Goal: Task Accomplishment & Management: Use online tool/utility

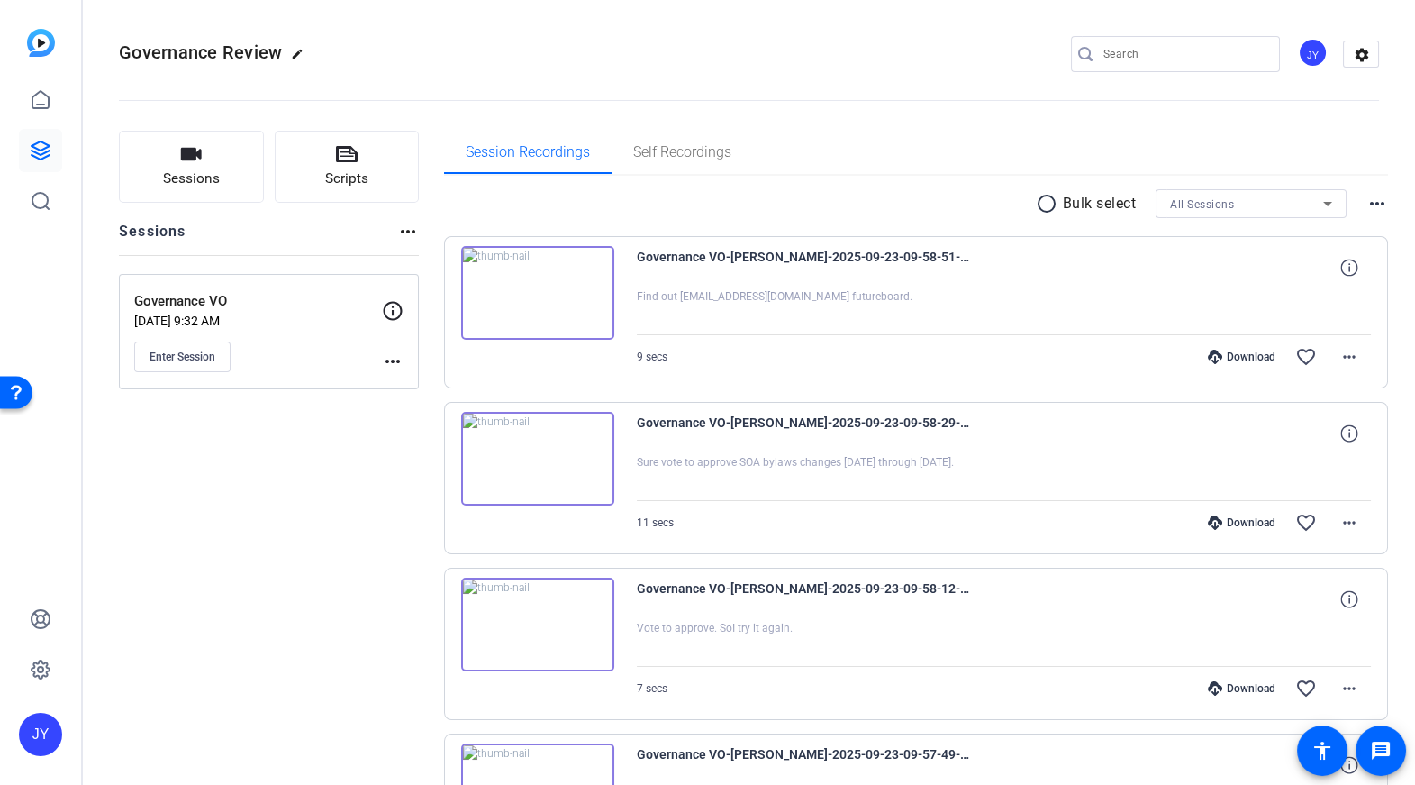
click at [1264, 154] on div "Session Recordings Self Recordings" at bounding box center [916, 152] width 945 height 43
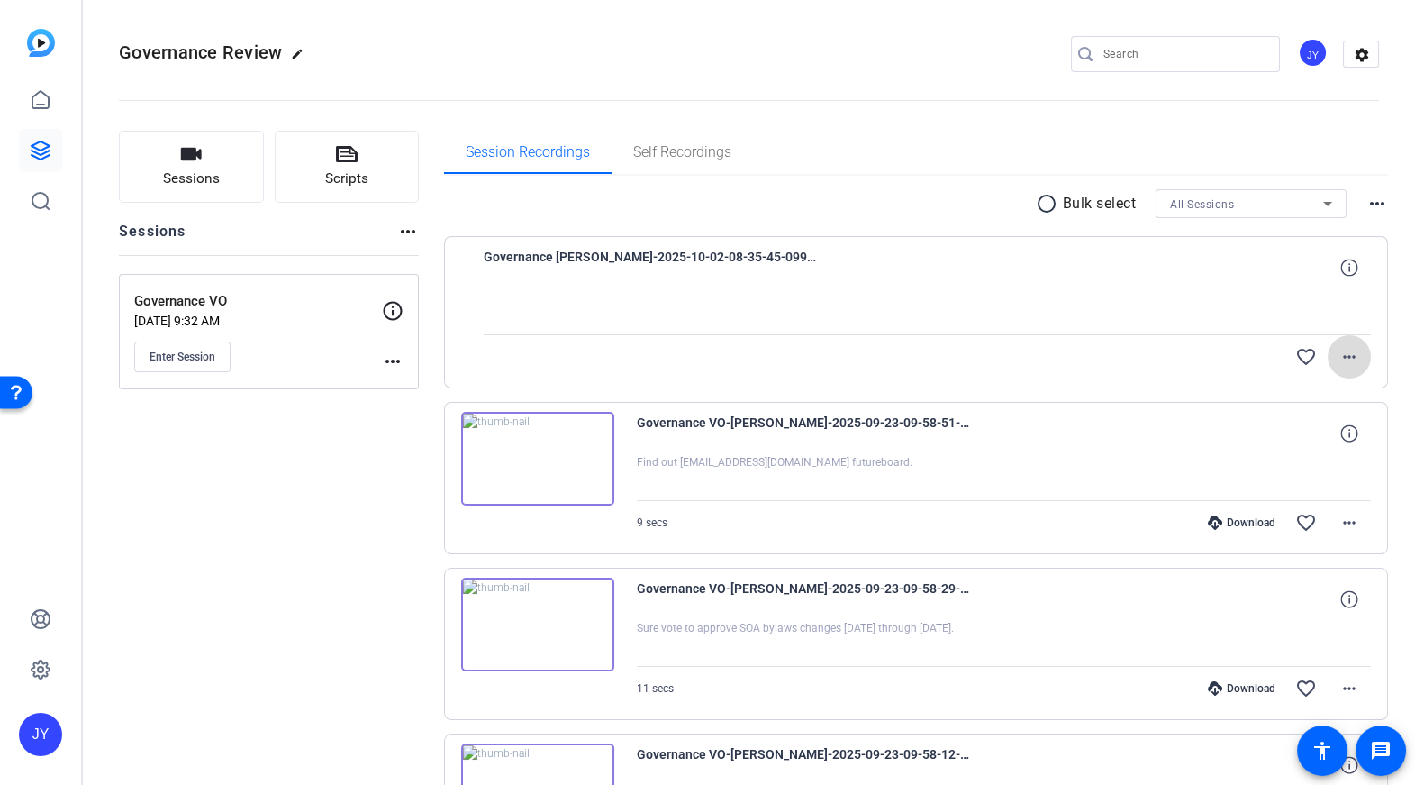
click at [1355, 354] on span at bounding box center [1349, 356] width 43 height 43
click at [1385, 340] on div at bounding box center [707, 392] width 1415 height 785
click at [674, 259] on span "Governance [PERSON_NAME]-2025-10-02-08-35-45-099-0" at bounding box center [650, 267] width 333 height 43
click at [1346, 357] on mat-icon "more_horiz" at bounding box center [1350, 357] width 22 height 22
click at [1156, 380] on div at bounding box center [707, 392] width 1415 height 785
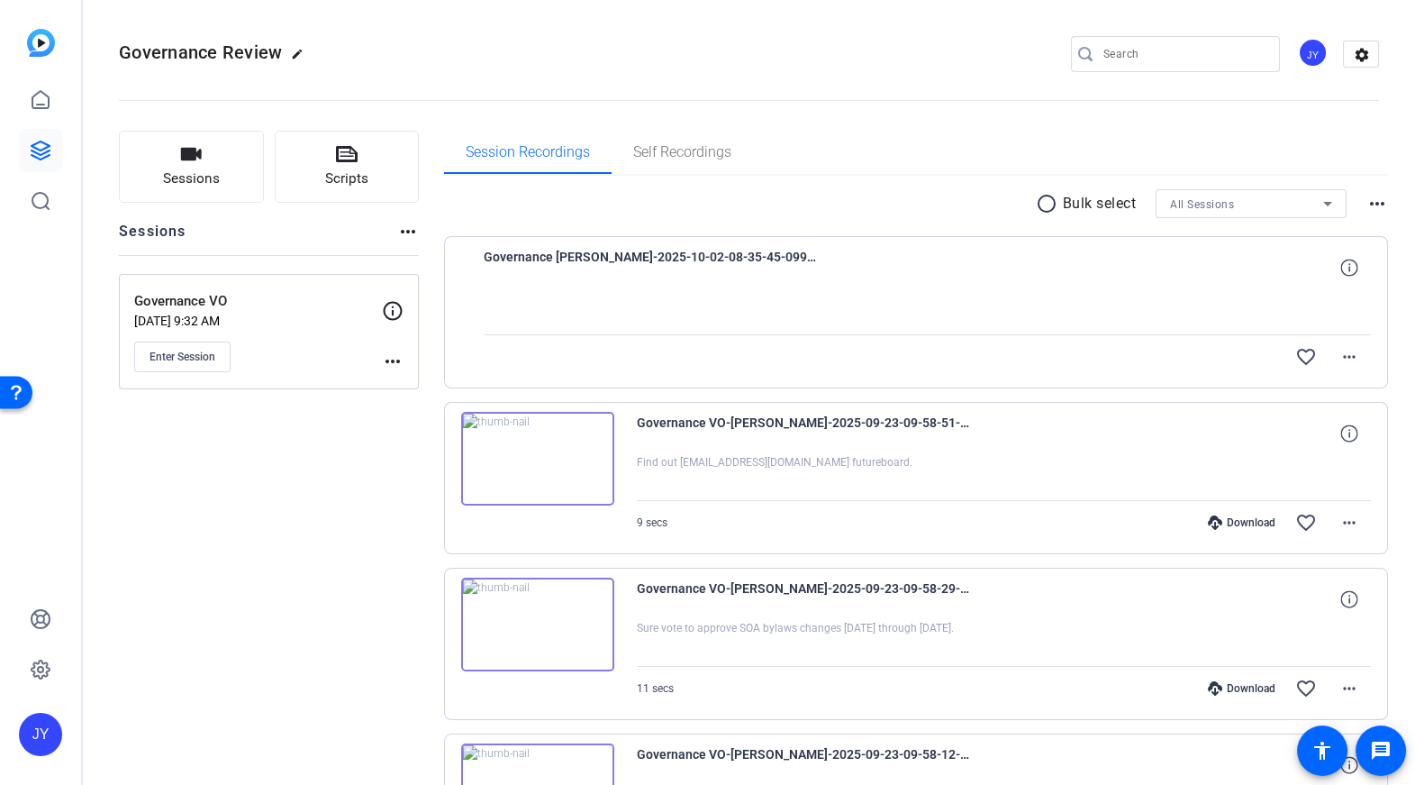
click at [1051, 205] on mat-icon "radio_button_unchecked" at bounding box center [1049, 204] width 27 height 22
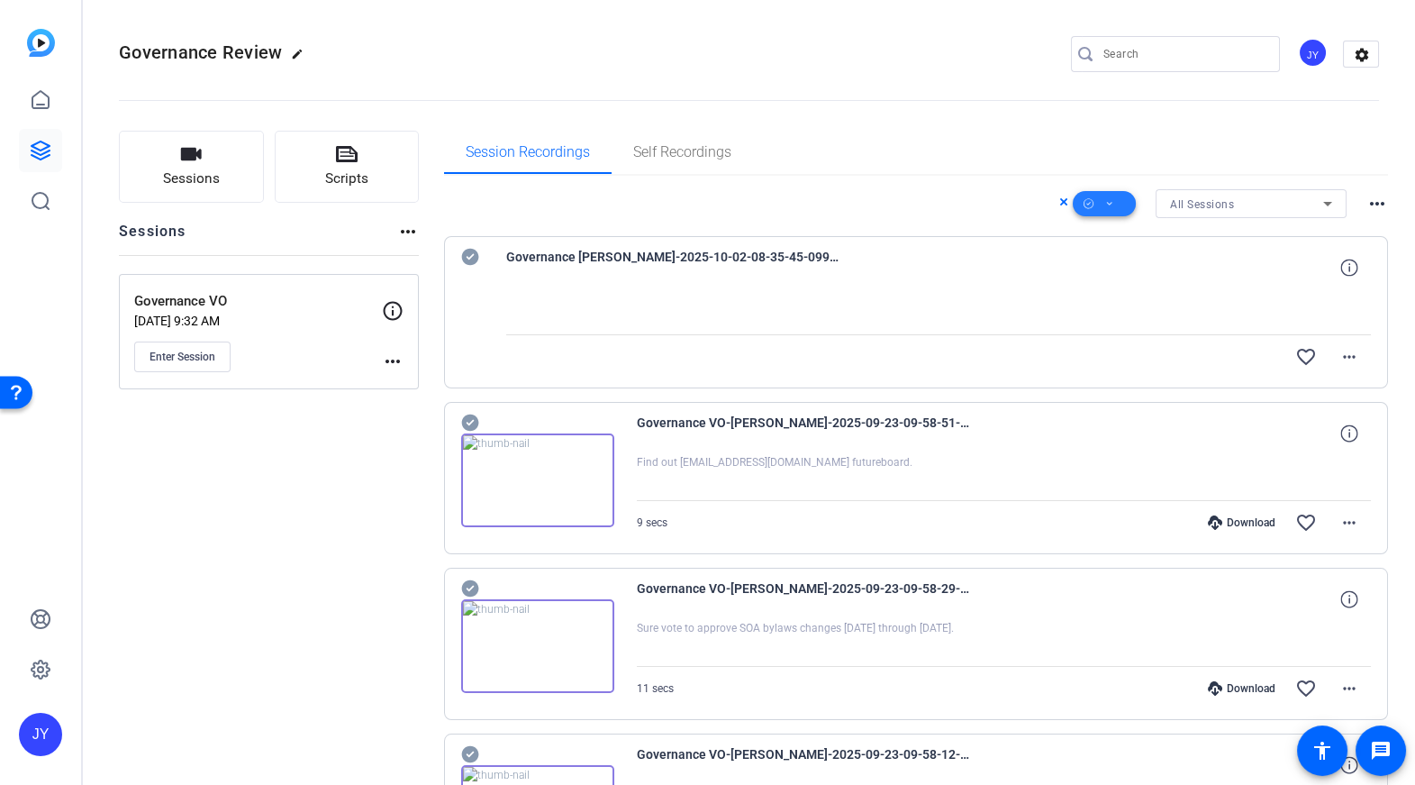
click at [1105, 202] on icon at bounding box center [1109, 204] width 9 height 23
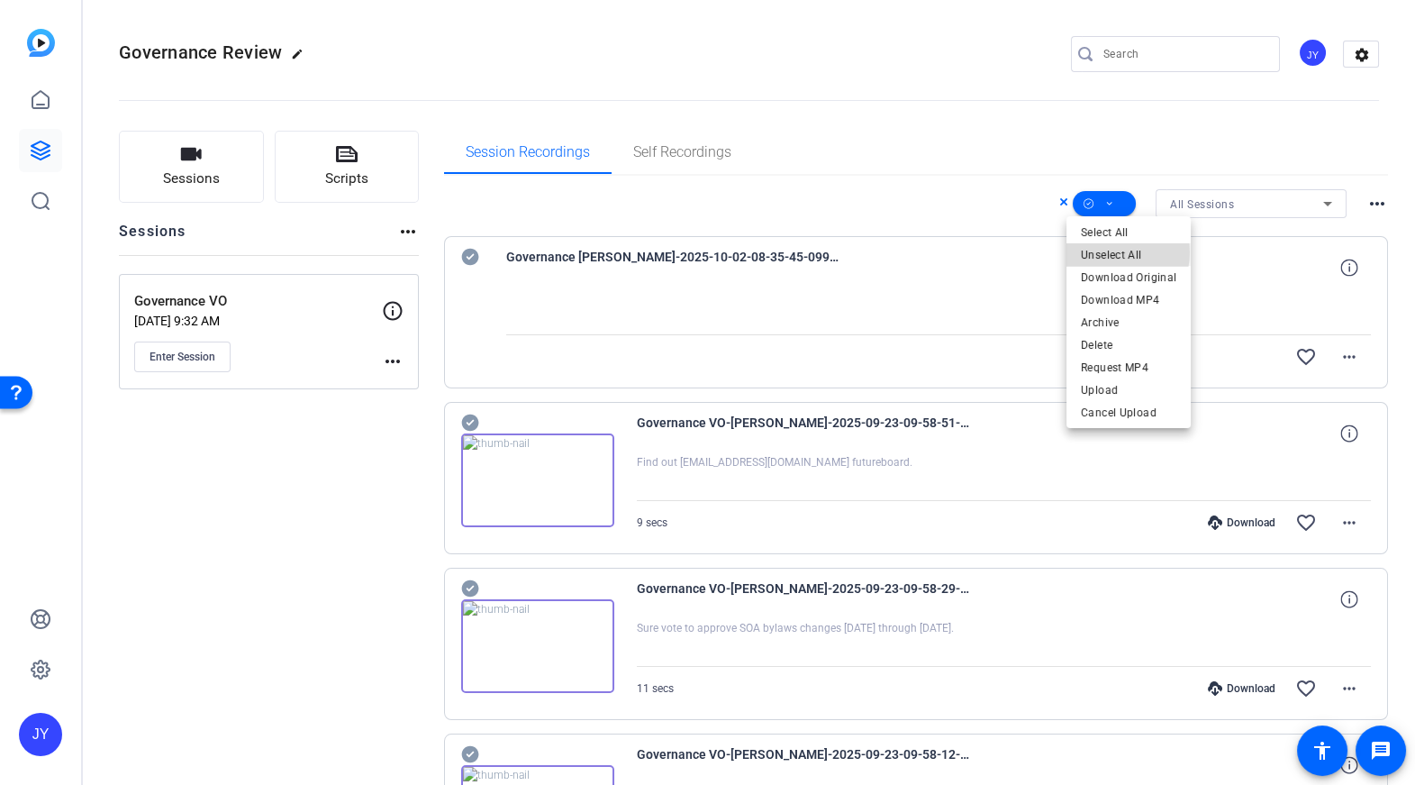
click at [1109, 252] on span "Unselect All" at bounding box center [1128, 254] width 95 height 22
click at [1111, 250] on span "Unselect All" at bounding box center [1128, 254] width 95 height 22
click at [1111, 233] on span "Select All" at bounding box center [1128, 232] width 95 height 22
click at [1112, 249] on span "Unselect All" at bounding box center [1128, 254] width 95 height 22
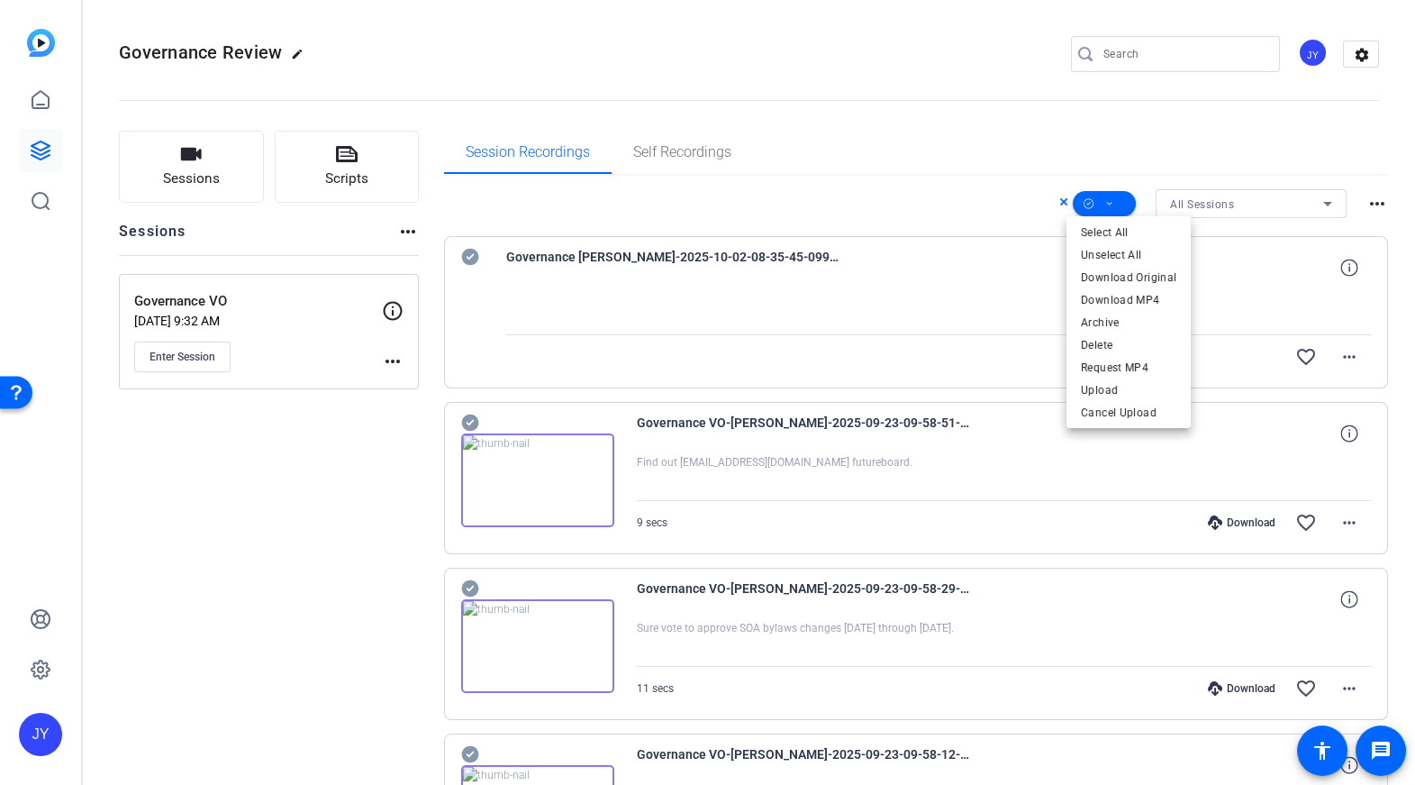
click at [468, 254] on div at bounding box center [707, 392] width 1415 height 785
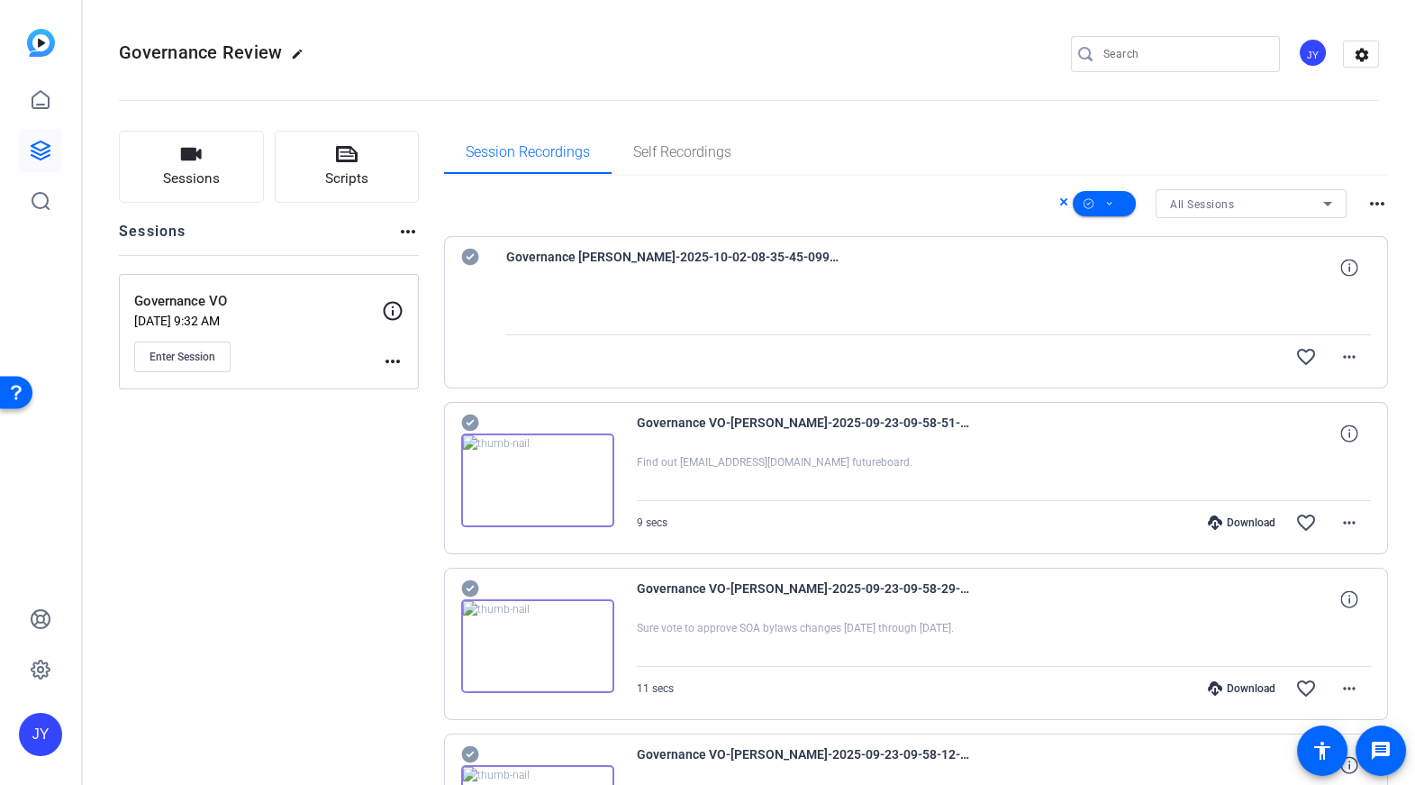
click at [469, 259] on icon at bounding box center [469, 257] width 17 height 17
click at [1376, 206] on mat-icon "more_horiz" at bounding box center [1378, 204] width 22 height 22
click at [1349, 224] on span "View Archived Clips" at bounding box center [1317, 227] width 102 height 22
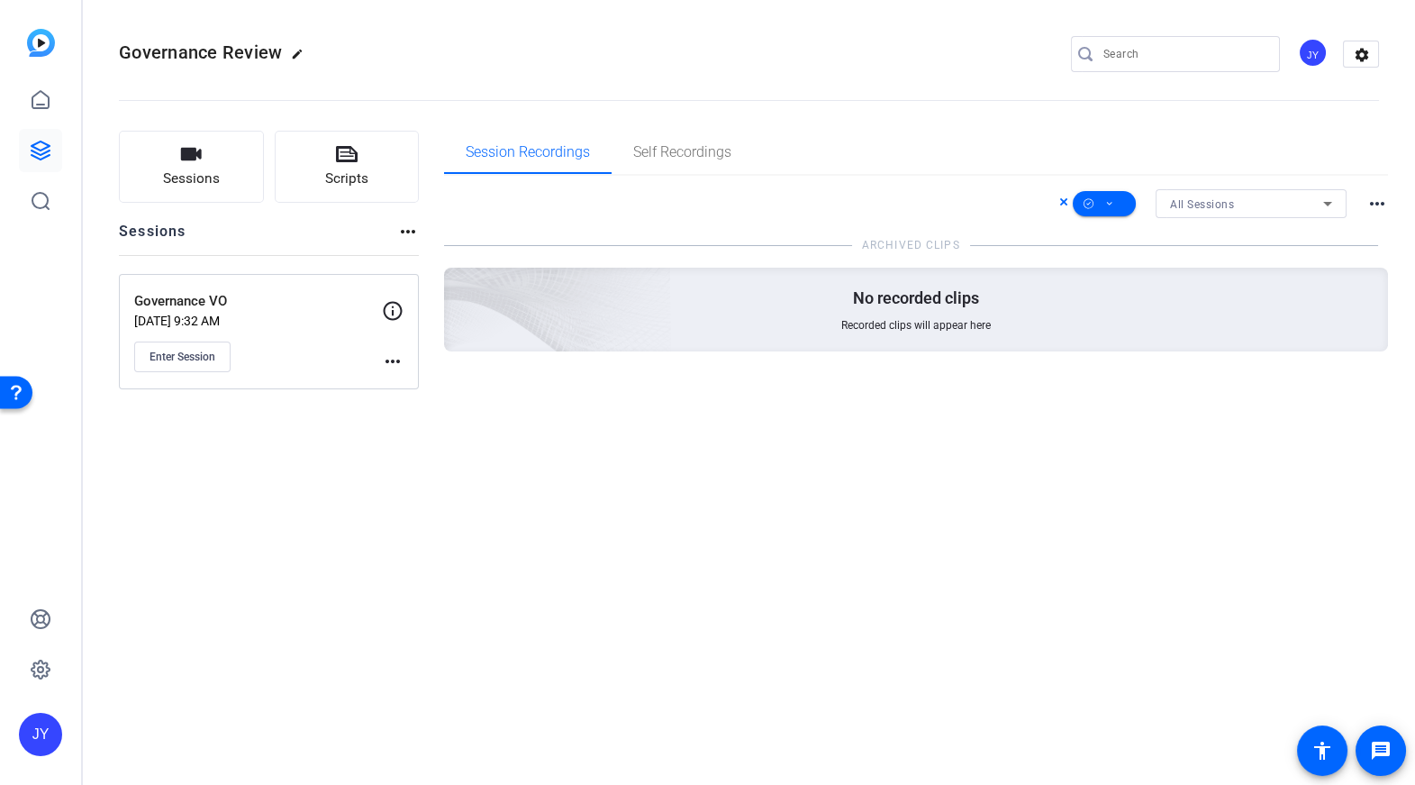
click at [980, 432] on div "Governance Review edit JY settings Sessions Scripts Sessions more_horiz Governa…" at bounding box center [749, 392] width 1332 height 785
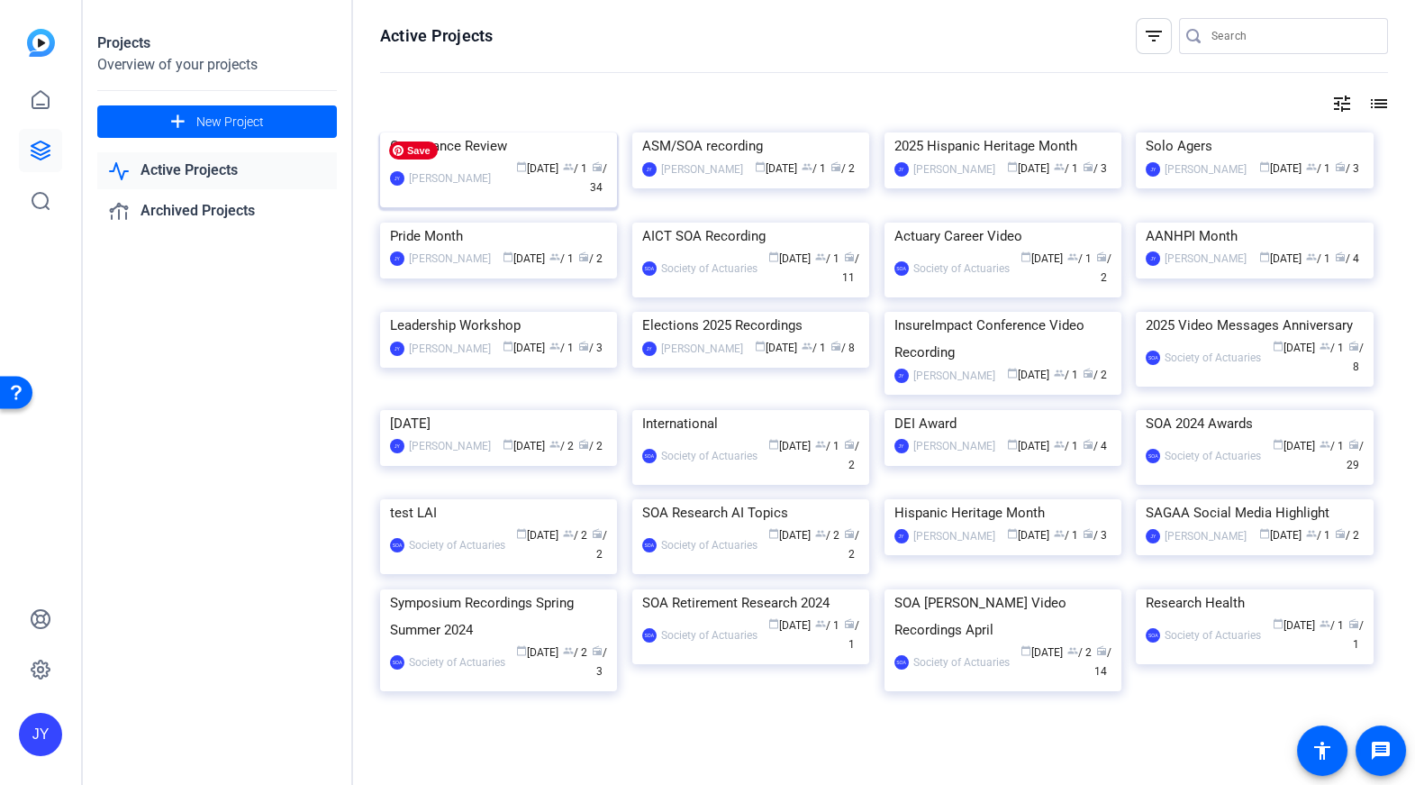
click at [469, 132] on img at bounding box center [498, 132] width 237 height 0
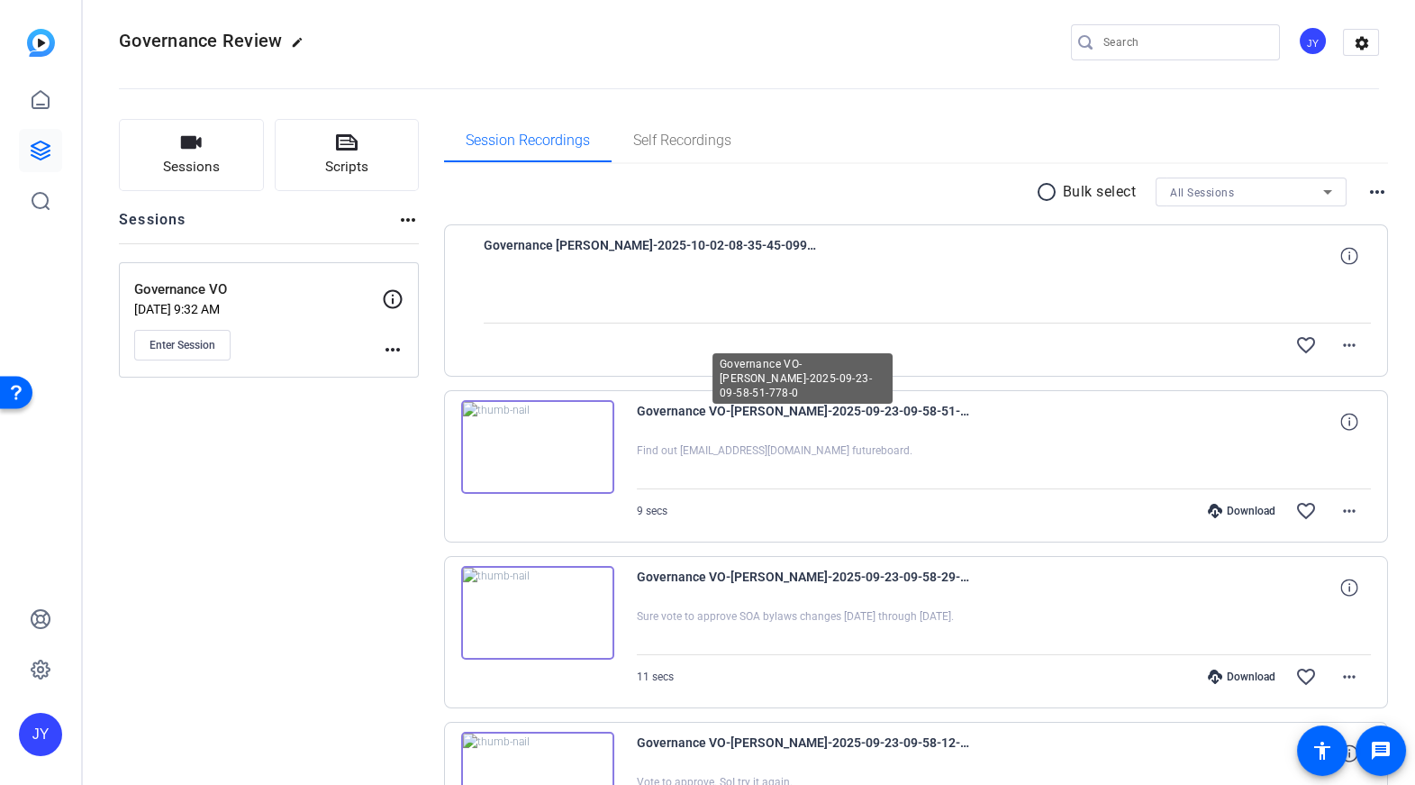
scroll to position [5, 0]
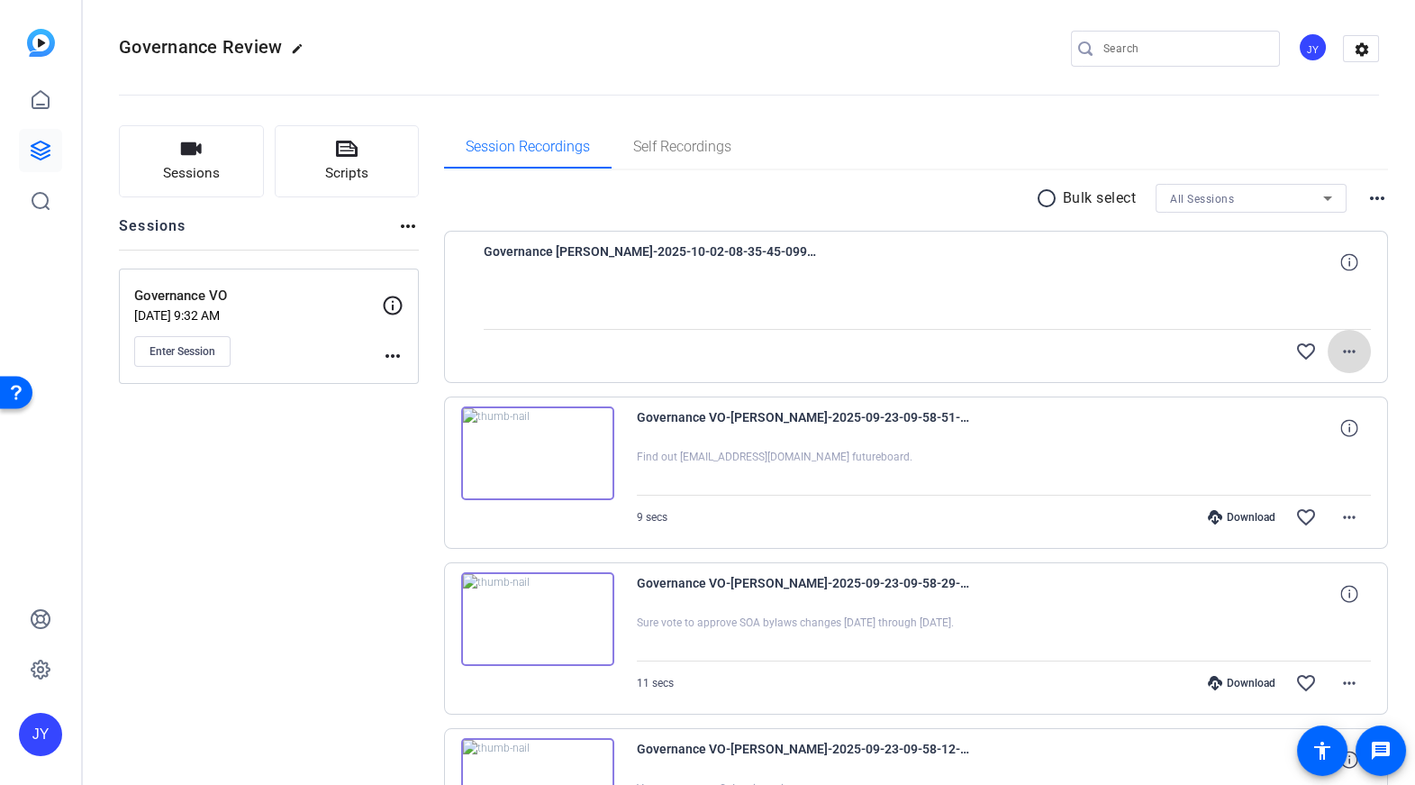
click at [1340, 348] on mat-icon "more_horiz" at bounding box center [1350, 352] width 22 height 22
click at [1344, 263] on div at bounding box center [707, 392] width 1415 height 785
click at [1340, 259] on icon at bounding box center [1348, 261] width 17 height 17
click at [213, 348] on span "Enter Session" at bounding box center [183, 351] width 66 height 14
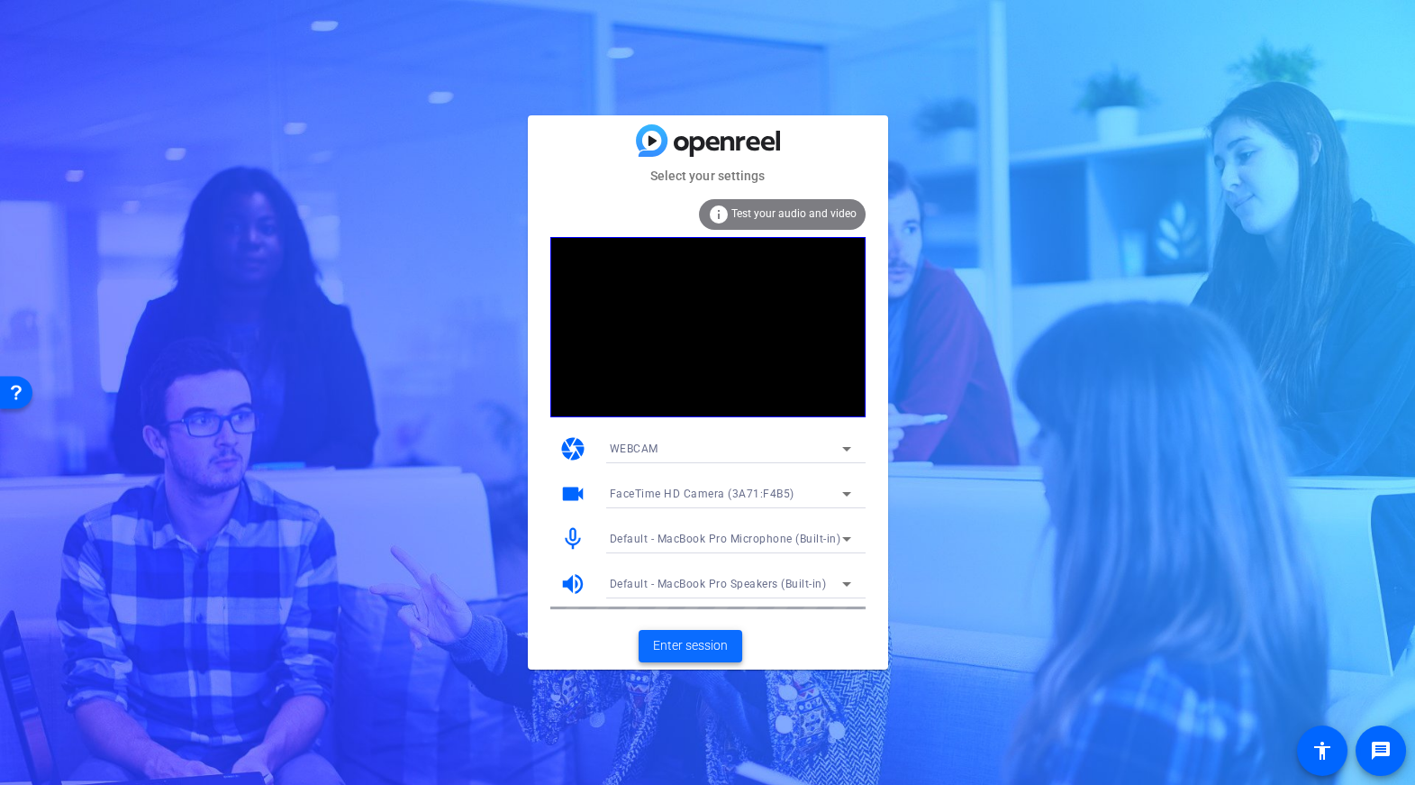
click at [686, 644] on span "Enter session" at bounding box center [690, 645] width 75 height 19
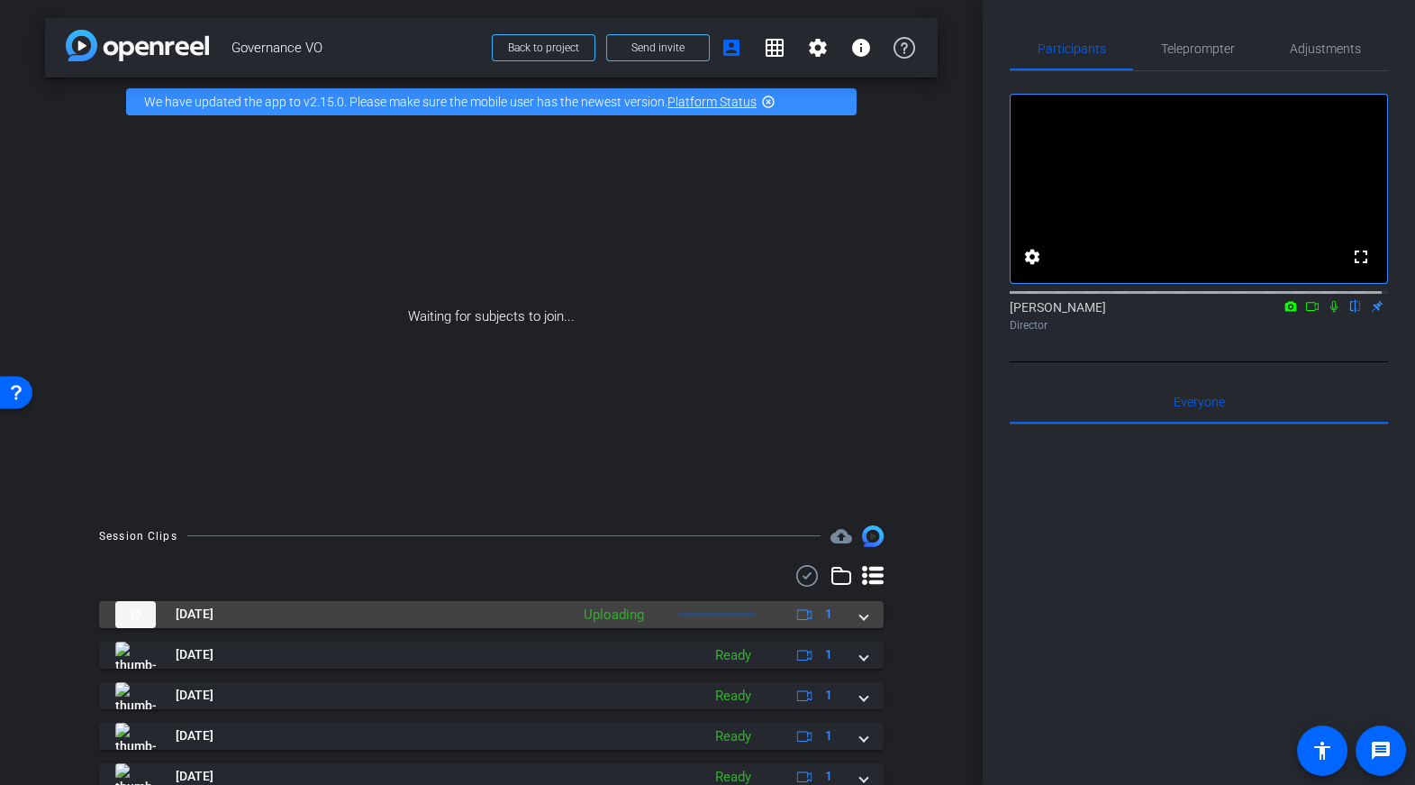
click at [698, 610] on mat-panel-description "Uploading 1" at bounding box center [710, 614] width 271 height 27
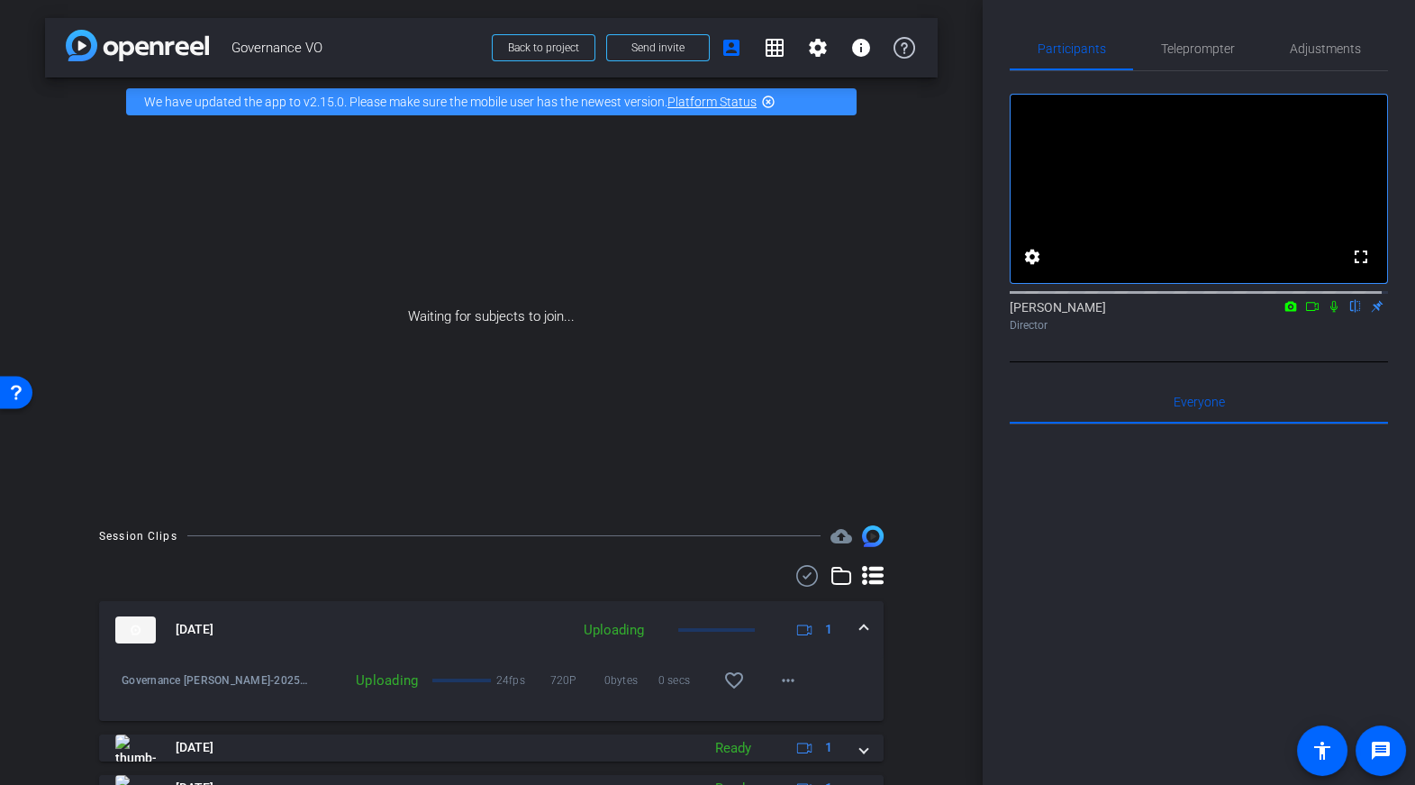
click at [482, 685] on div "Uploading 24fps 720P 0bytes 0 secs favorite_border more_horiz" at bounding box center [560, 680] width 500 height 43
click at [789, 681] on mat-icon "more_horiz" at bounding box center [788, 680] width 22 height 22
click at [817, 46] on div at bounding box center [707, 392] width 1415 height 785
click at [817, 46] on mat-icon "settings" at bounding box center [818, 48] width 22 height 22
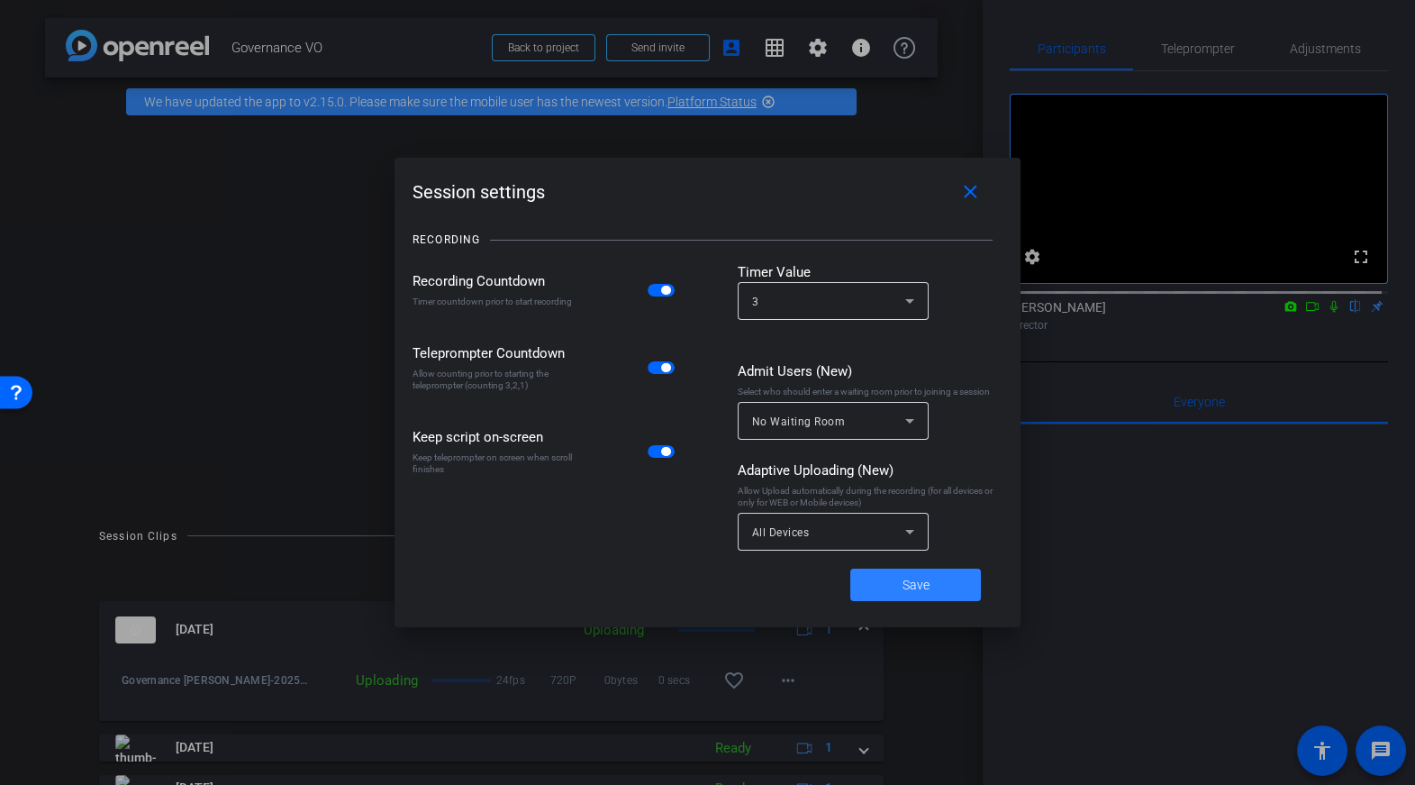
click at [920, 597] on span at bounding box center [915, 584] width 131 height 43
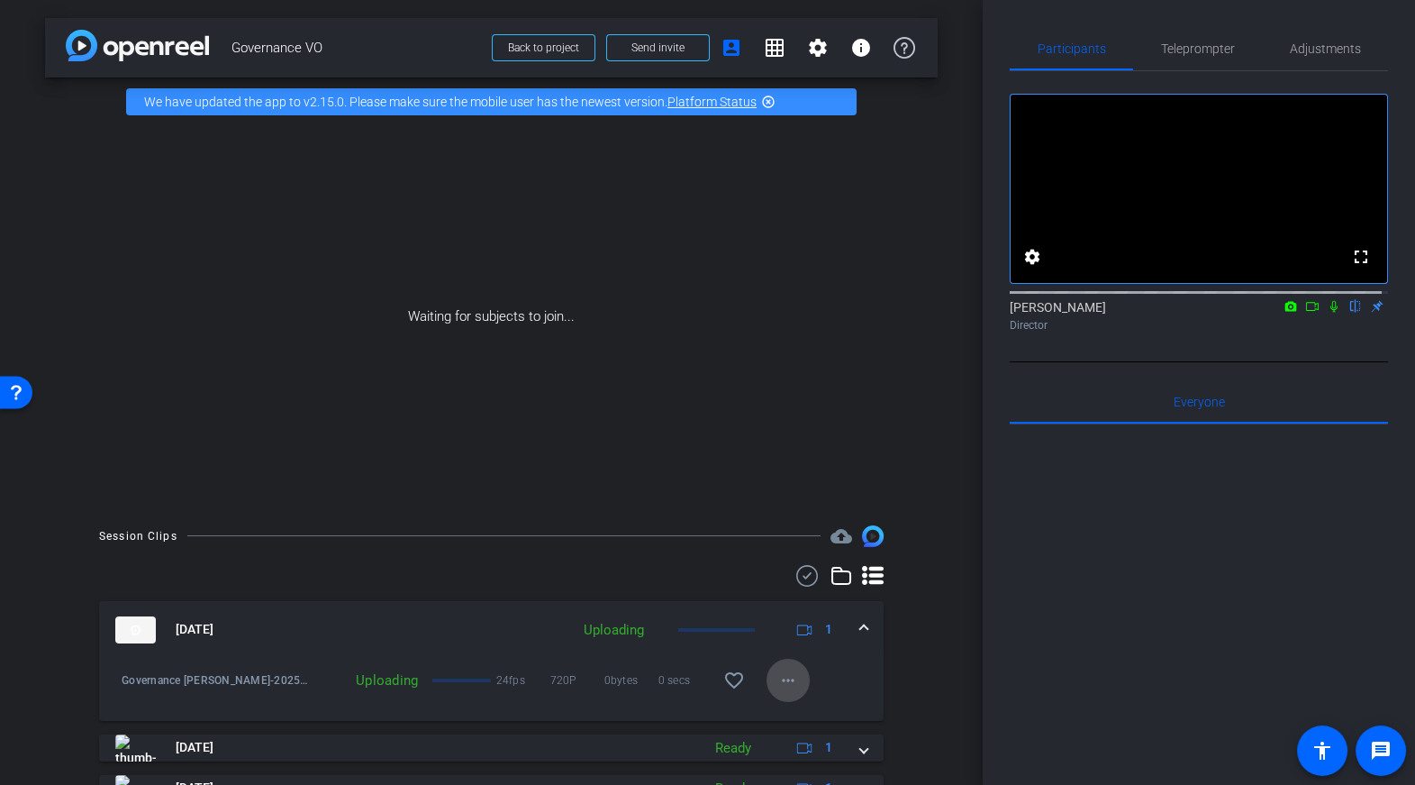
click at [777, 669] on mat-icon "more_horiz" at bounding box center [788, 680] width 22 height 22
click at [820, 713] on span "Archive clip" at bounding box center [813, 717] width 72 height 22
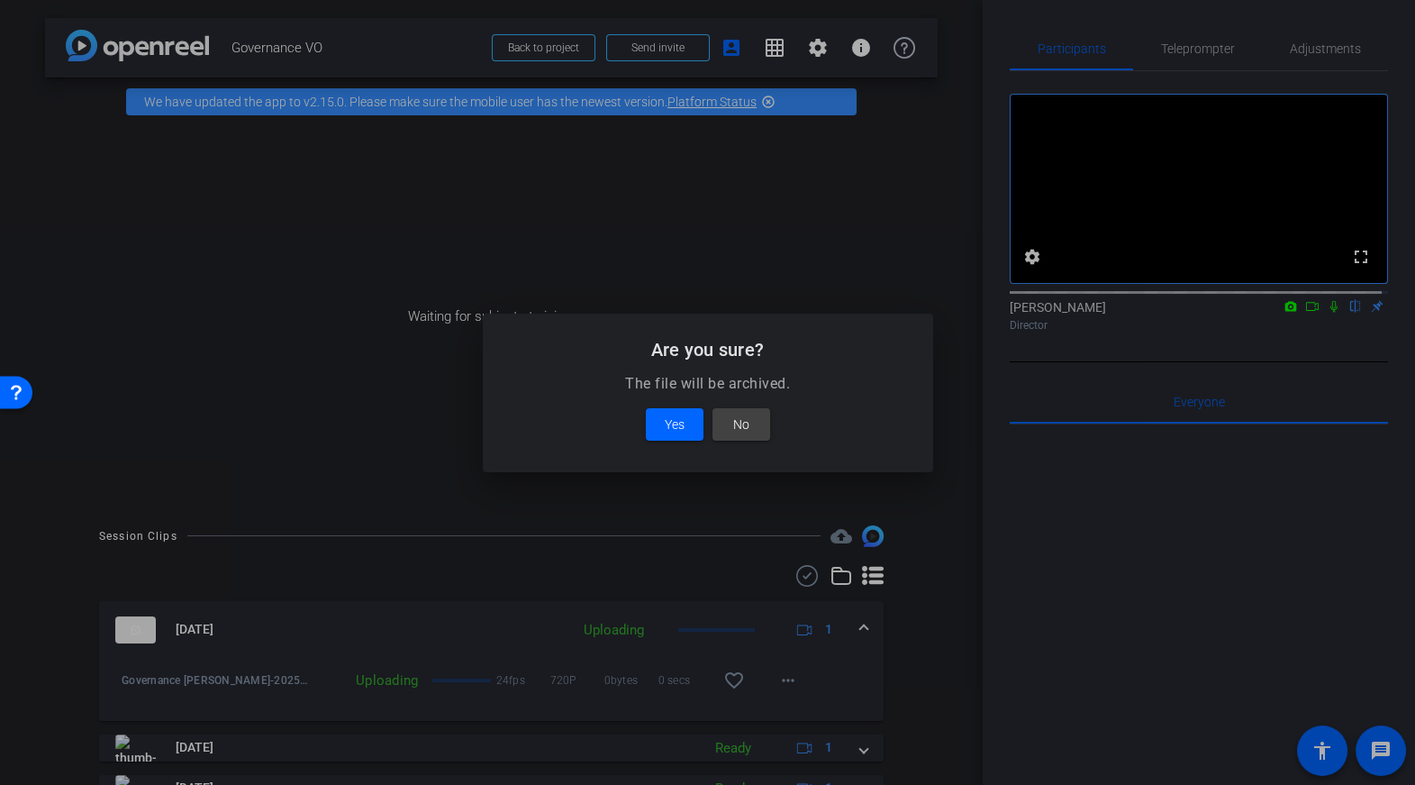
click at [913, 512] on div at bounding box center [707, 392] width 1415 height 785
click at [722, 413] on span at bounding box center [742, 424] width 58 height 43
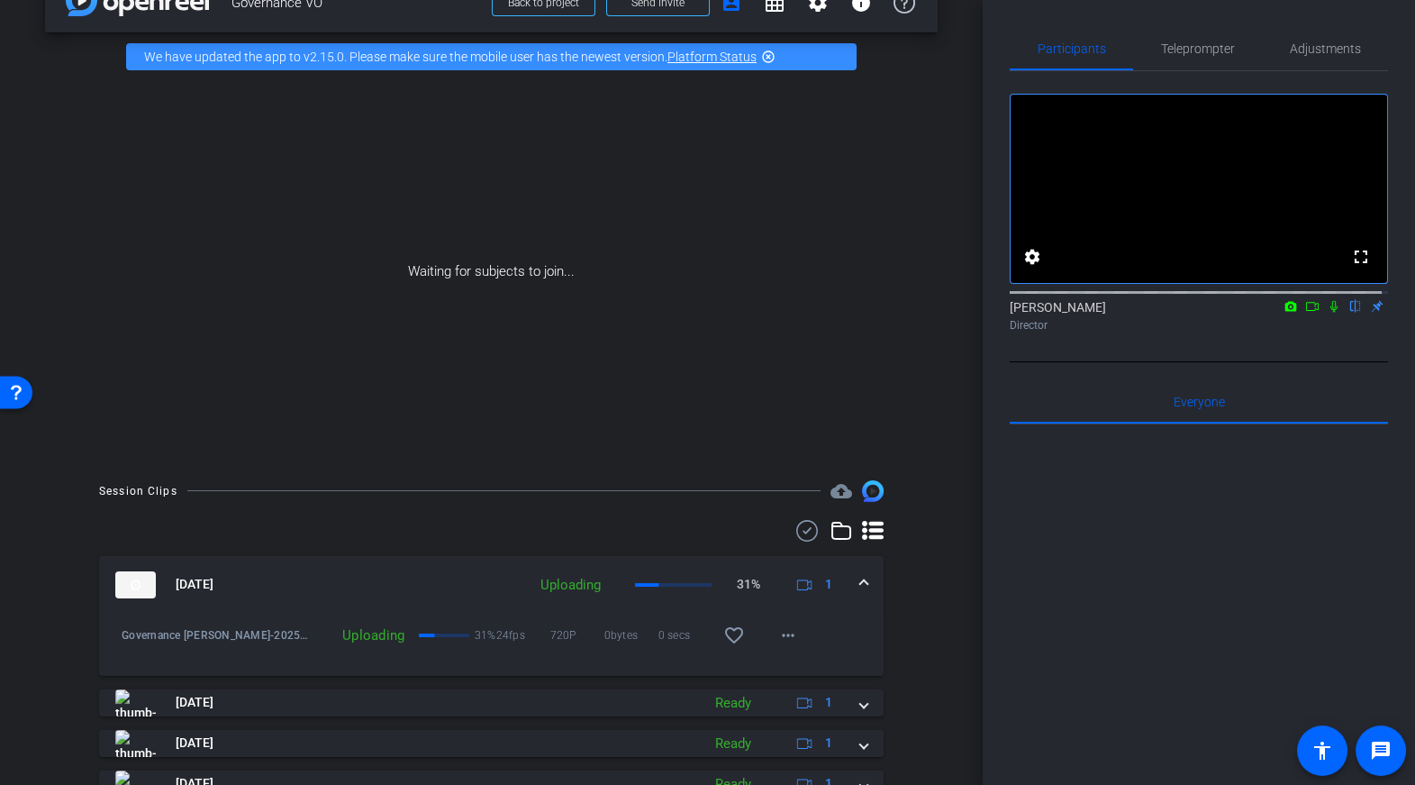
scroll to position [48, 0]
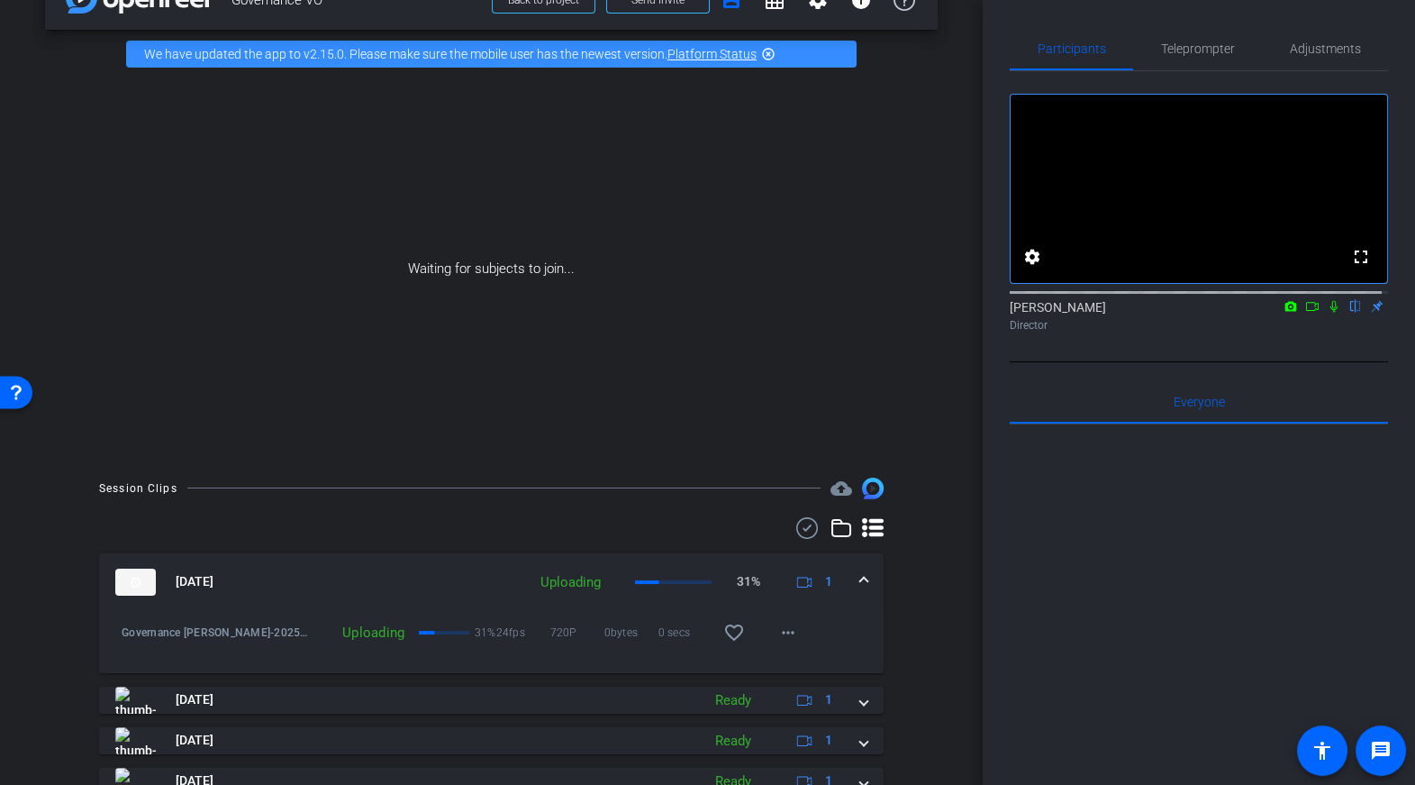
click at [570, 656] on div "Governance VO-Amy-2025-10-02-08-35-45-099-0 Uploading 31% 24fps 720P 0bytes 0 s…" at bounding box center [491, 642] width 785 height 62
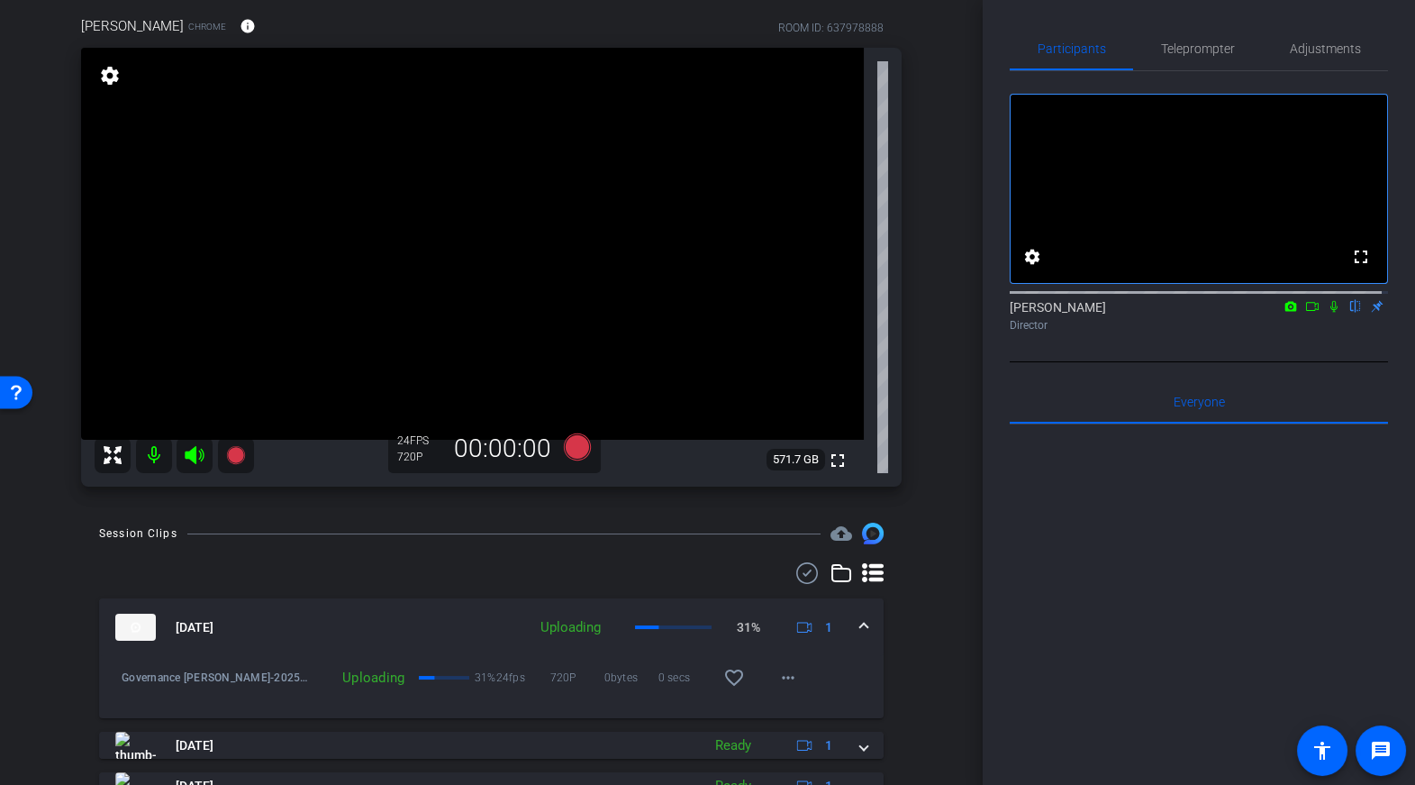
scroll to position [138, 0]
click at [579, 450] on icon at bounding box center [576, 448] width 27 height 27
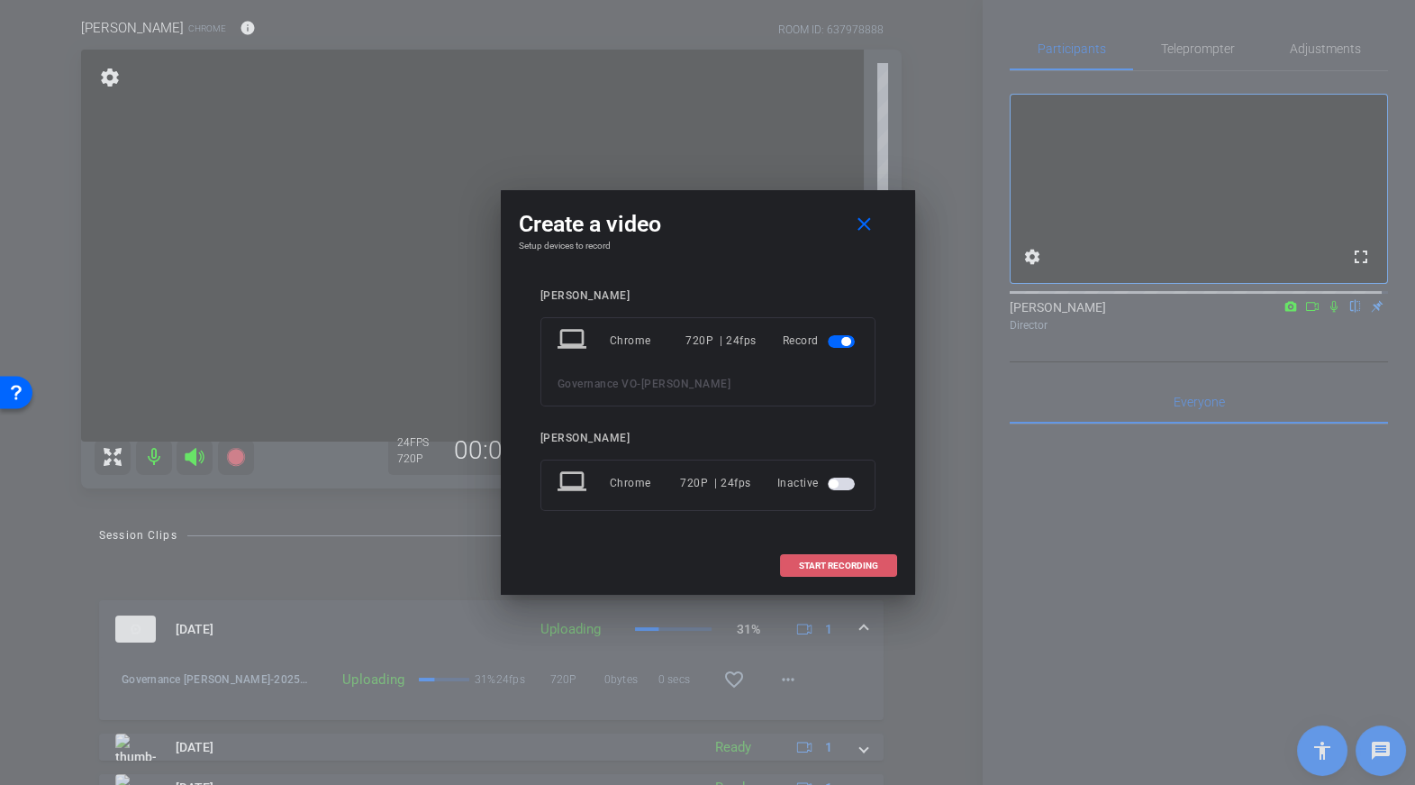
click at [845, 561] on span "START RECORDING" at bounding box center [838, 565] width 79 height 9
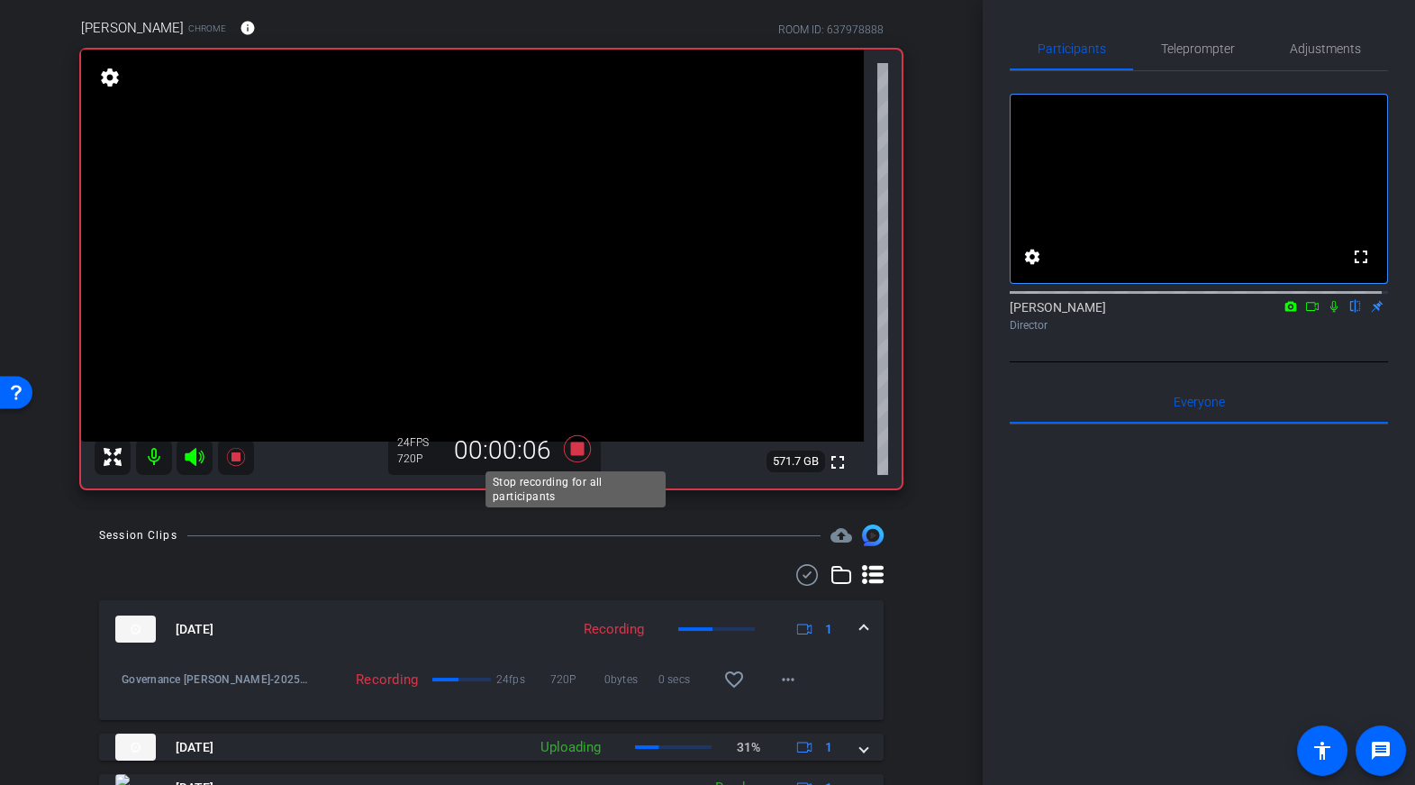
click at [573, 441] on icon at bounding box center [577, 448] width 43 height 32
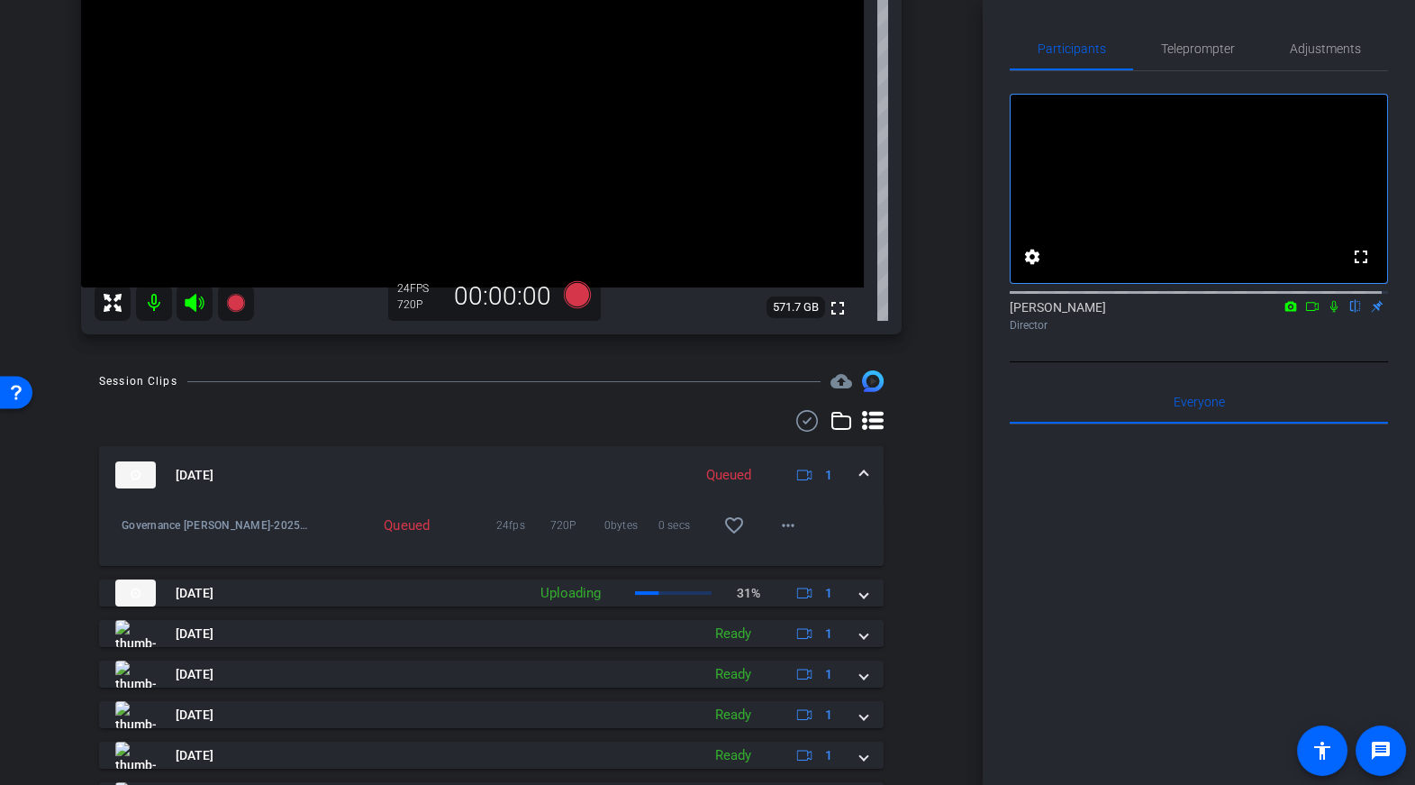
scroll to position [300, 0]
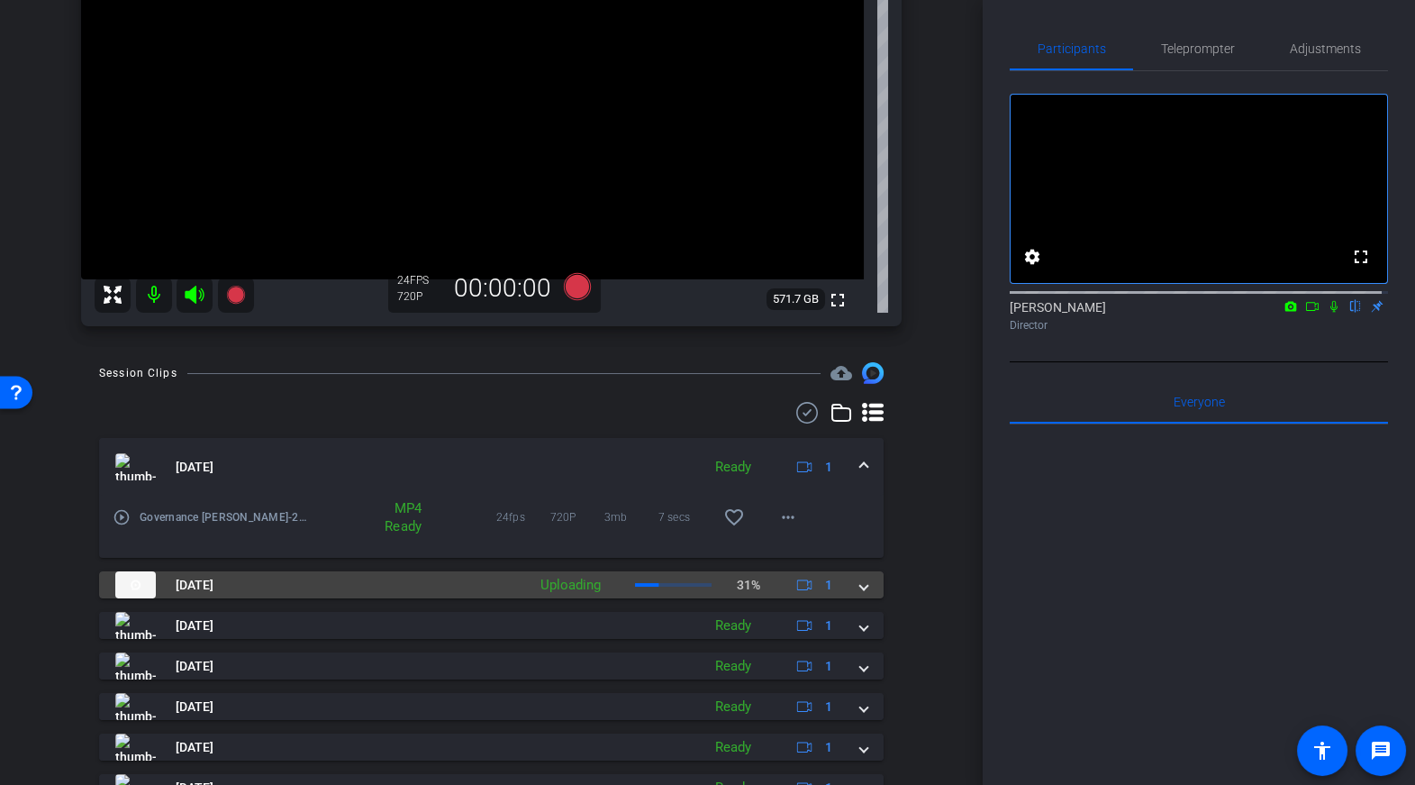
click at [862, 581] on span at bounding box center [863, 585] width 7 height 19
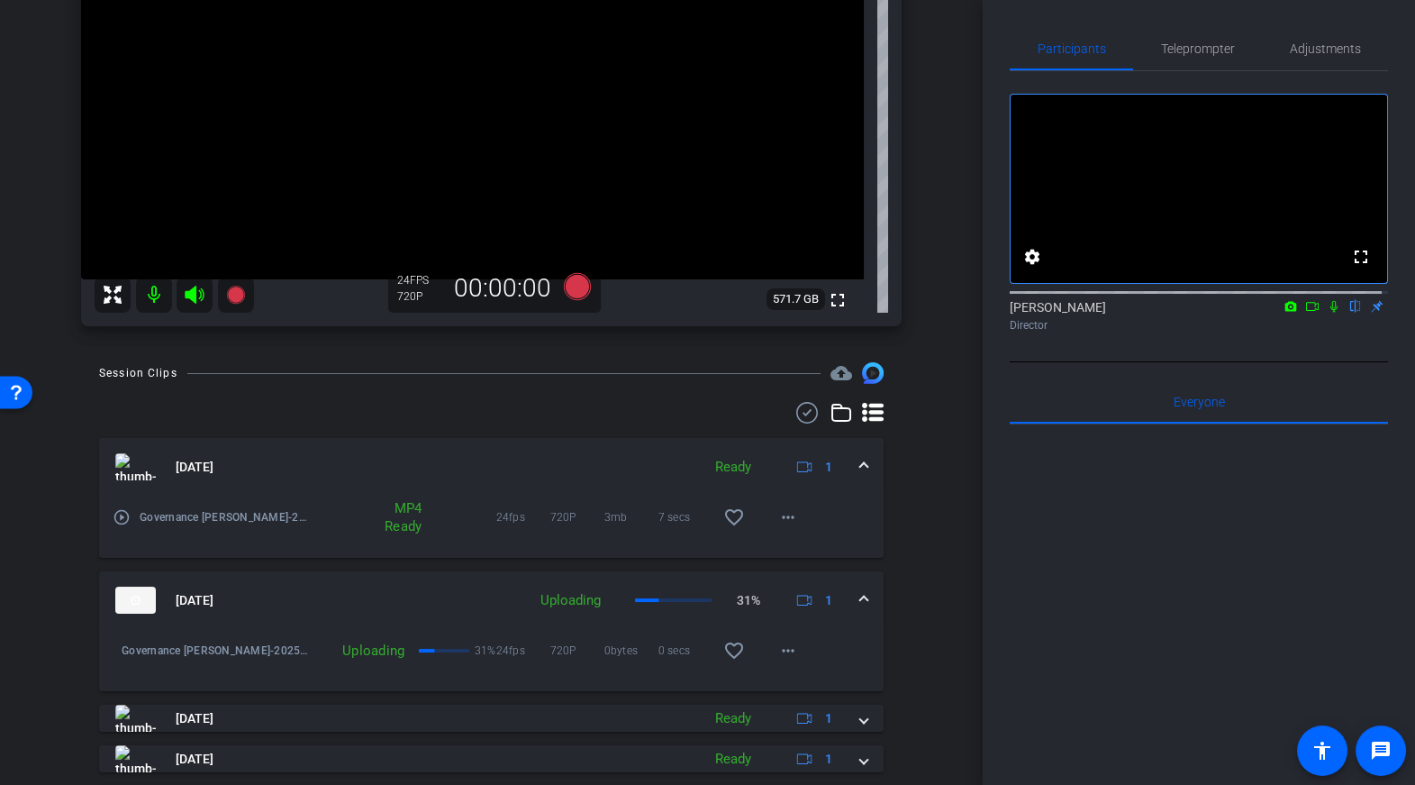
click at [860, 595] on span at bounding box center [863, 600] width 7 height 19
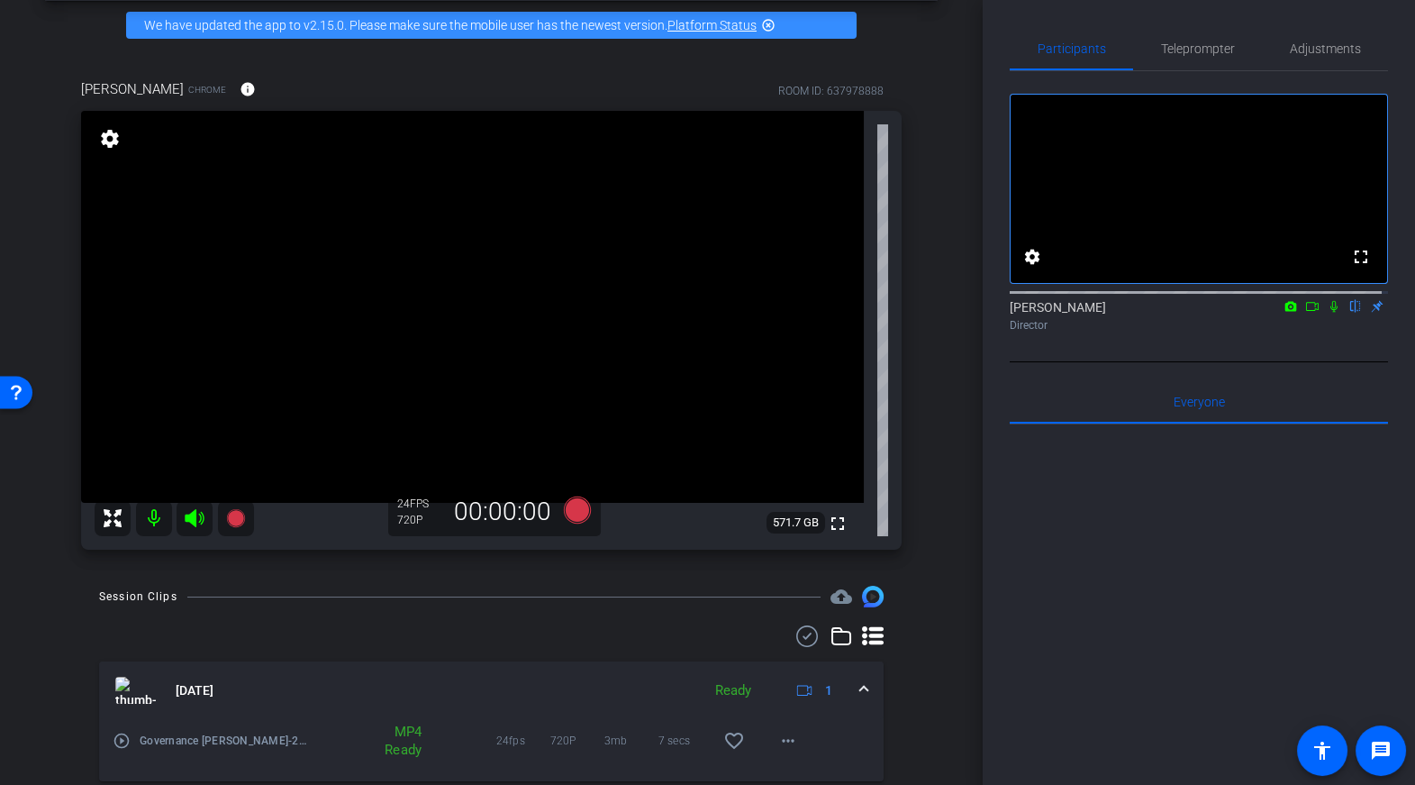
scroll to position [69, 0]
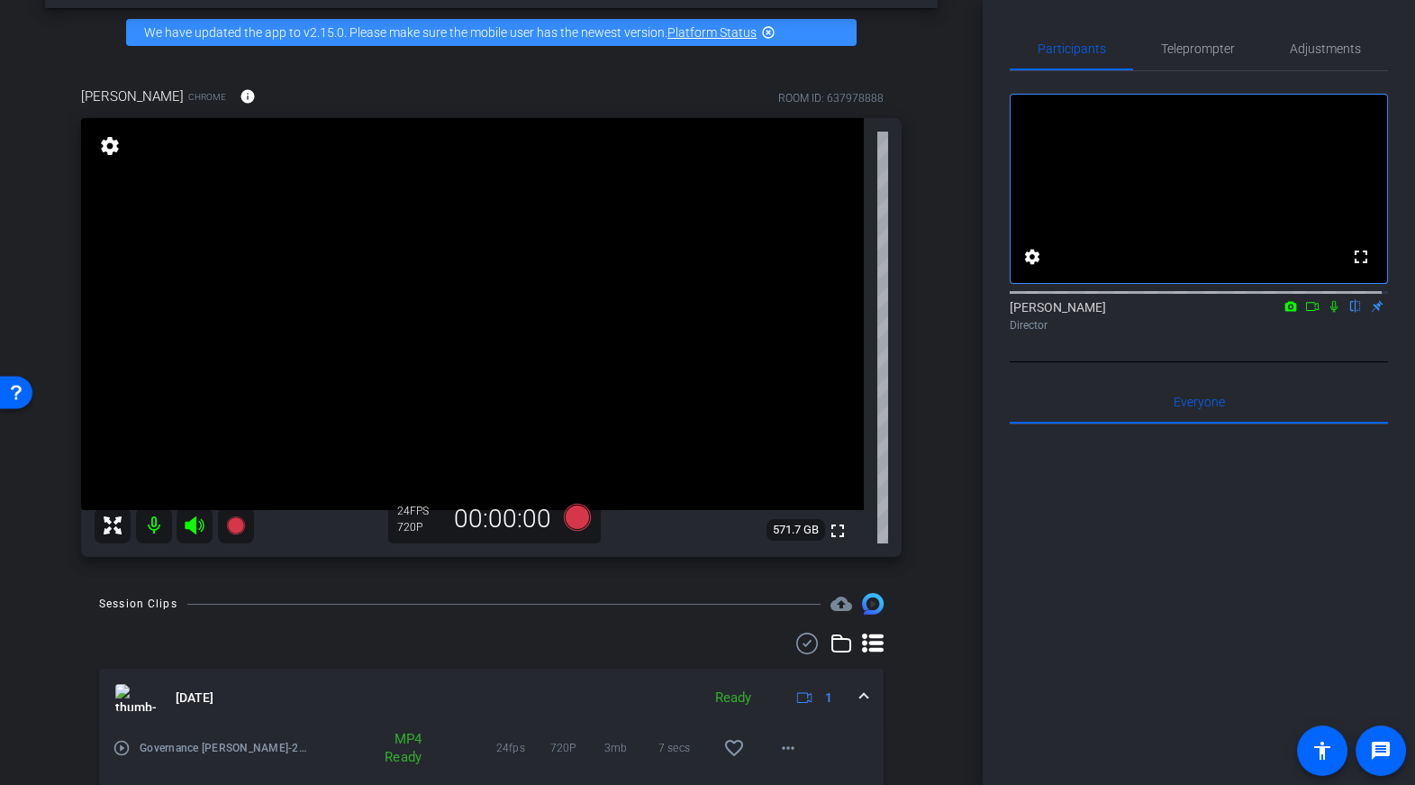
click at [1311, 313] on icon at bounding box center [1312, 306] width 14 height 13
click at [577, 514] on icon at bounding box center [576, 517] width 27 height 27
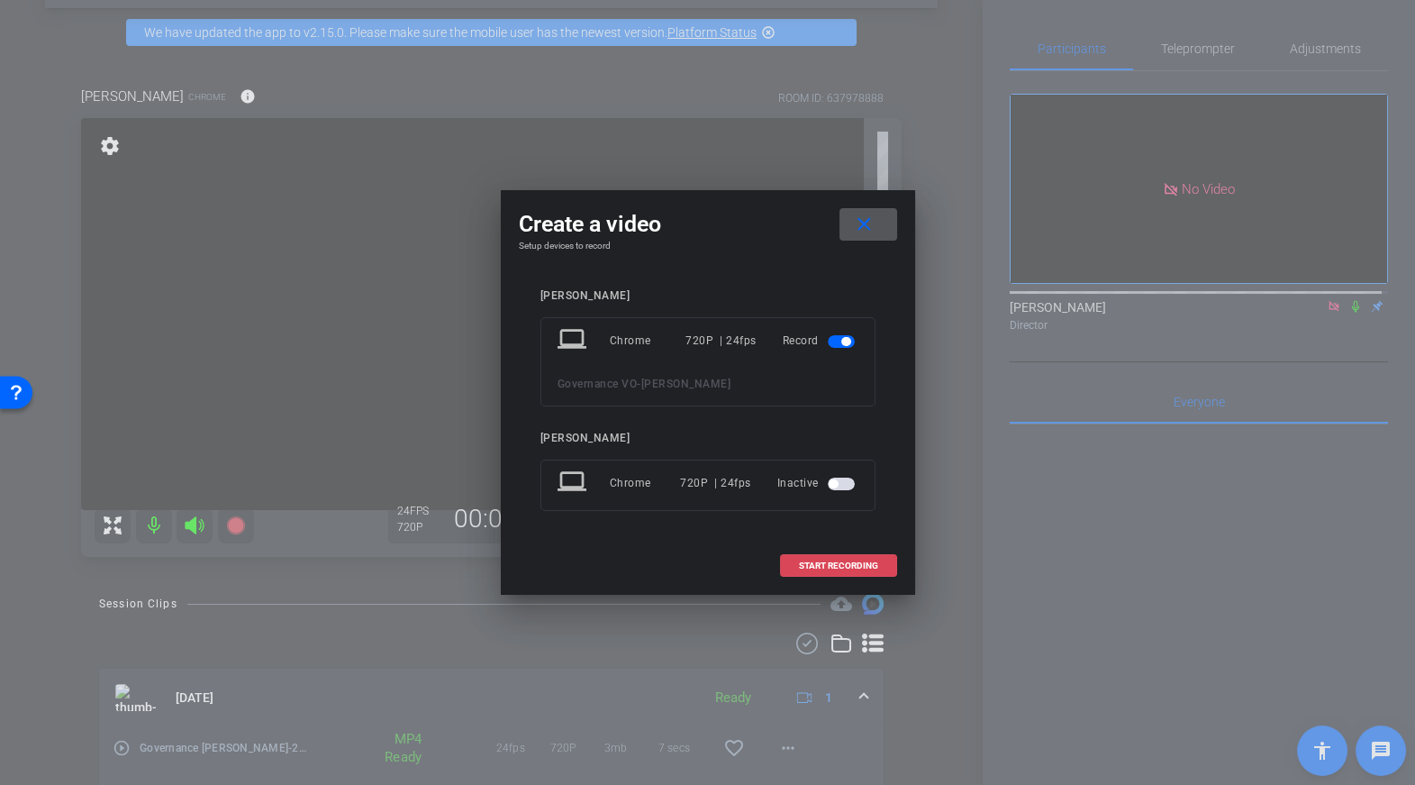
click at [839, 571] on span at bounding box center [838, 565] width 115 height 43
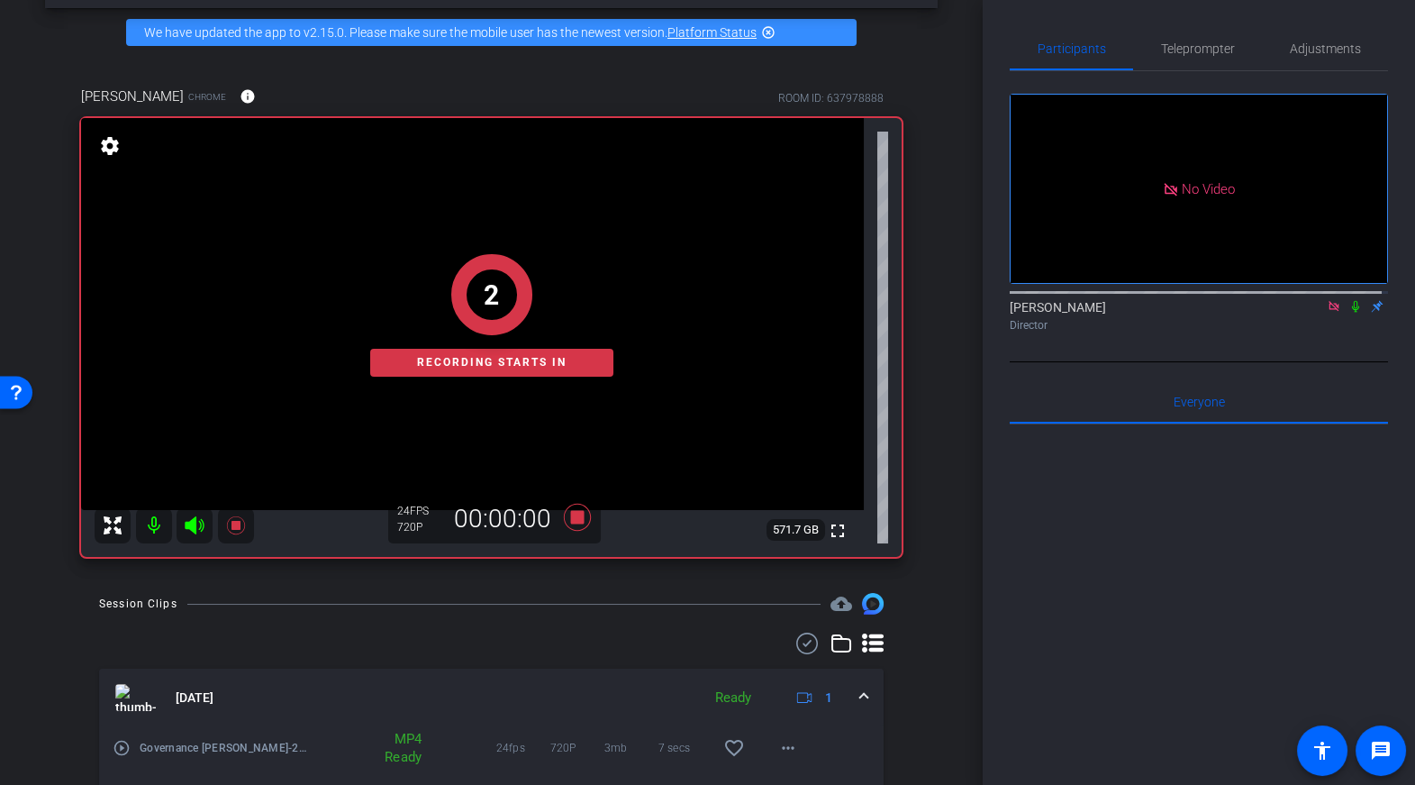
click at [1349, 313] on icon at bounding box center [1356, 306] width 14 height 13
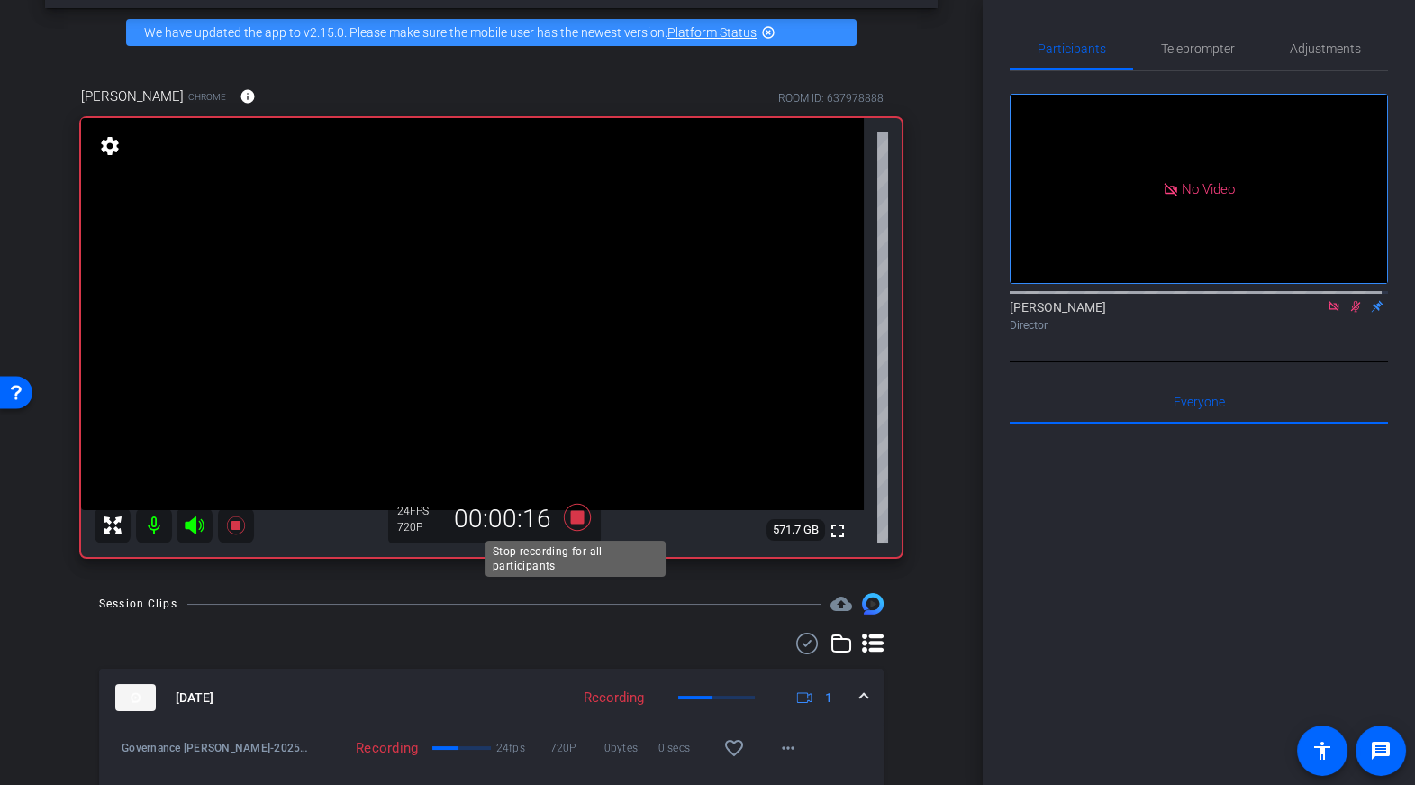
click at [577, 517] on icon at bounding box center [576, 517] width 27 height 27
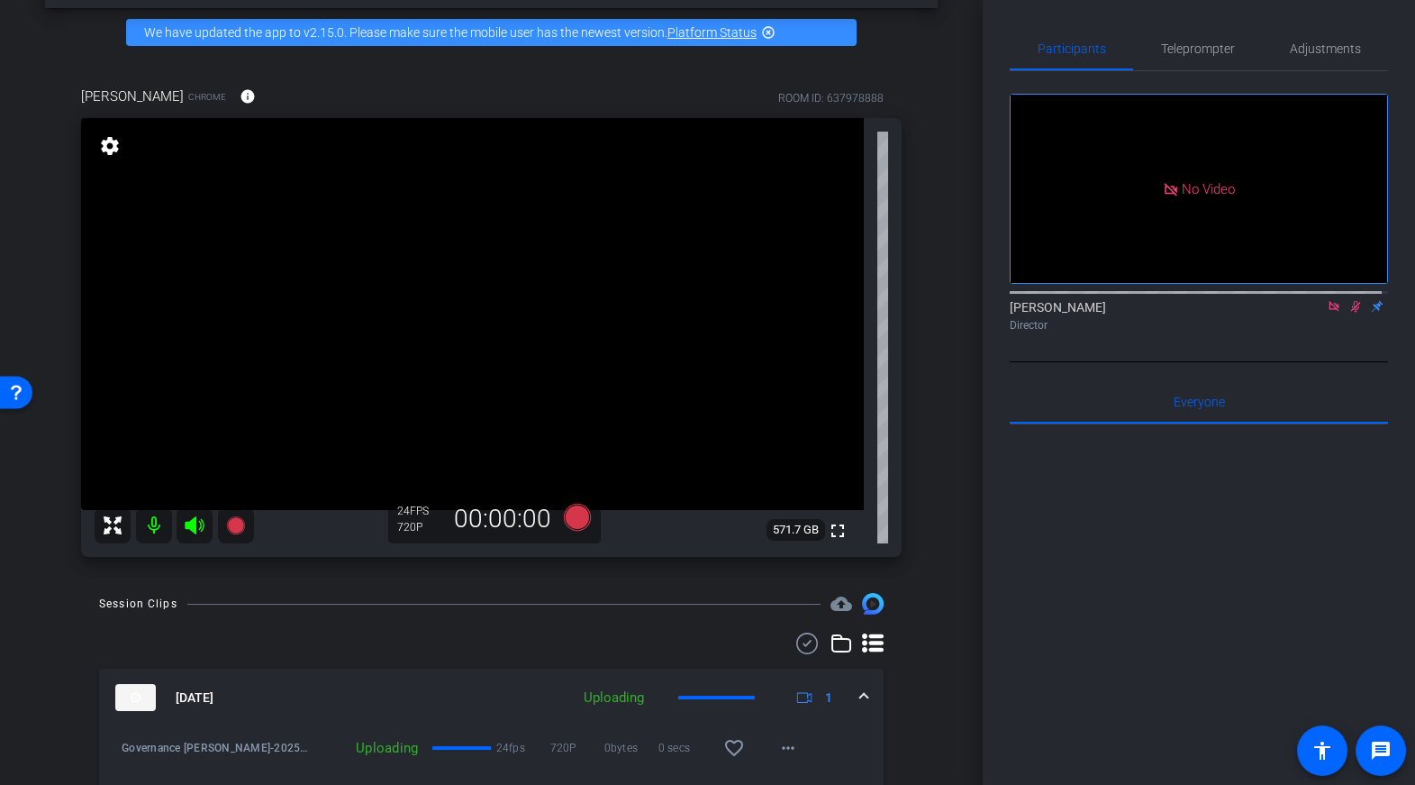
click at [1350, 313] on icon at bounding box center [1356, 306] width 14 height 13
click at [1329, 311] on icon at bounding box center [1334, 306] width 10 height 10
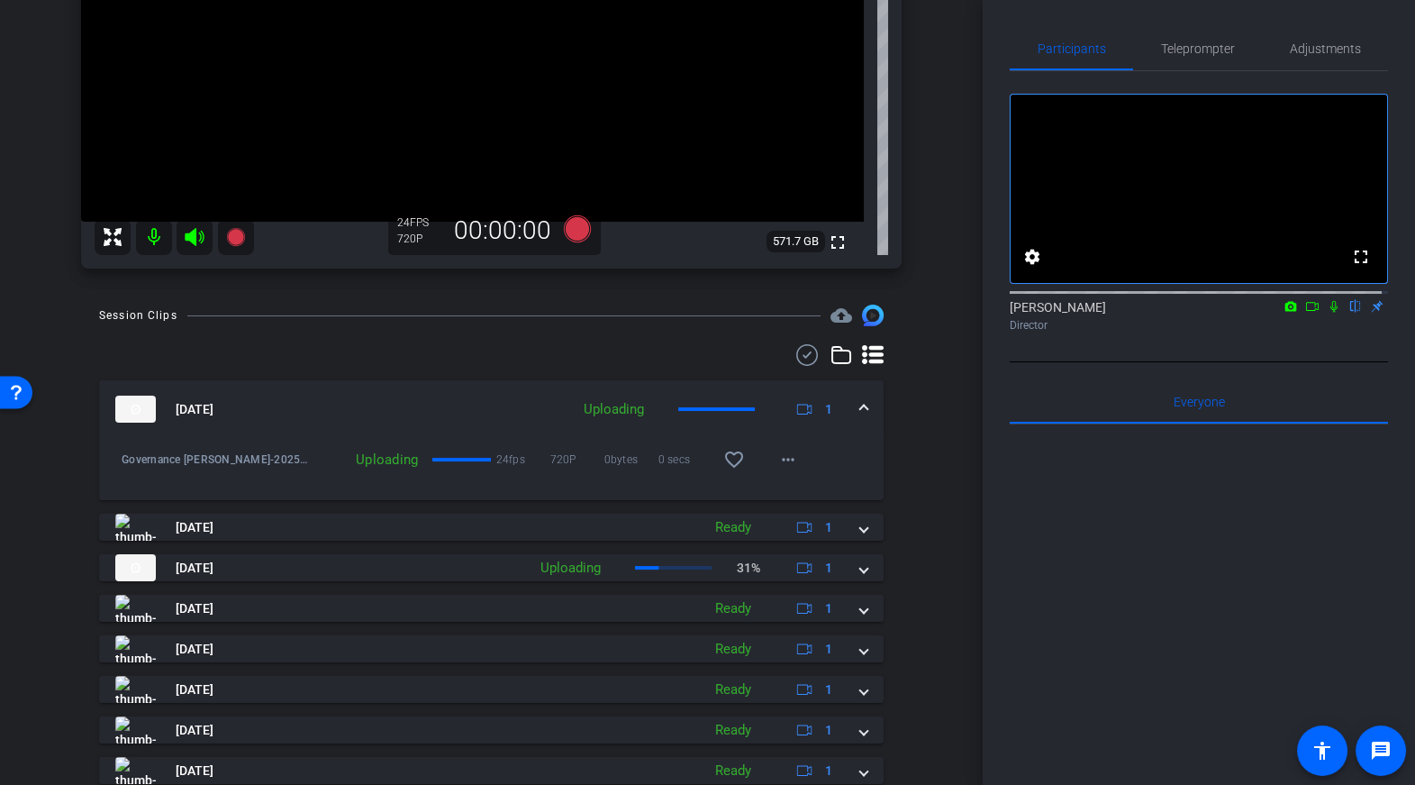
scroll to position [359, 0]
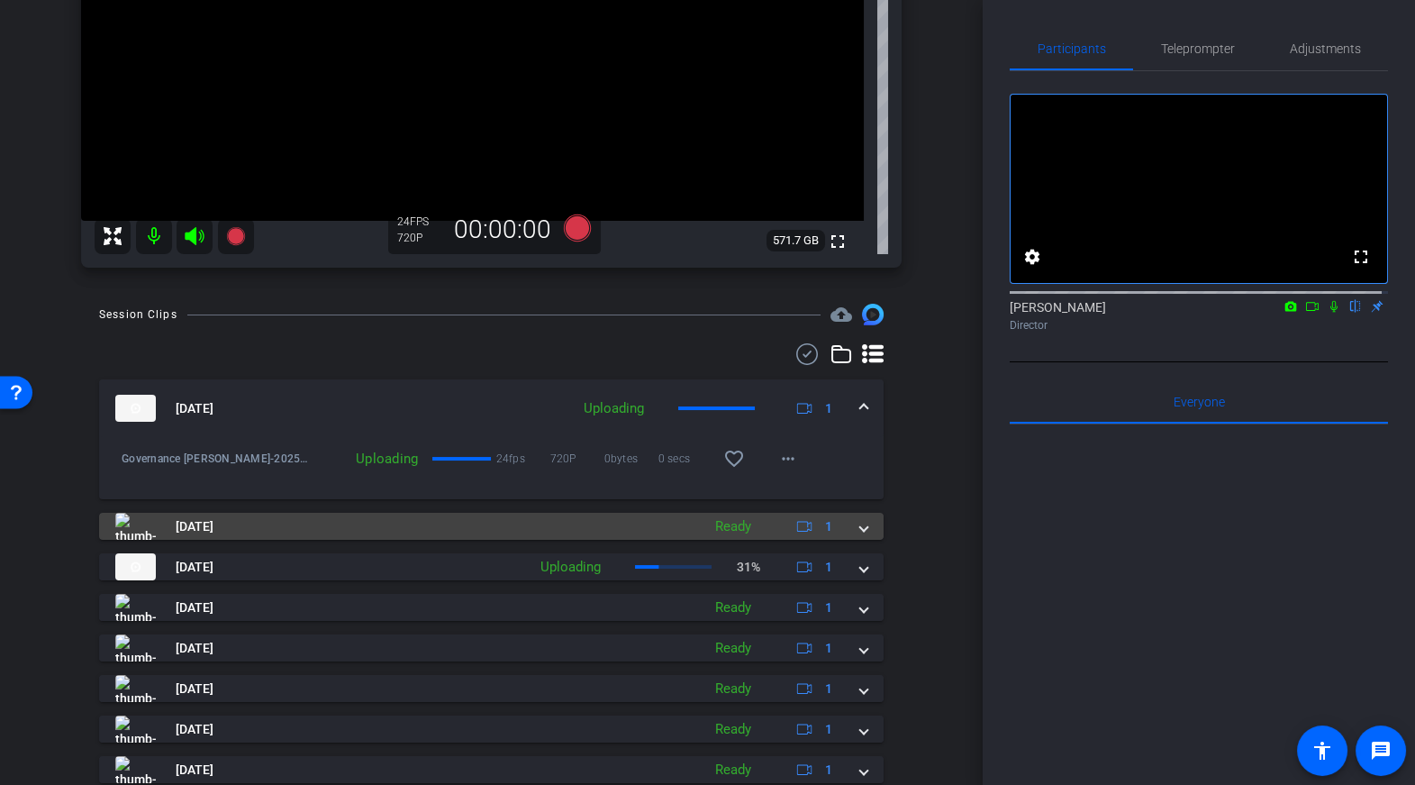
click at [864, 528] on mat-expansion-panel-header "Oct 2, 2025 Ready 1" at bounding box center [491, 526] width 785 height 27
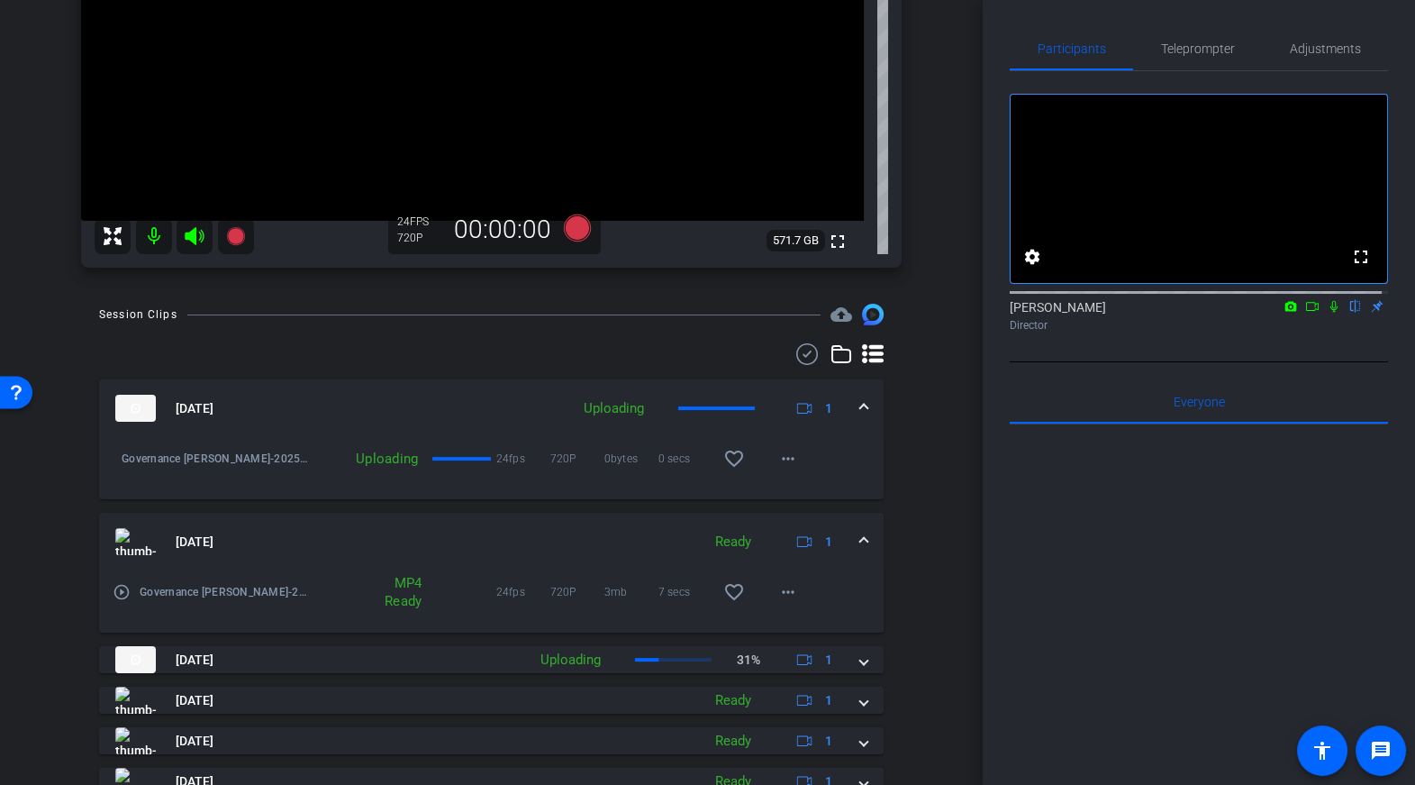
click at [463, 457] on span at bounding box center [461, 459] width 58 height 4
click at [749, 404] on mat-panel-description "Uploading 1" at bounding box center [710, 408] width 271 height 27
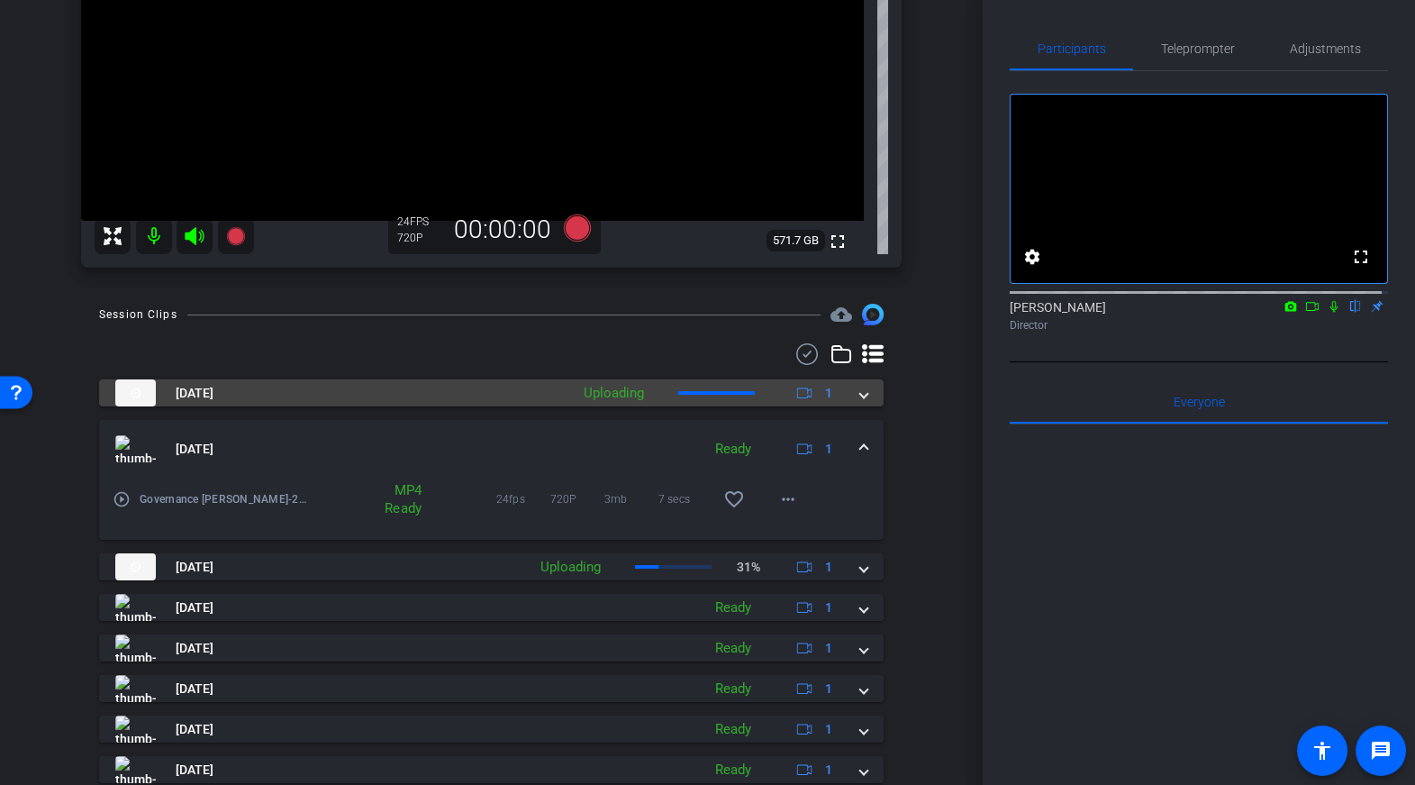
click at [750, 396] on mat-panel-description "Uploading 1" at bounding box center [710, 392] width 271 height 27
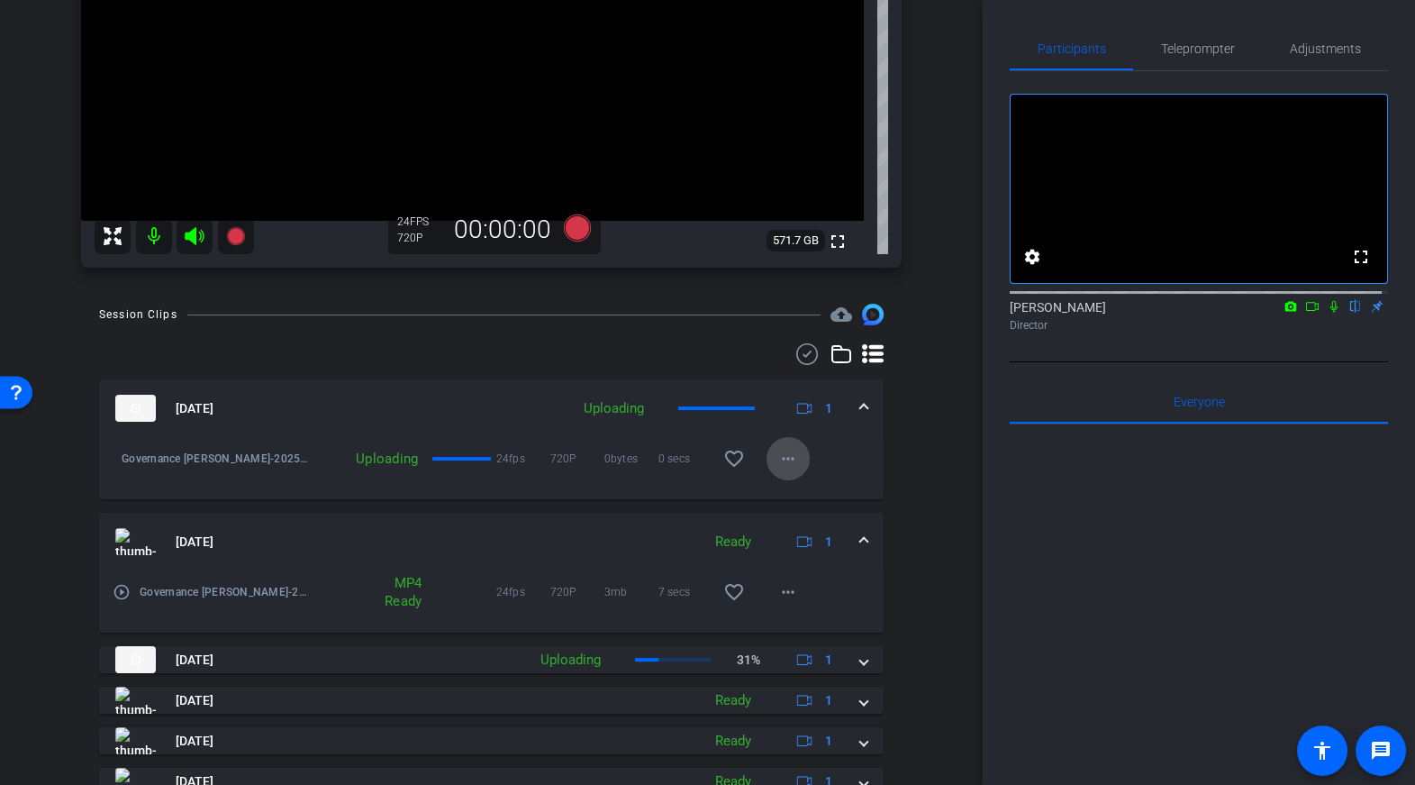
click at [784, 457] on mat-icon "more_horiz" at bounding box center [788, 459] width 22 height 22
click at [883, 461] on div at bounding box center [707, 392] width 1415 height 785
click at [860, 403] on span at bounding box center [863, 408] width 7 height 19
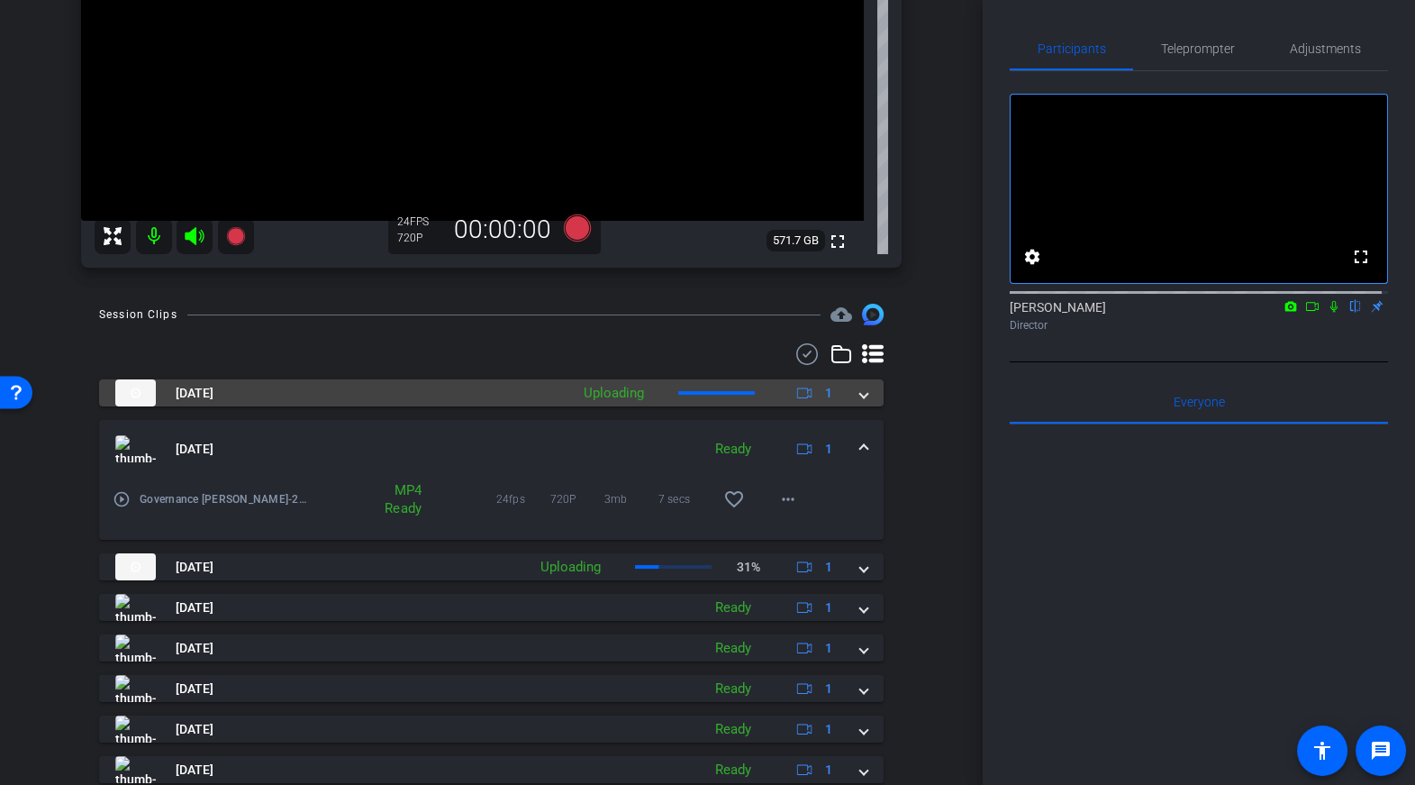
click at [857, 403] on mat-expansion-panel-header "Oct 2, 2025 Uploading 1" at bounding box center [491, 392] width 785 height 27
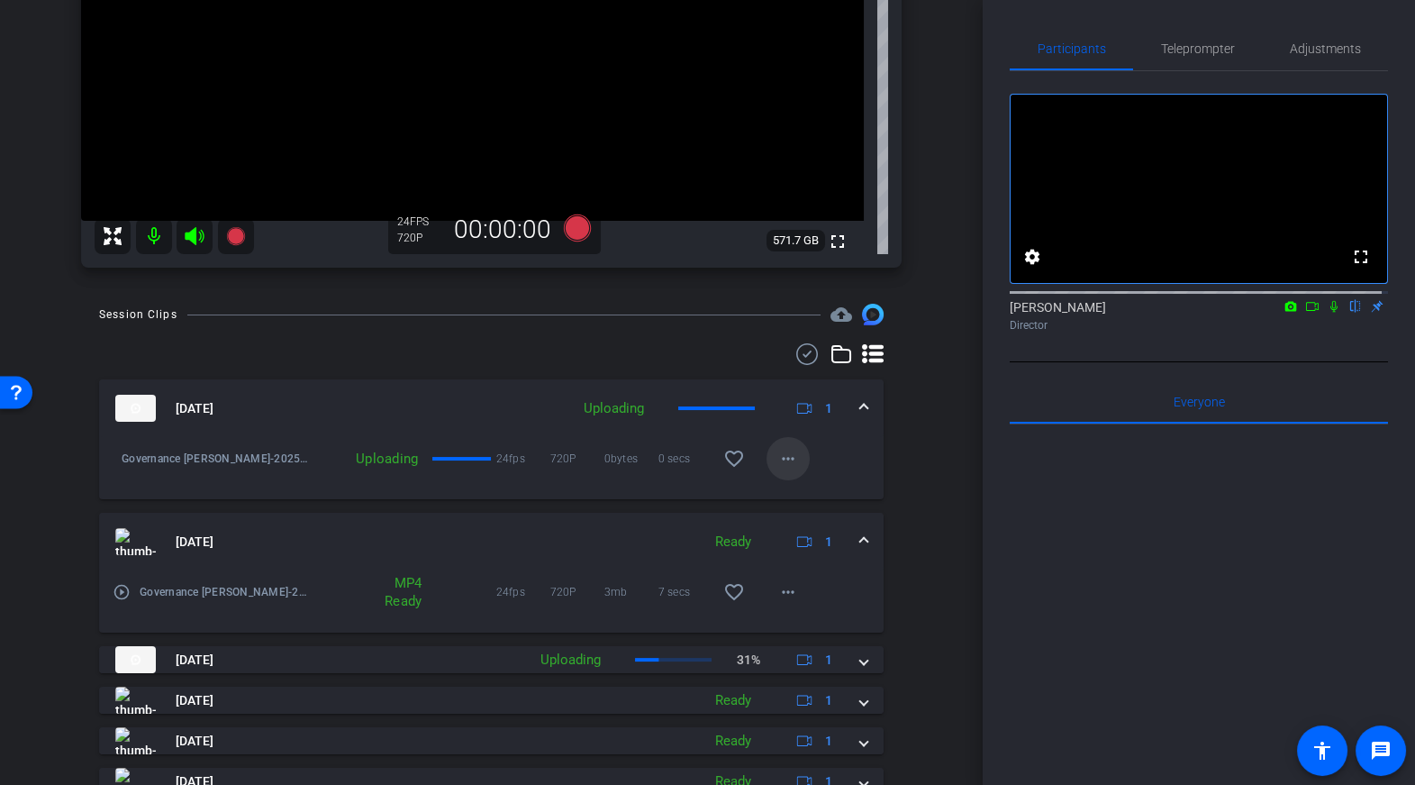
click at [777, 449] on mat-icon "more_horiz" at bounding box center [788, 459] width 22 height 22
click at [841, 442] on div at bounding box center [707, 392] width 1415 height 785
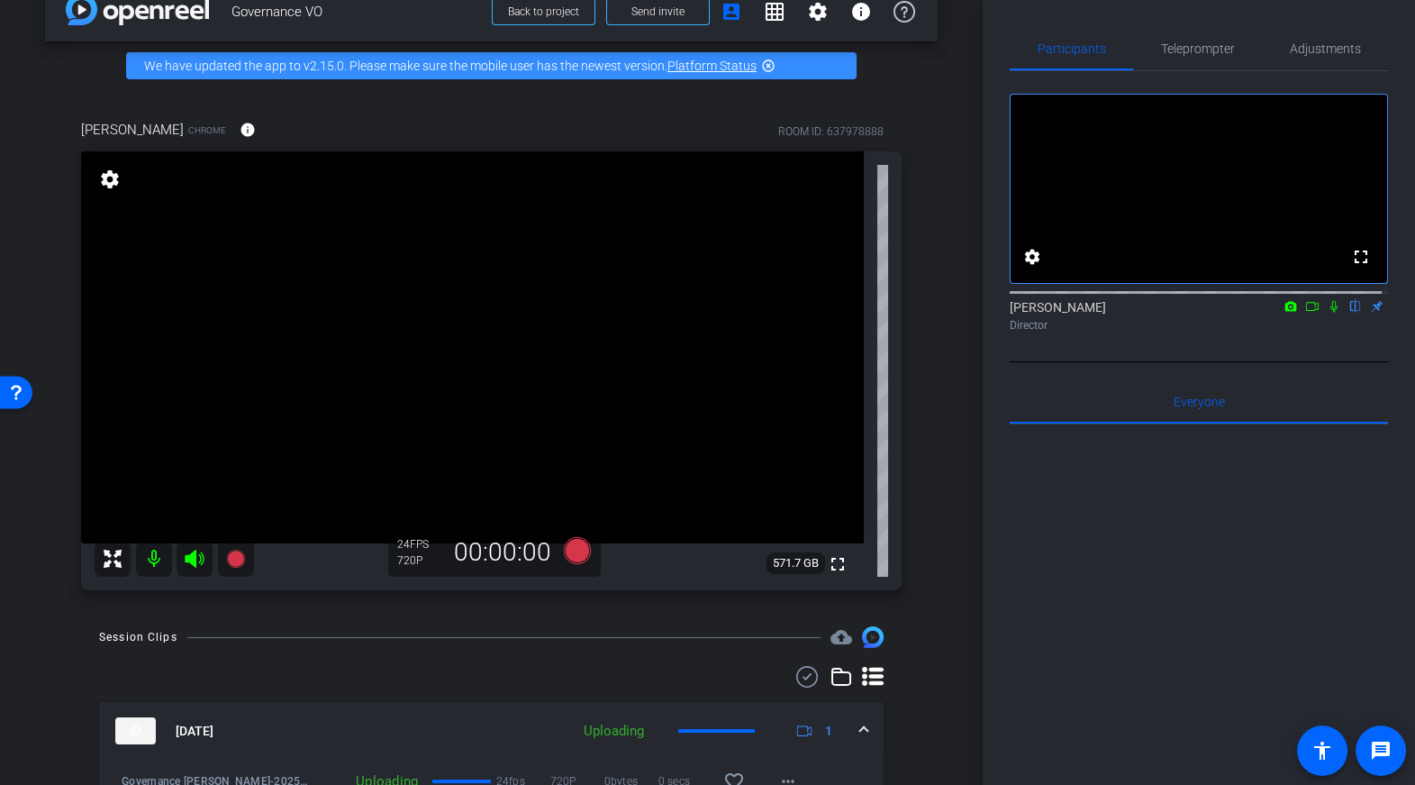
scroll to position [35, 0]
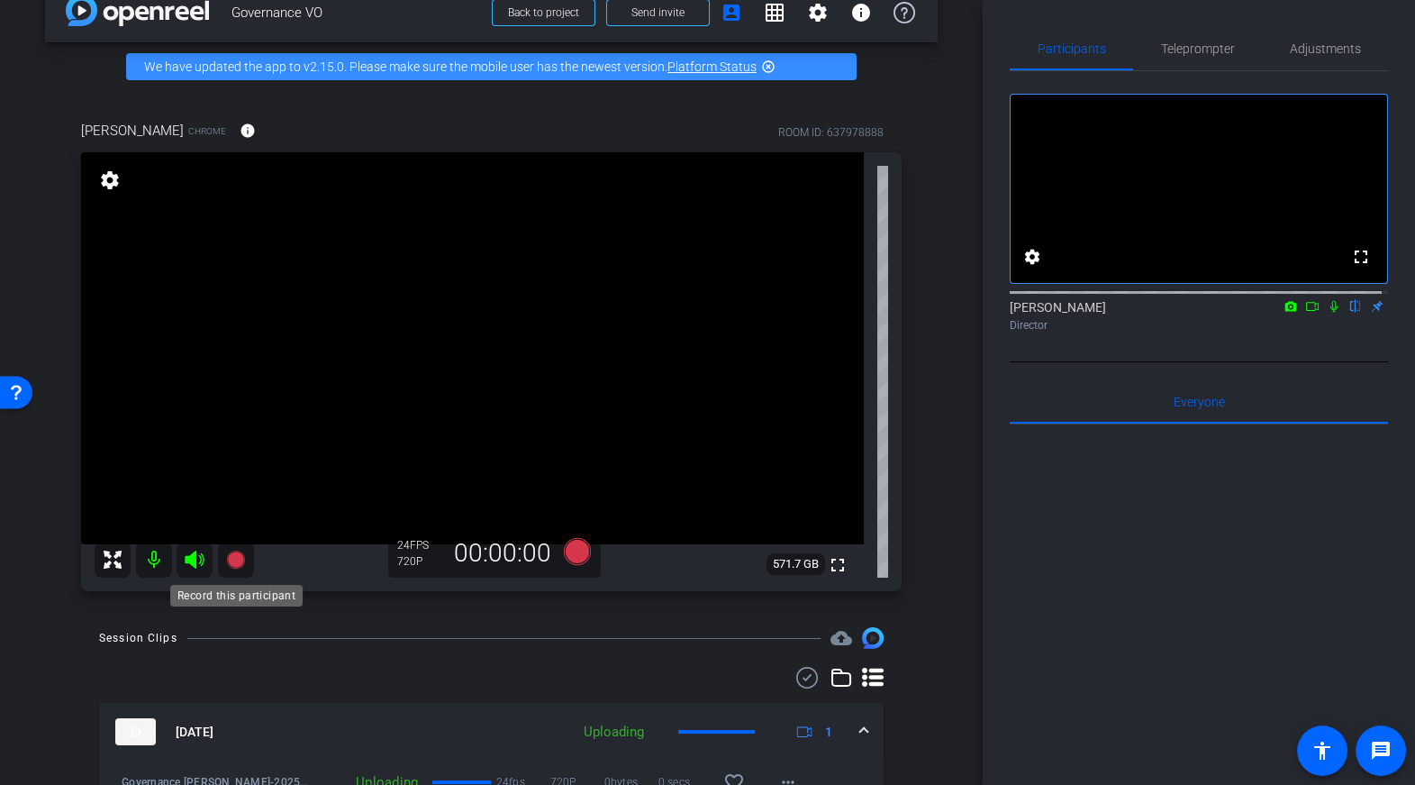
click at [233, 557] on icon at bounding box center [235, 559] width 18 height 18
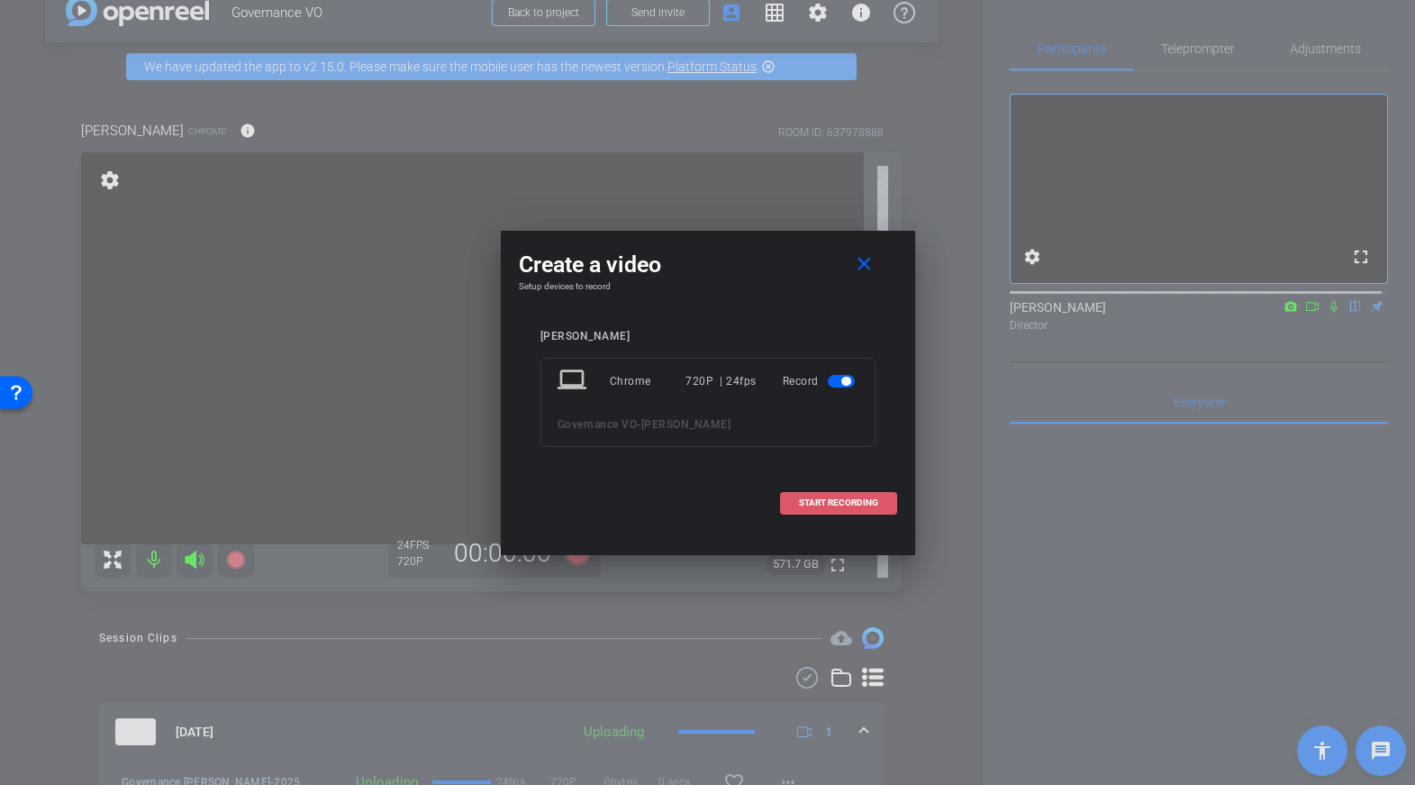
click at [813, 499] on span "START RECORDING" at bounding box center [838, 502] width 79 height 9
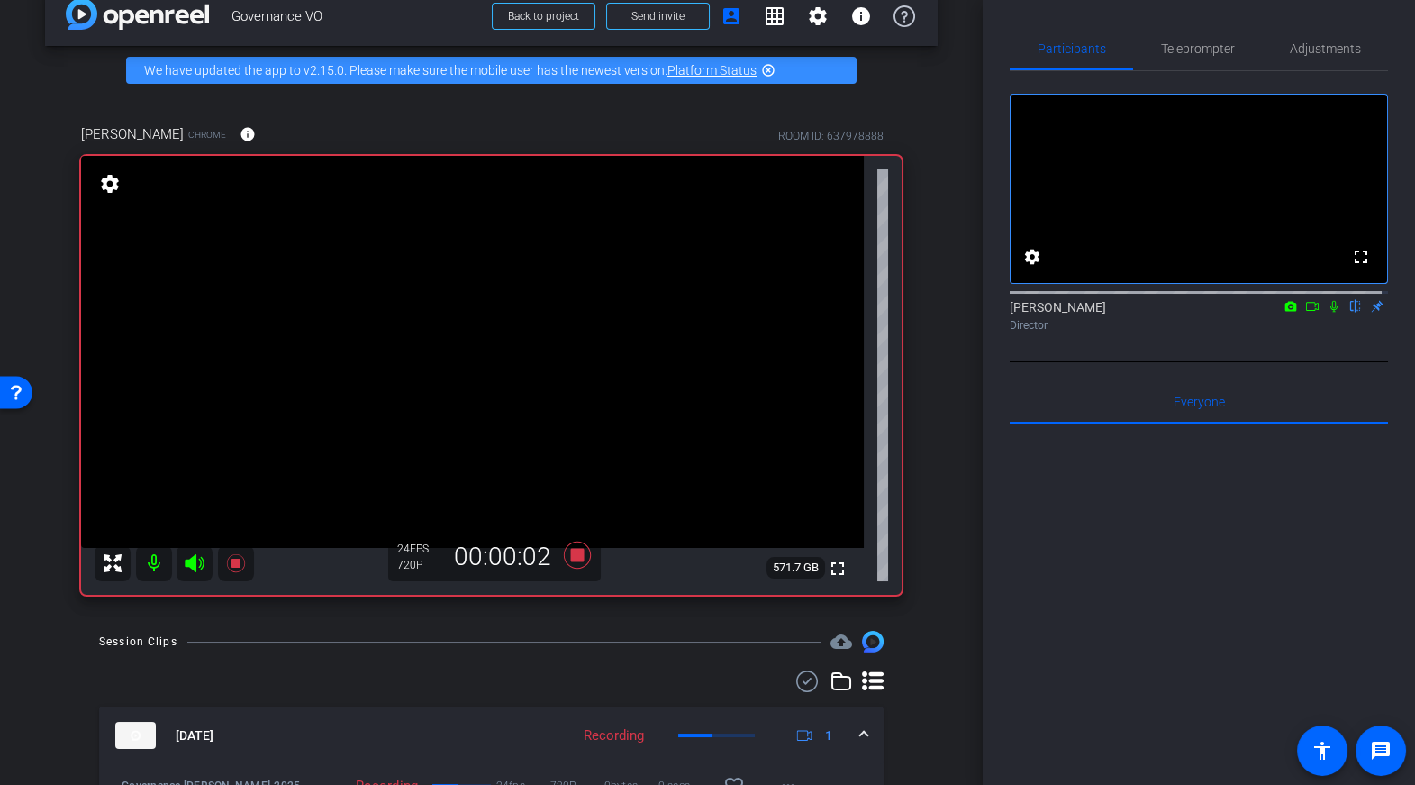
scroll to position [0, 0]
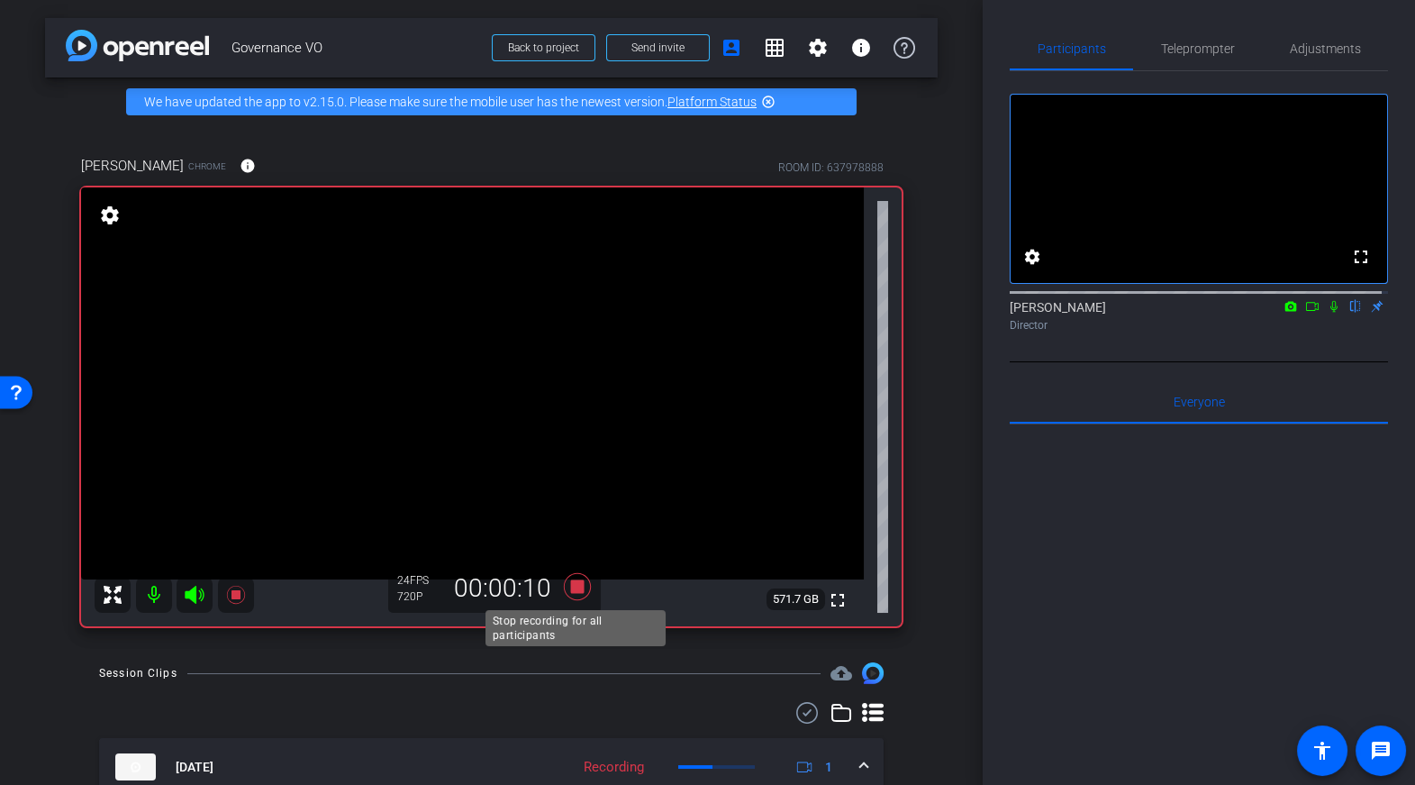
click at [580, 584] on icon at bounding box center [576, 586] width 27 height 27
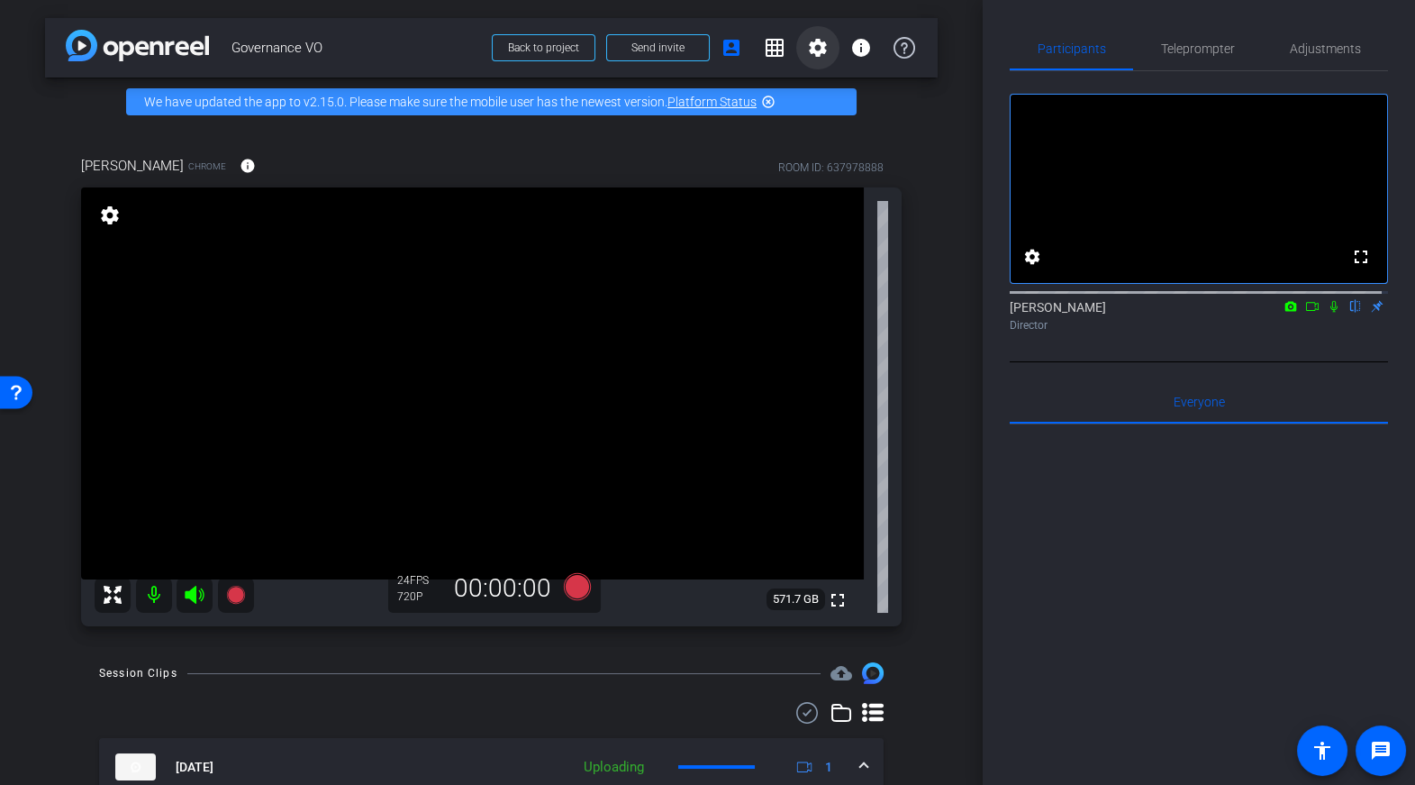
click at [814, 51] on mat-icon "settings" at bounding box center [818, 48] width 22 height 22
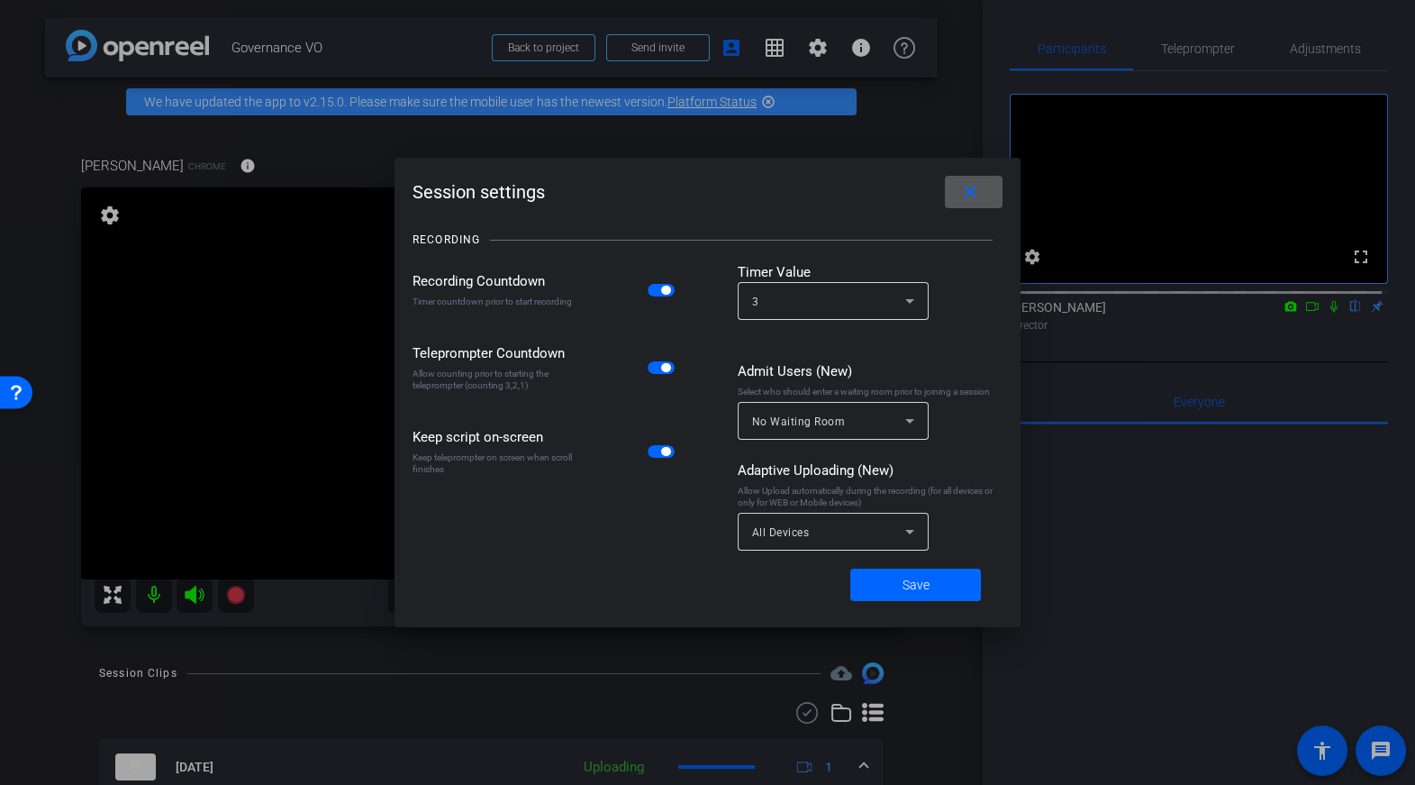
click at [904, 530] on icon at bounding box center [910, 532] width 22 height 22
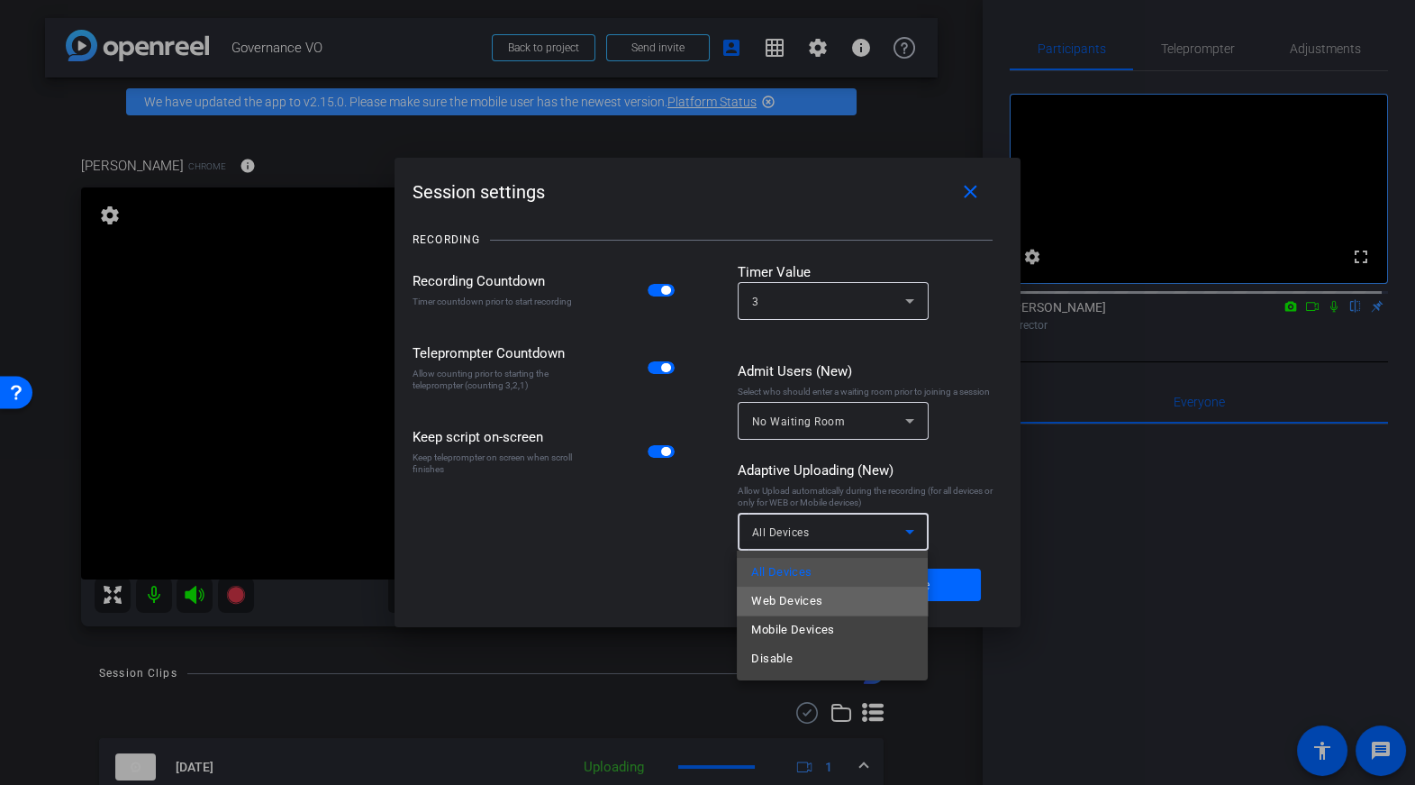
click at [841, 606] on mat-option "Web Devices" at bounding box center [832, 600] width 191 height 29
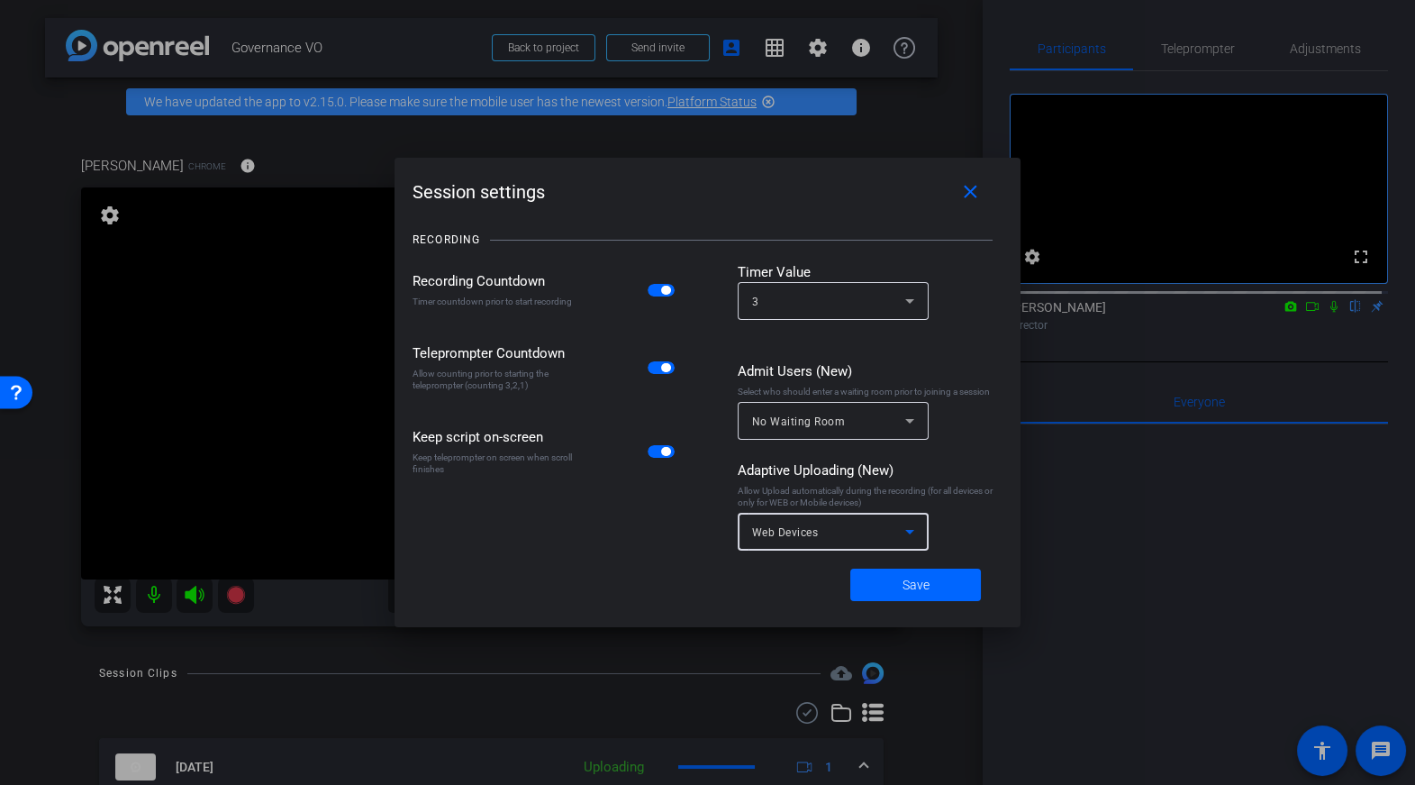
click at [879, 522] on div "Web Devices" at bounding box center [828, 532] width 153 height 23
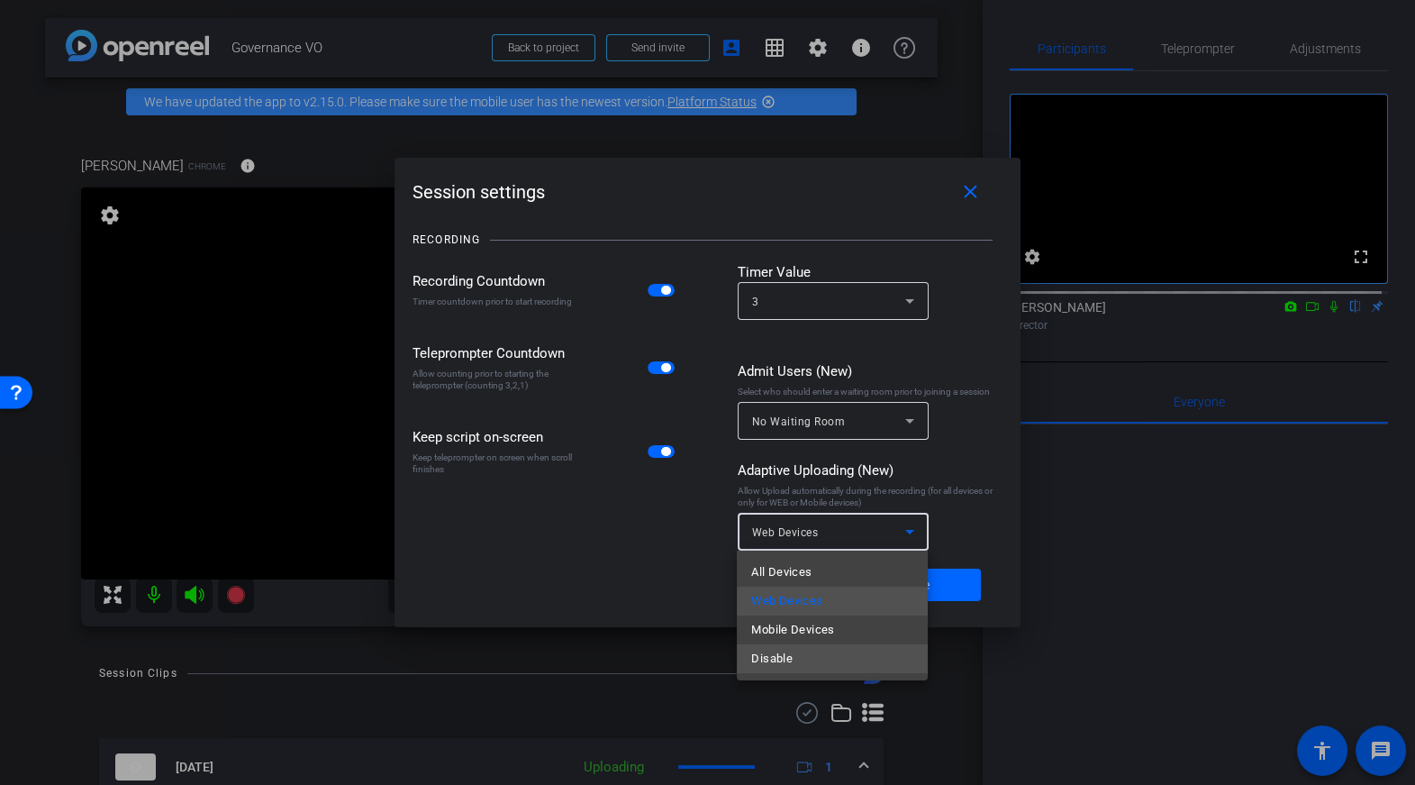
click at [800, 654] on mat-option "Disable" at bounding box center [832, 658] width 191 height 29
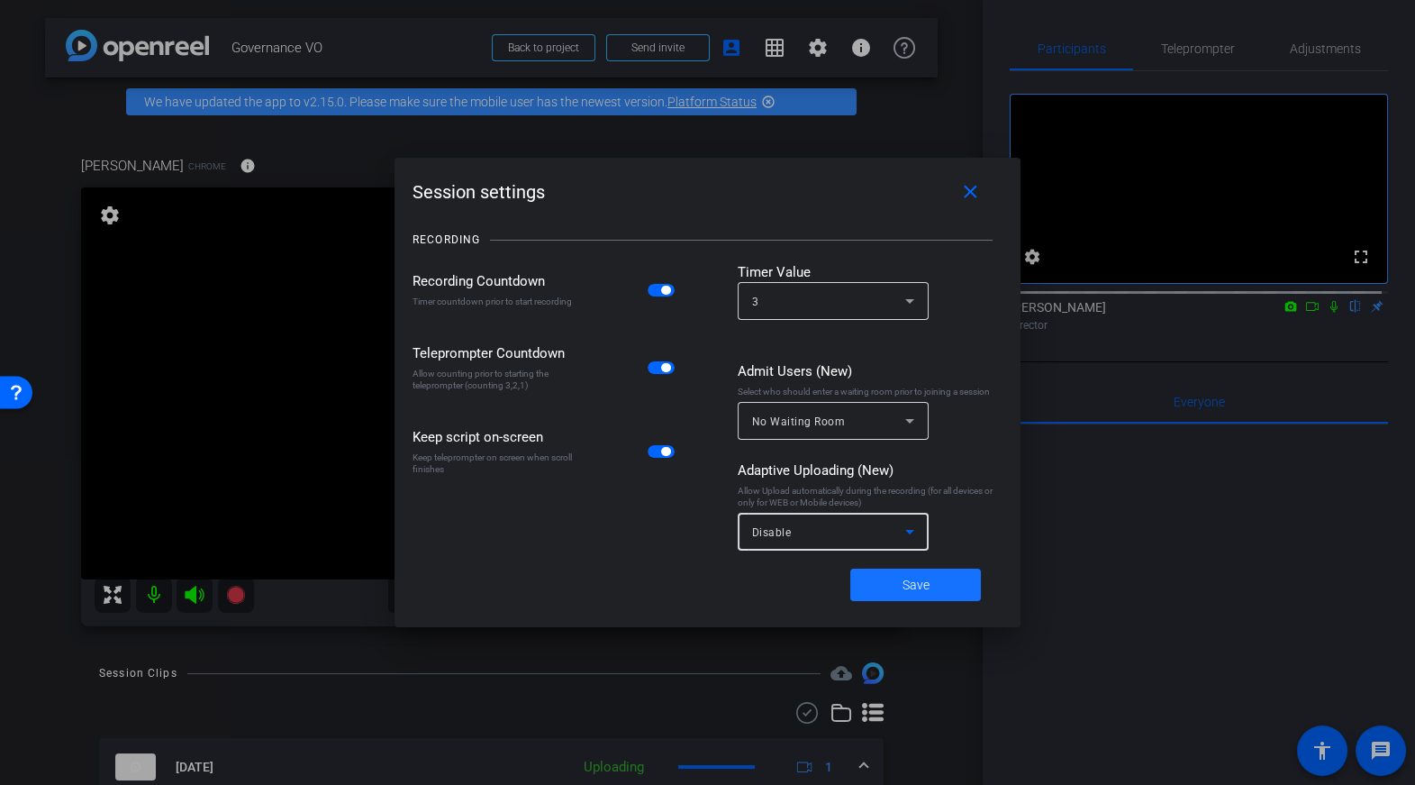
click at [892, 590] on span at bounding box center [915, 584] width 131 height 43
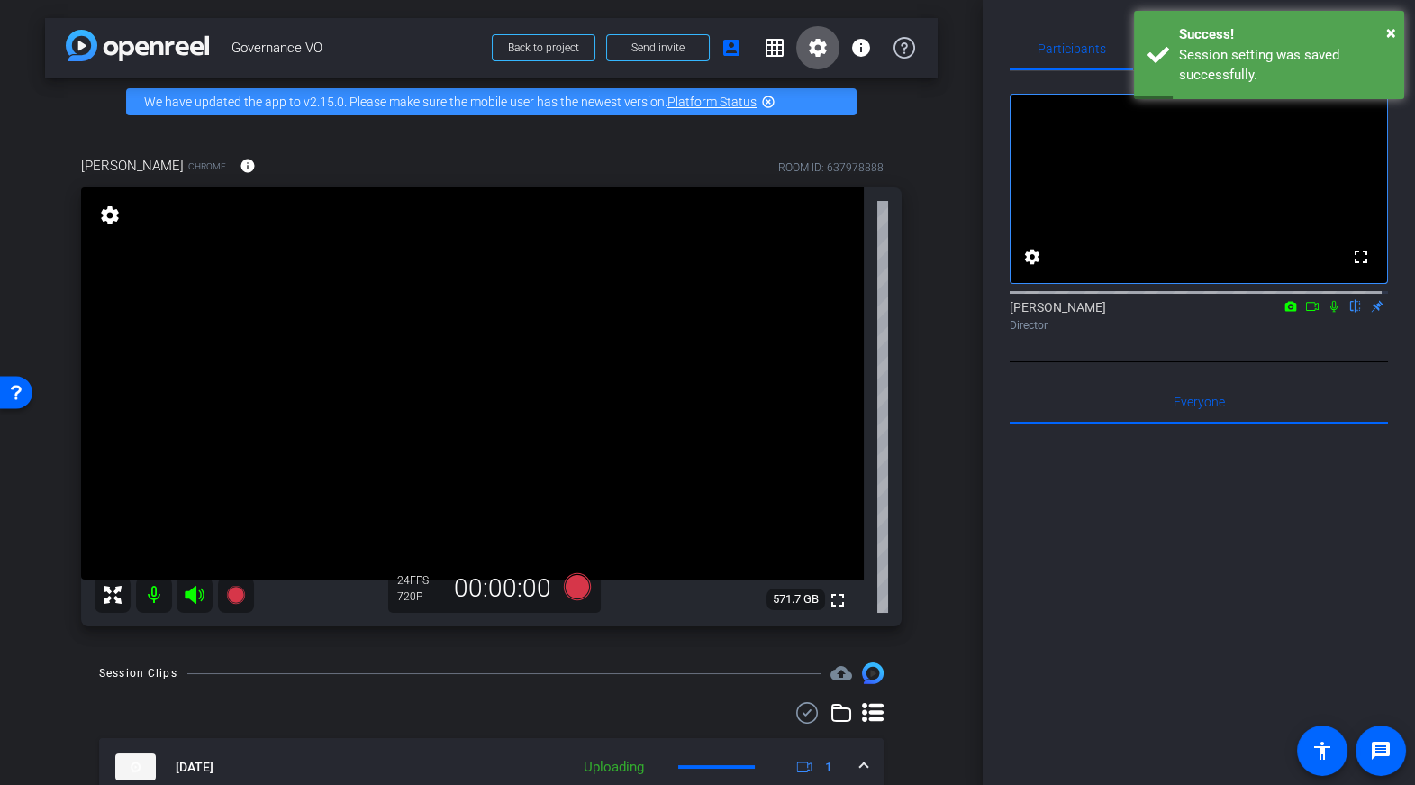
click at [807, 44] on mat-icon "settings" at bounding box center [818, 48] width 22 height 22
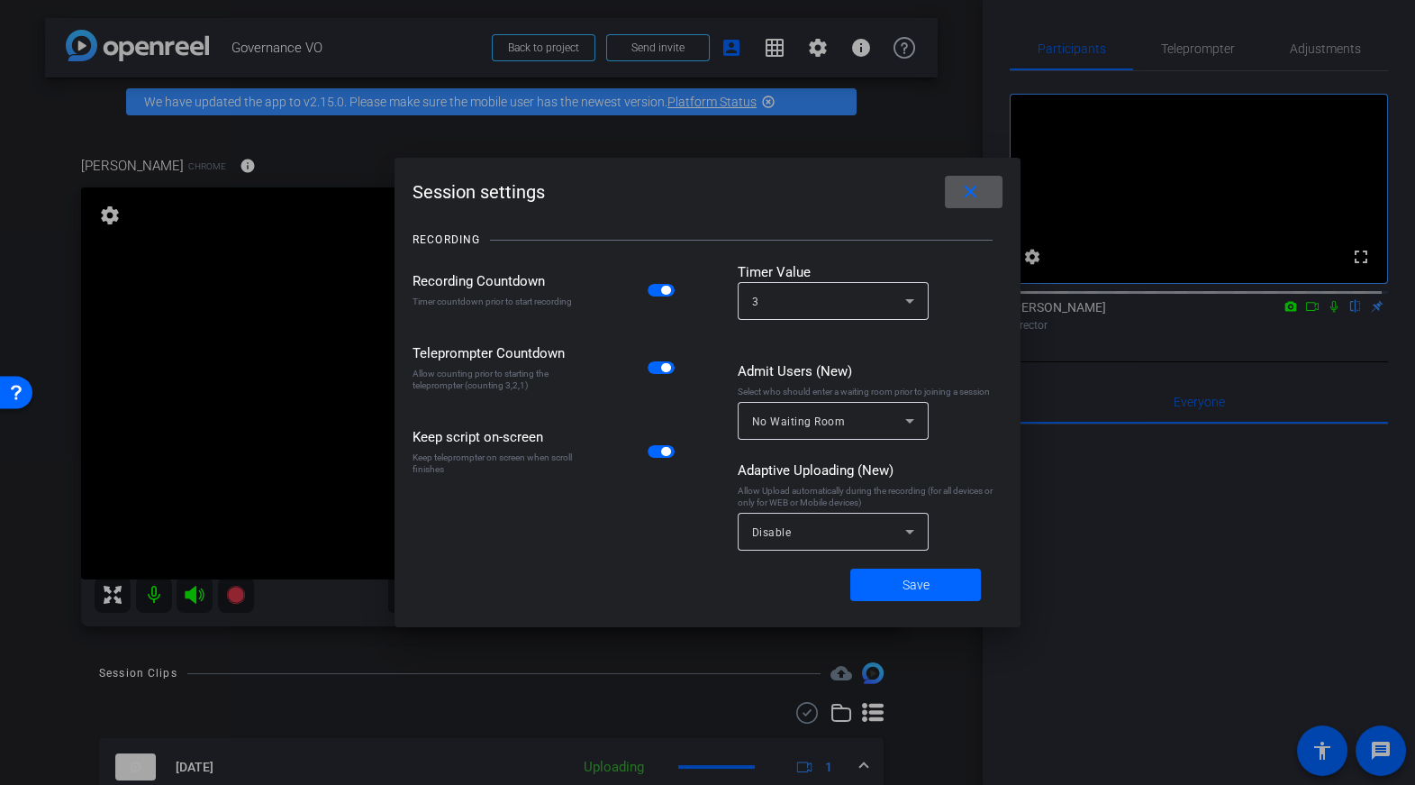
click at [851, 534] on div "Disable" at bounding box center [828, 532] width 153 height 23
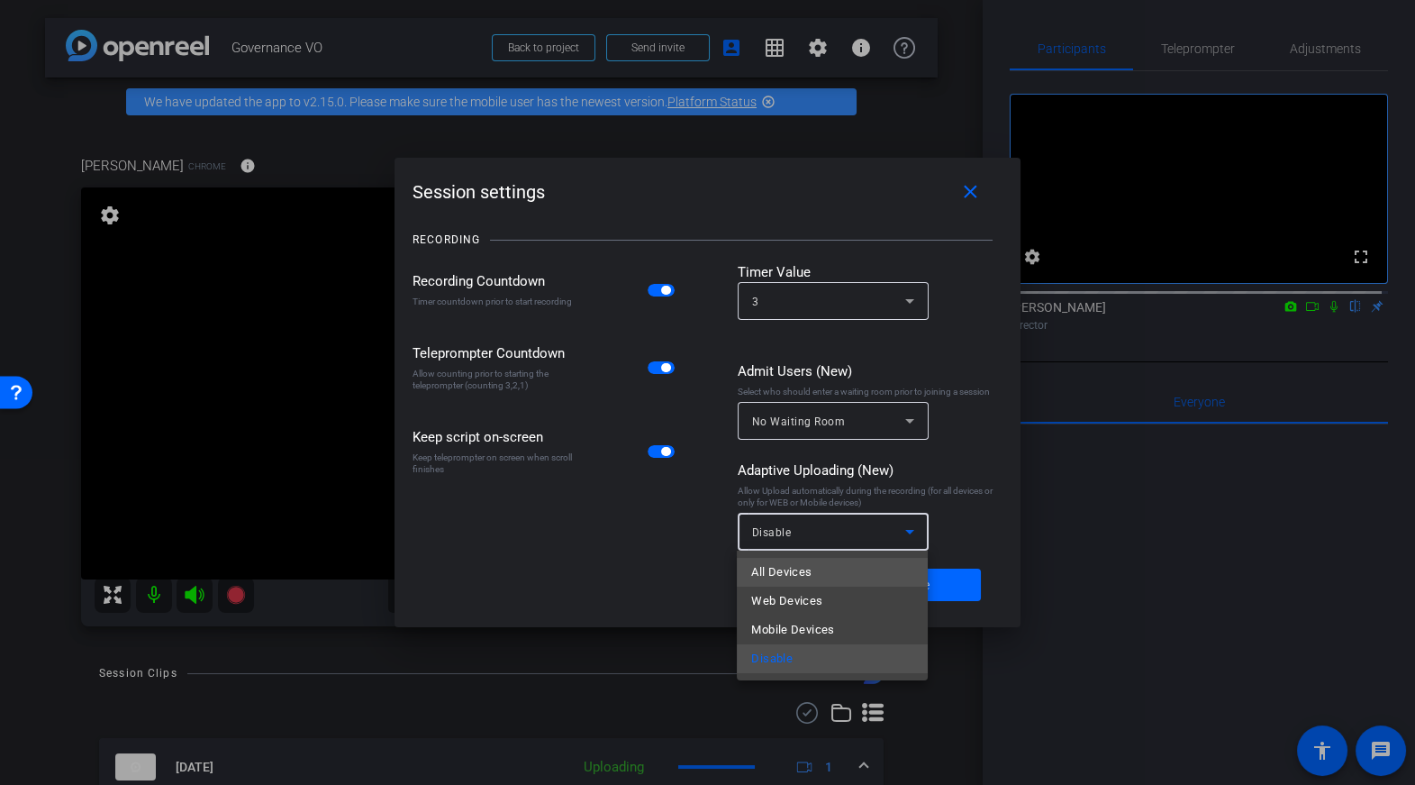
click at [843, 577] on mat-option "All Devices" at bounding box center [832, 572] width 191 height 29
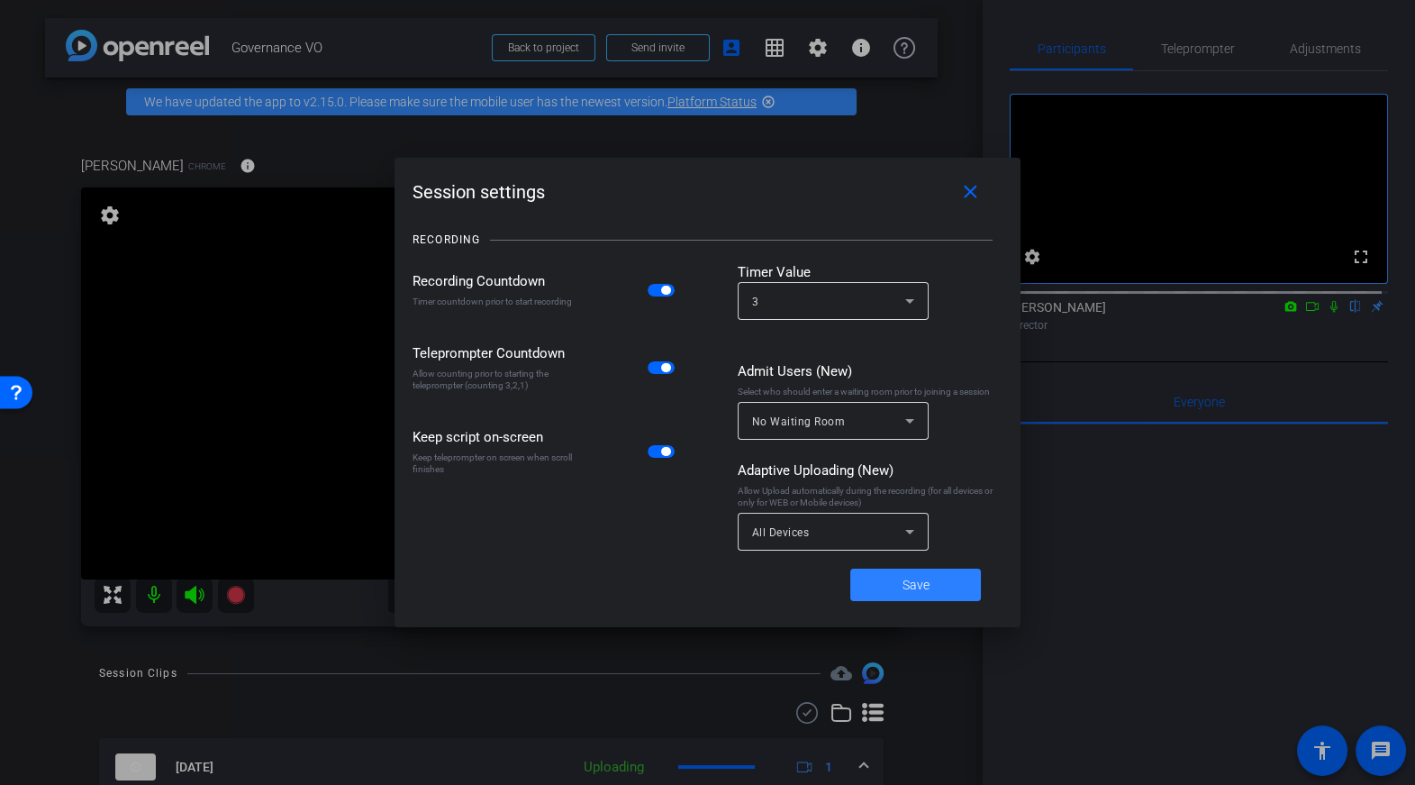
click at [927, 583] on span "Save" at bounding box center [916, 585] width 27 height 19
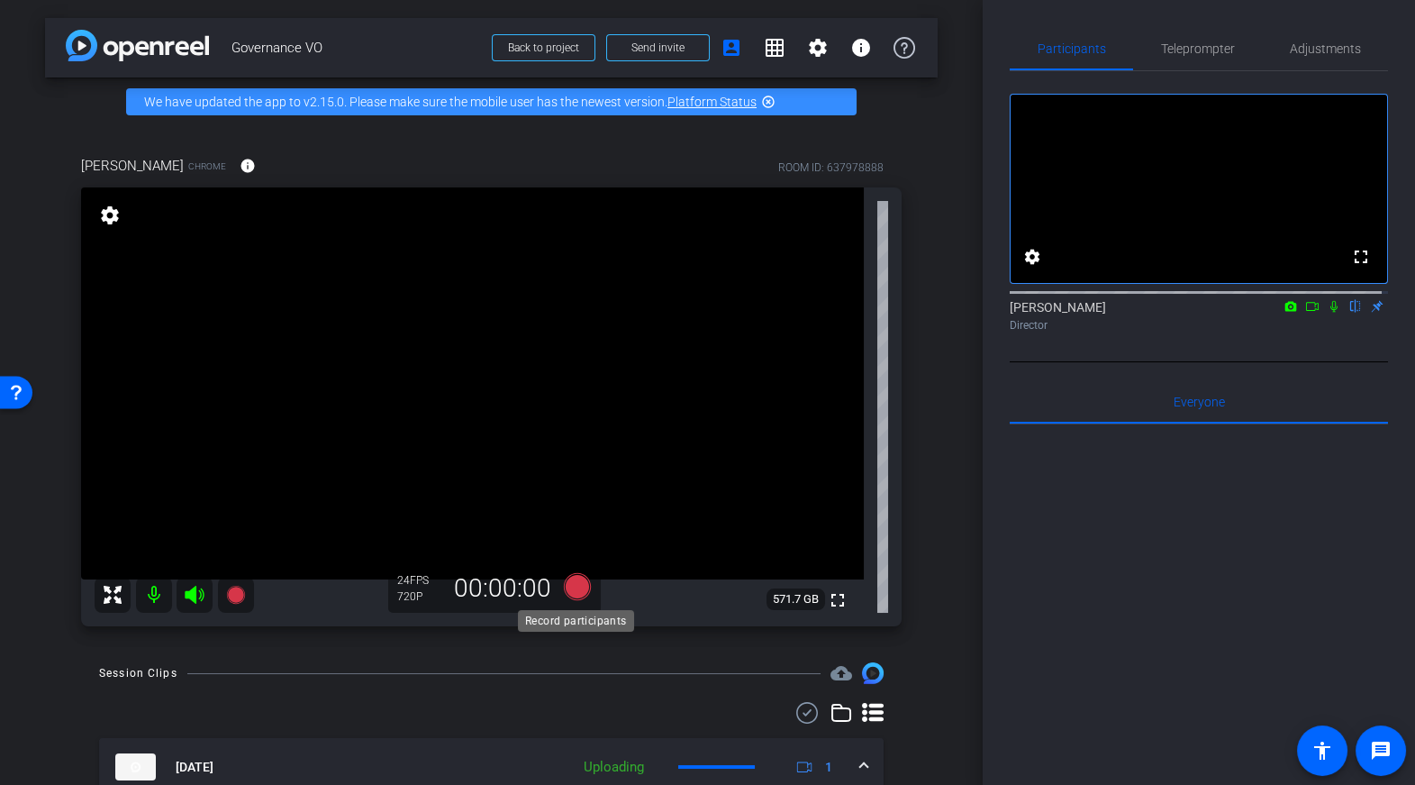
click at [581, 590] on icon at bounding box center [576, 586] width 27 height 27
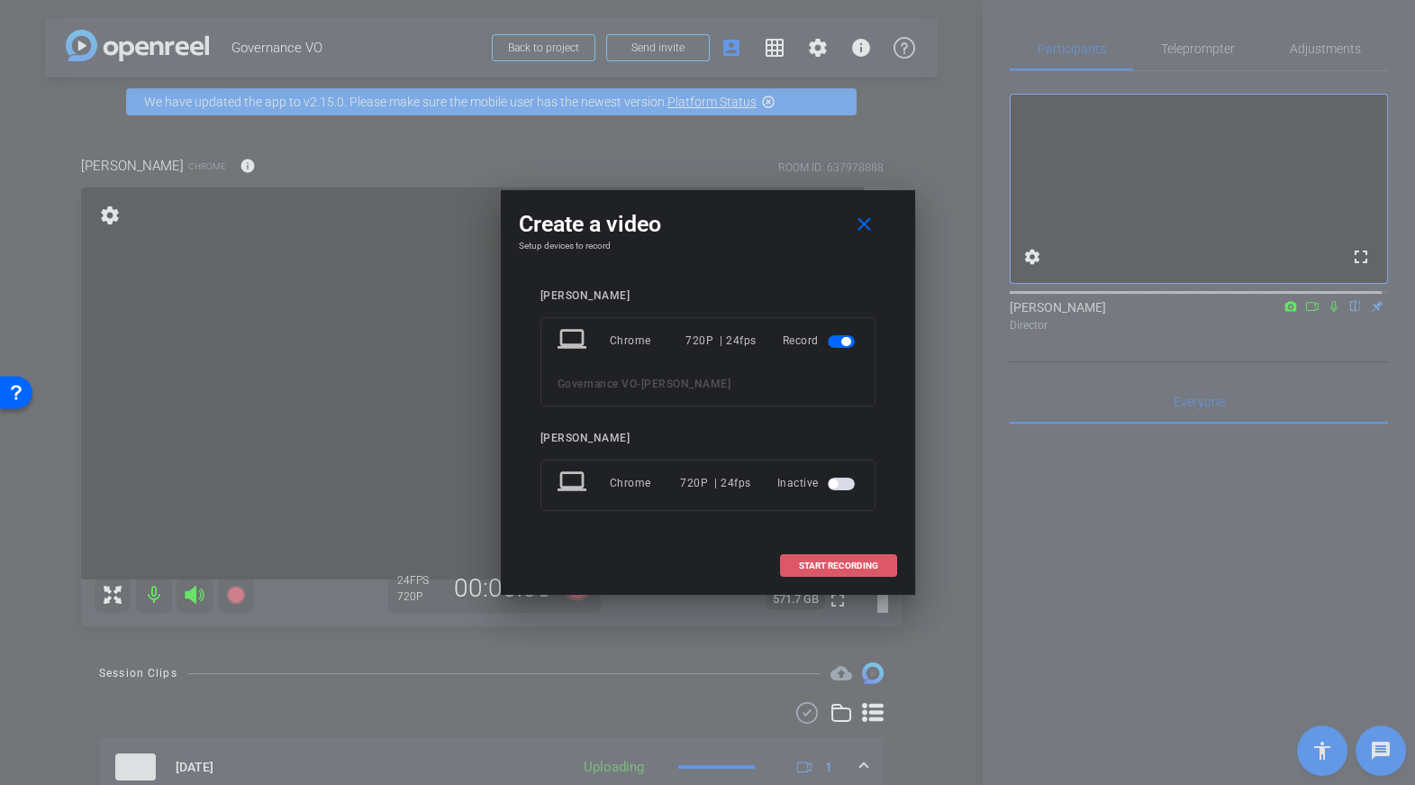
click at [819, 564] on span "START RECORDING" at bounding box center [838, 565] width 79 height 9
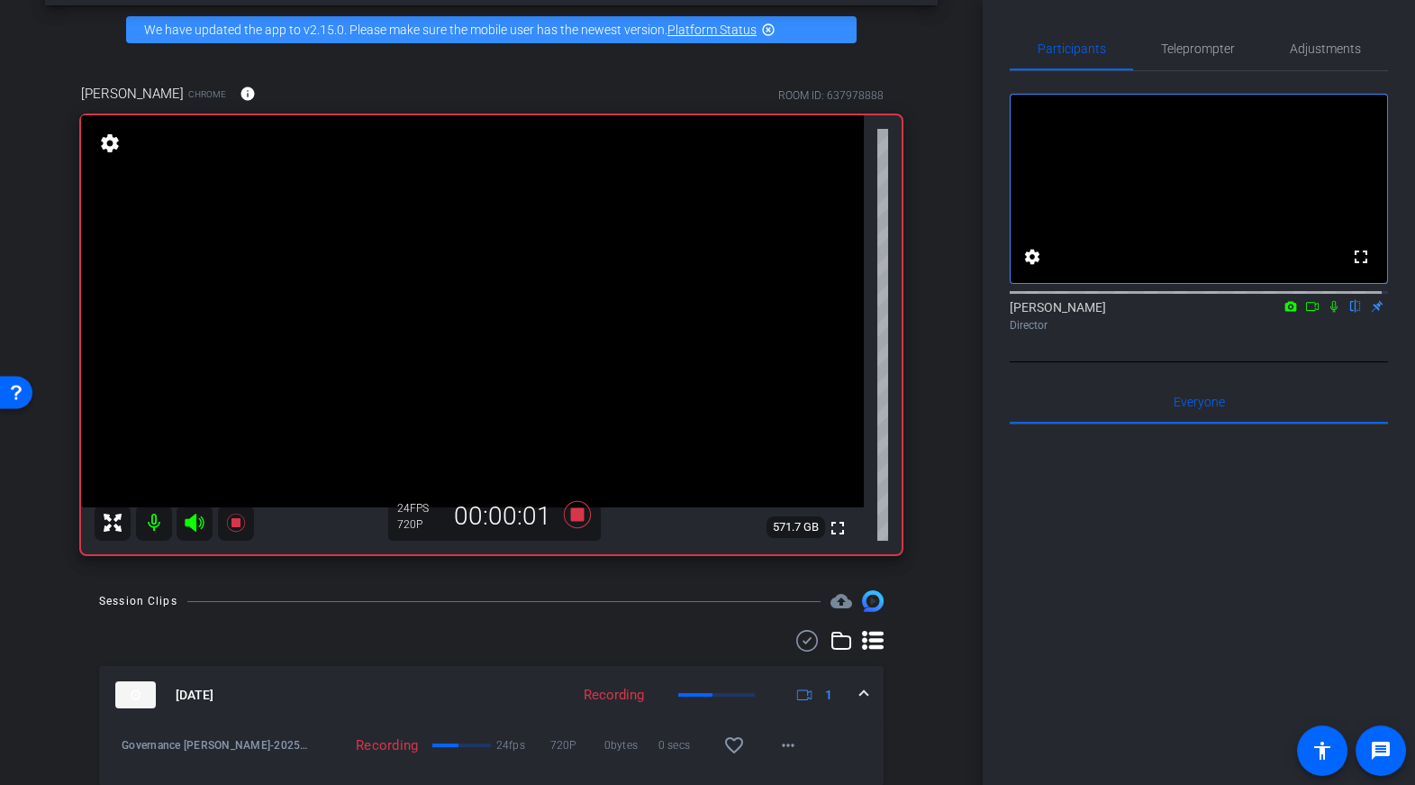
scroll to position [87, 0]
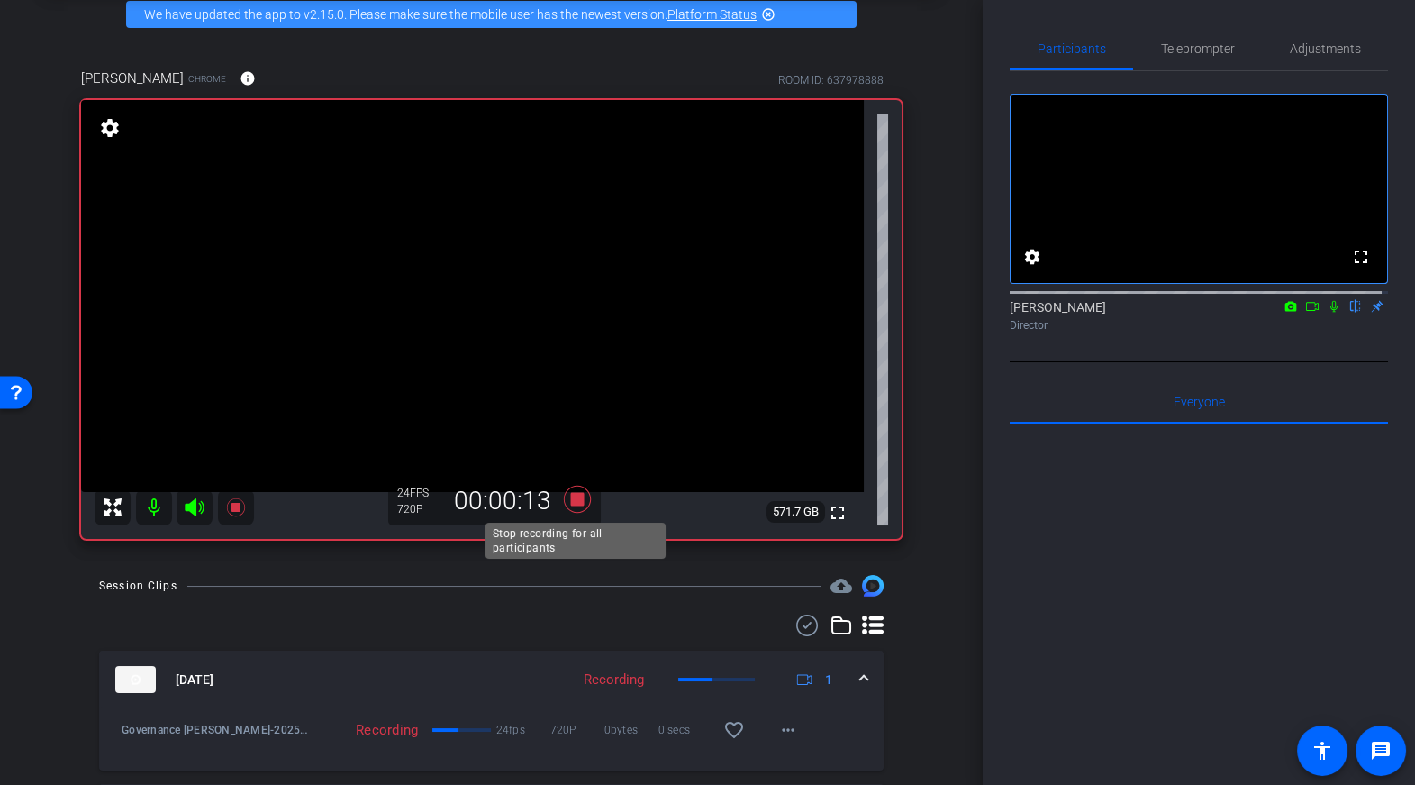
click at [579, 497] on icon at bounding box center [576, 499] width 27 height 27
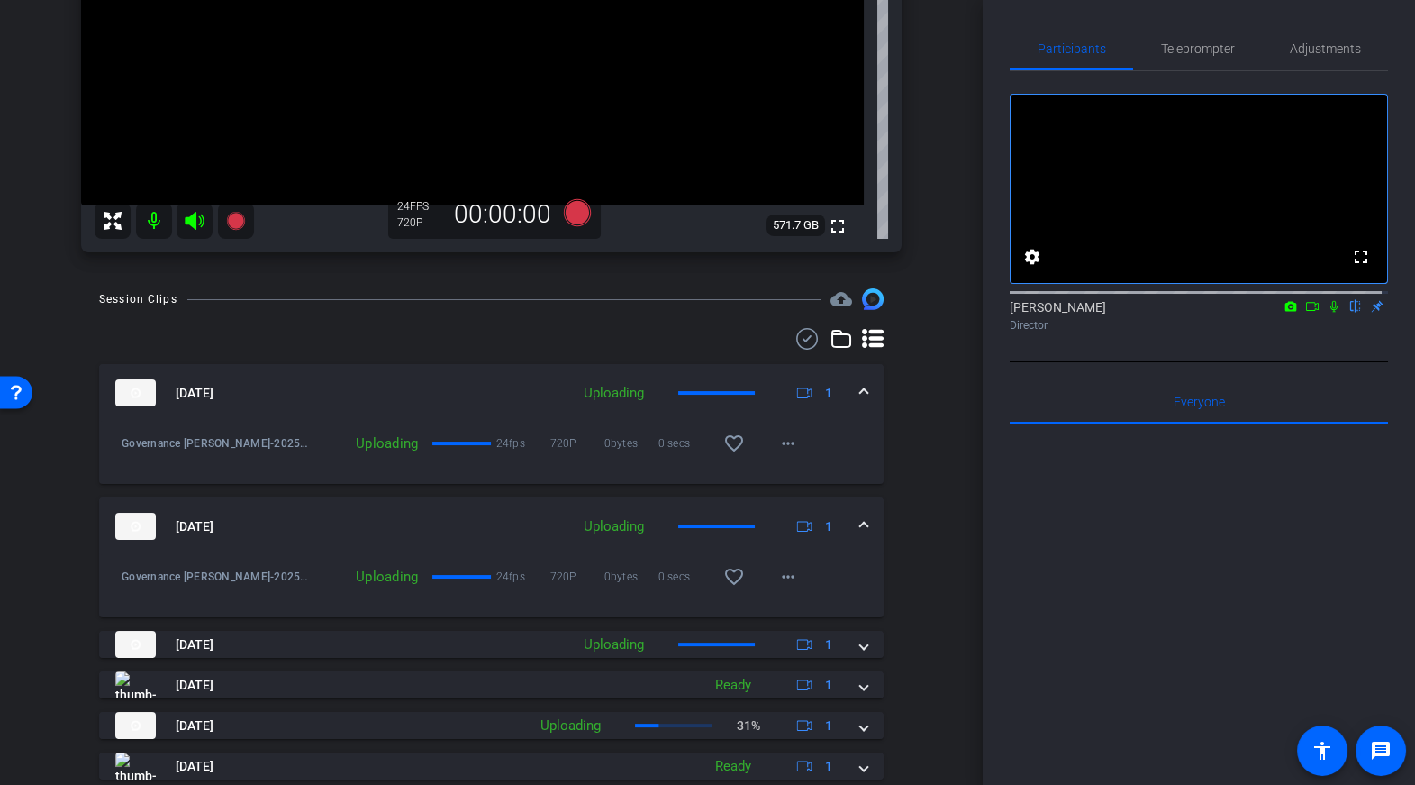
scroll to position [375, 0]
click at [940, 316] on div "arrow_back Governance VO Back to project Send invite account_box grid_on settin…" at bounding box center [491, 17] width 983 height 785
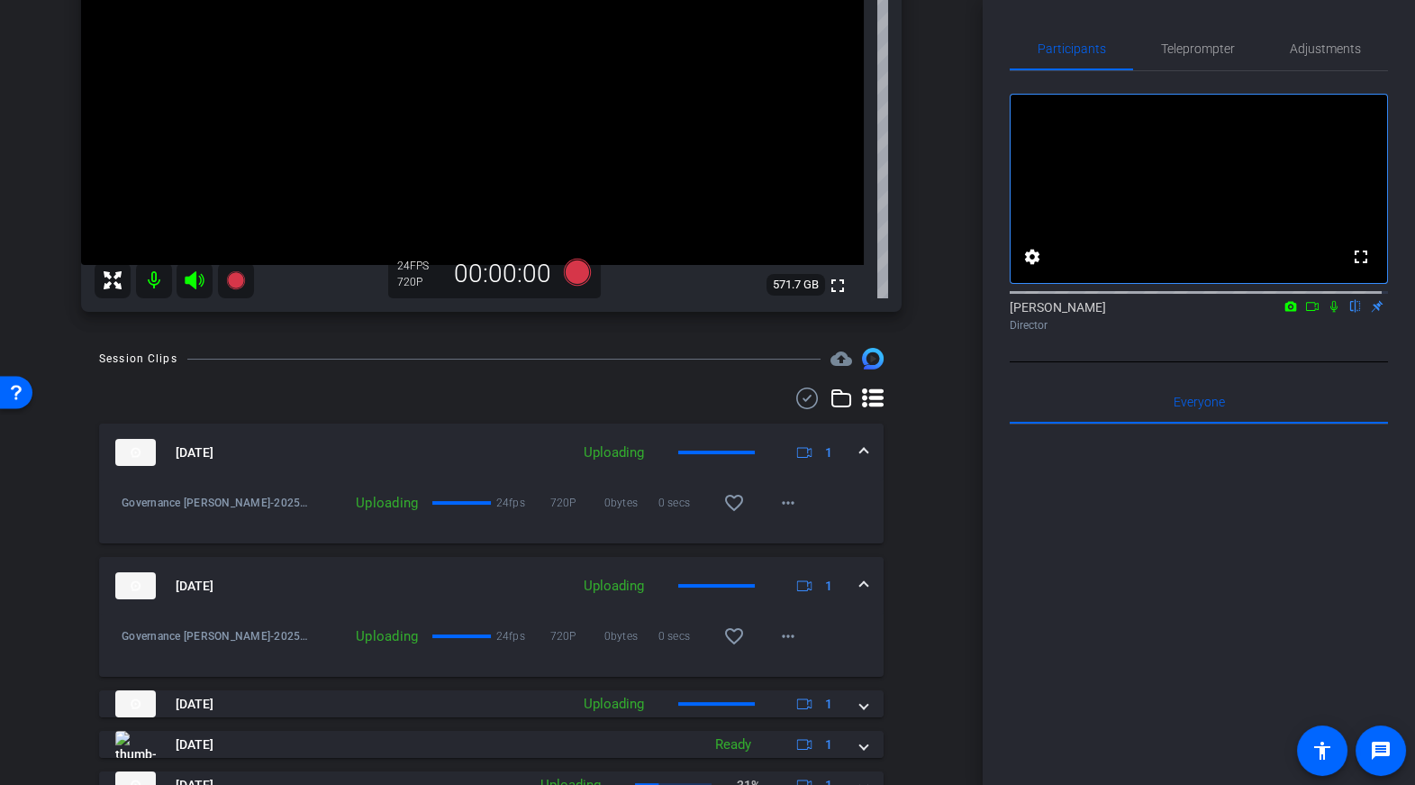
scroll to position [313, 0]
click at [803, 452] on icon at bounding box center [804, 453] width 15 height 15
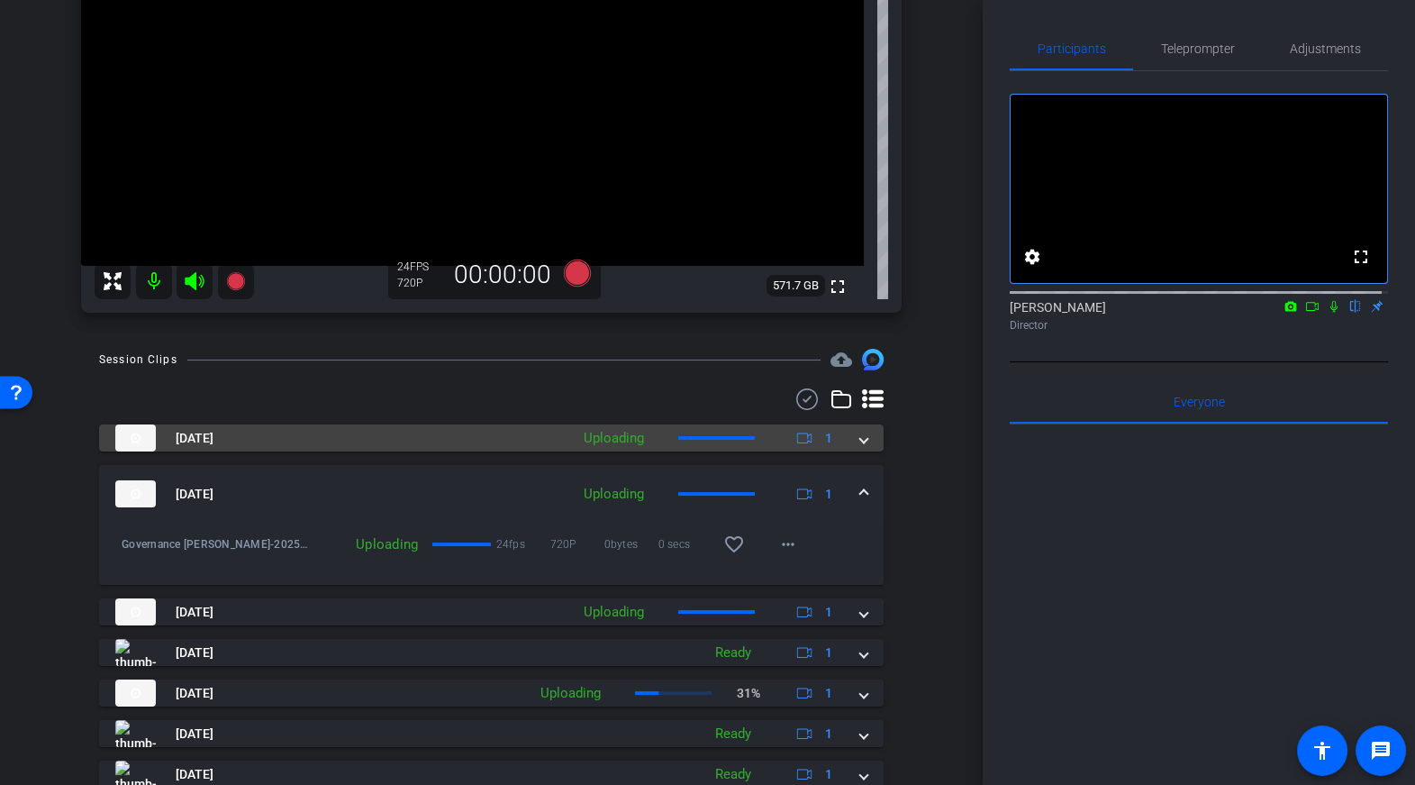
click at [803, 442] on icon at bounding box center [804, 438] width 15 height 15
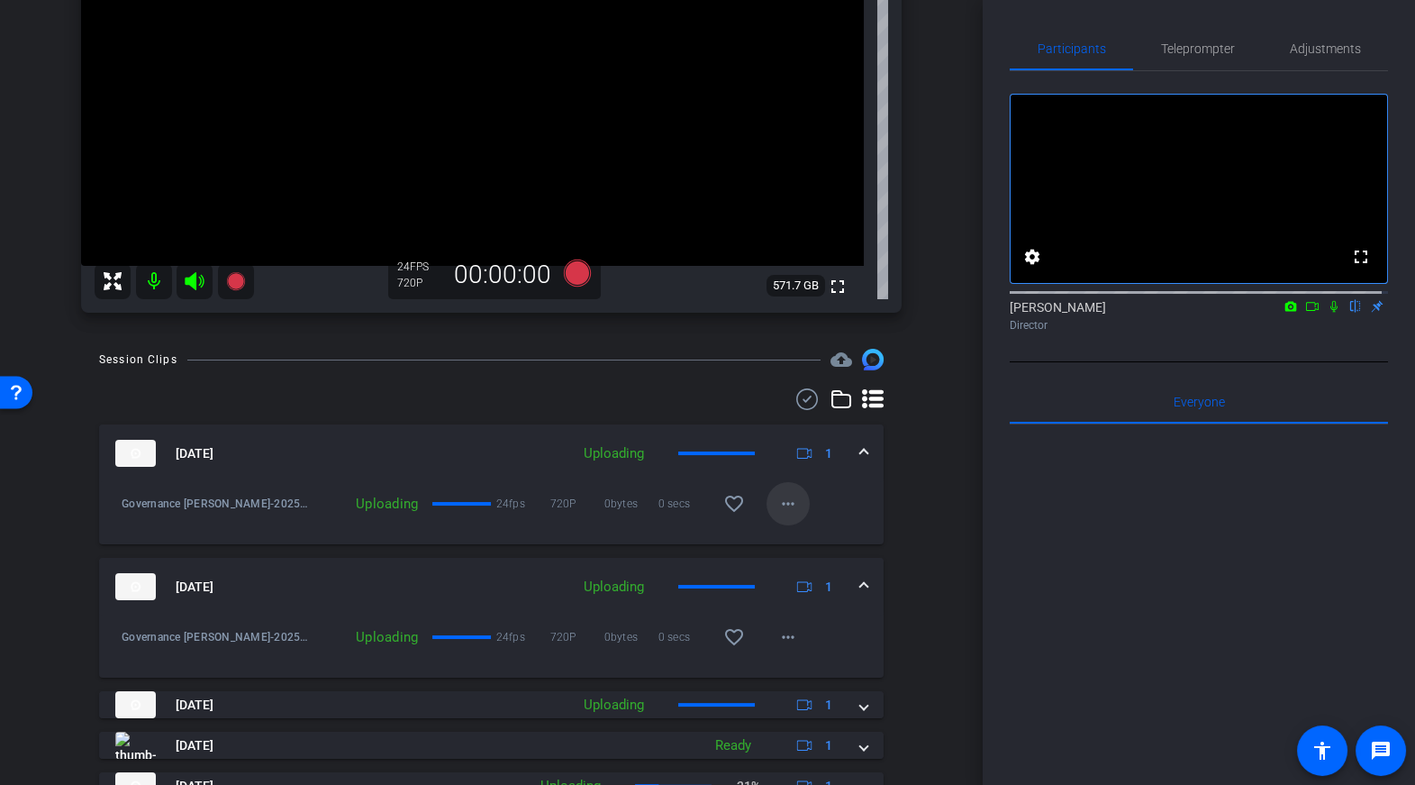
click at [788, 507] on mat-icon "more_horiz" at bounding box center [788, 504] width 22 height 22
click at [836, 507] on div at bounding box center [707, 392] width 1415 height 785
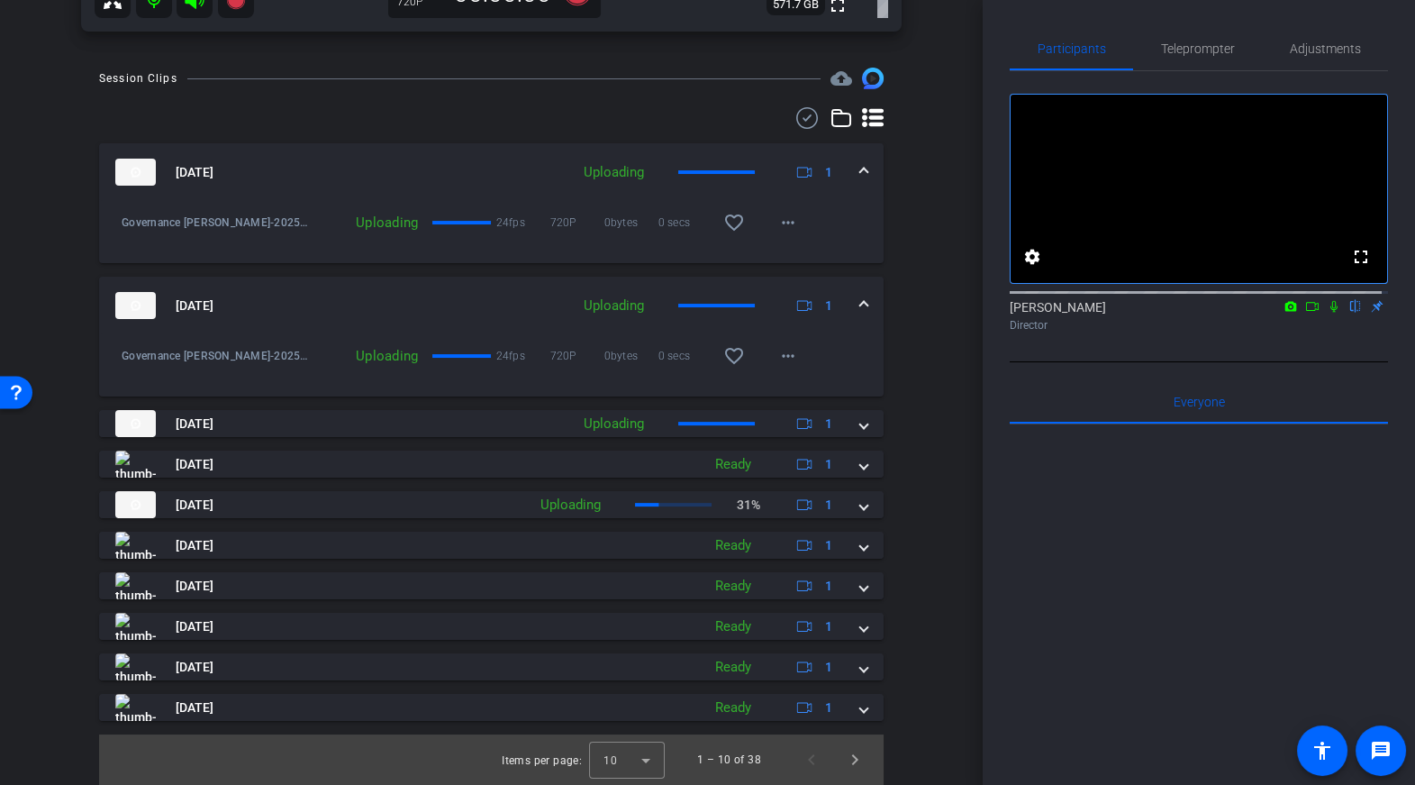
scroll to position [590, 0]
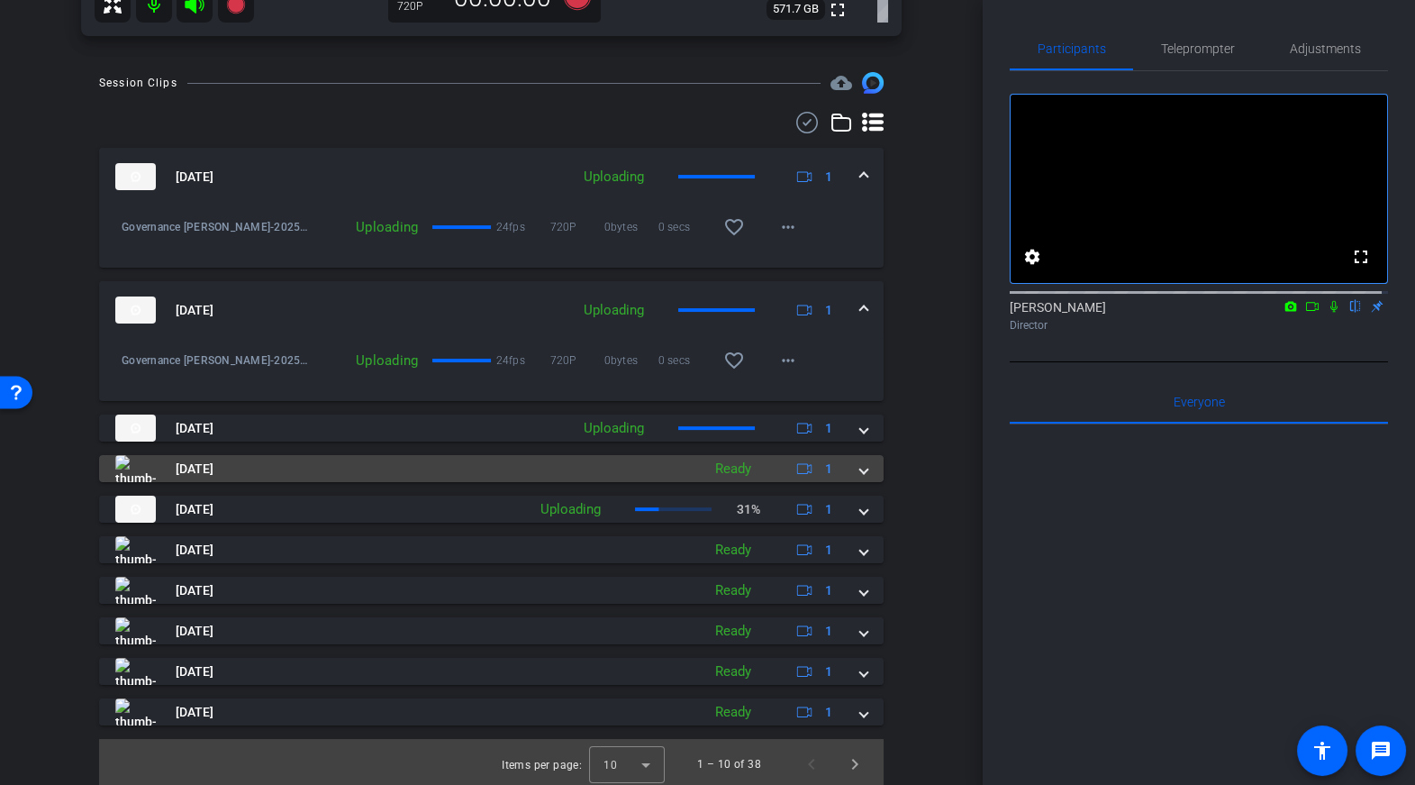
click at [731, 476] on div "Ready" at bounding box center [733, 469] width 54 height 21
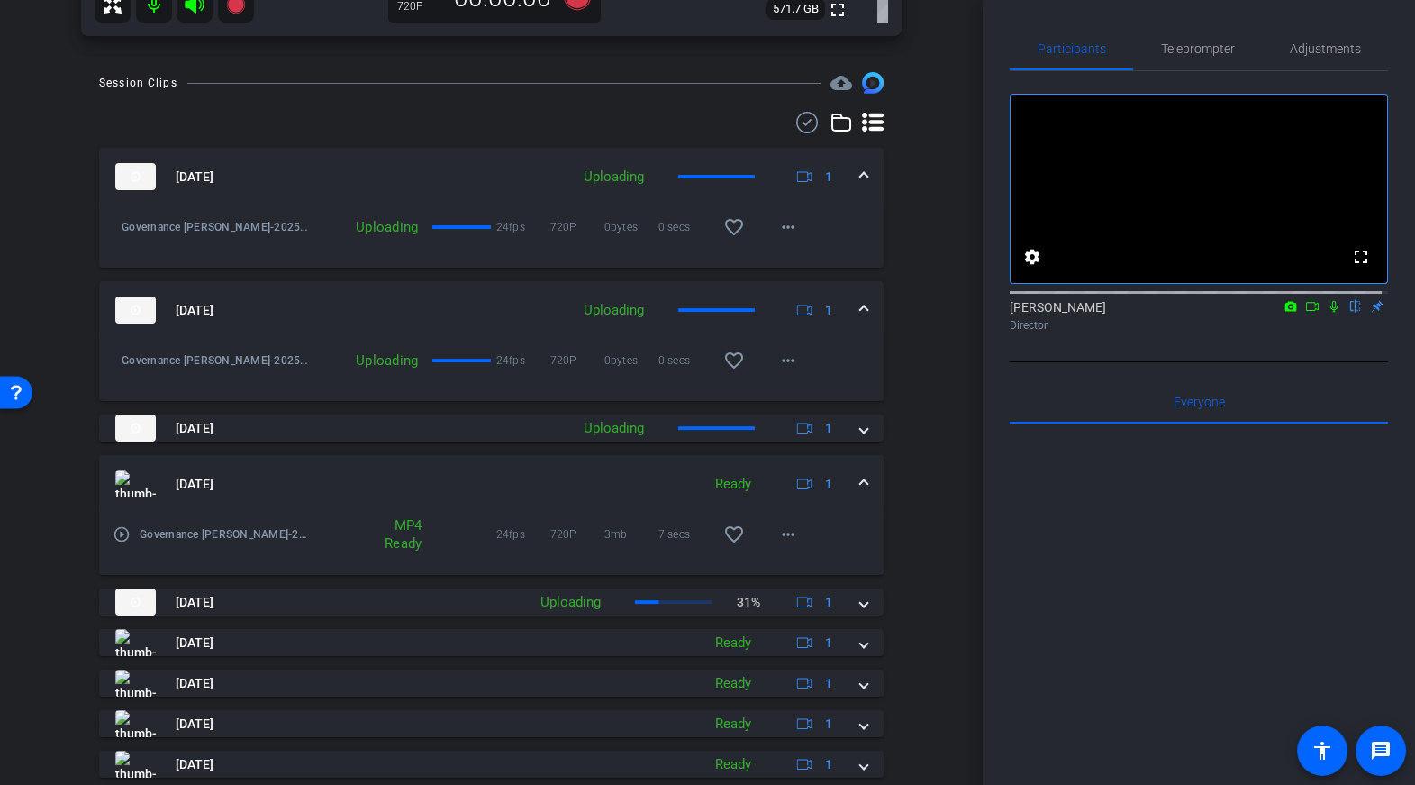
click at [731, 476] on div "Ready" at bounding box center [733, 484] width 54 height 21
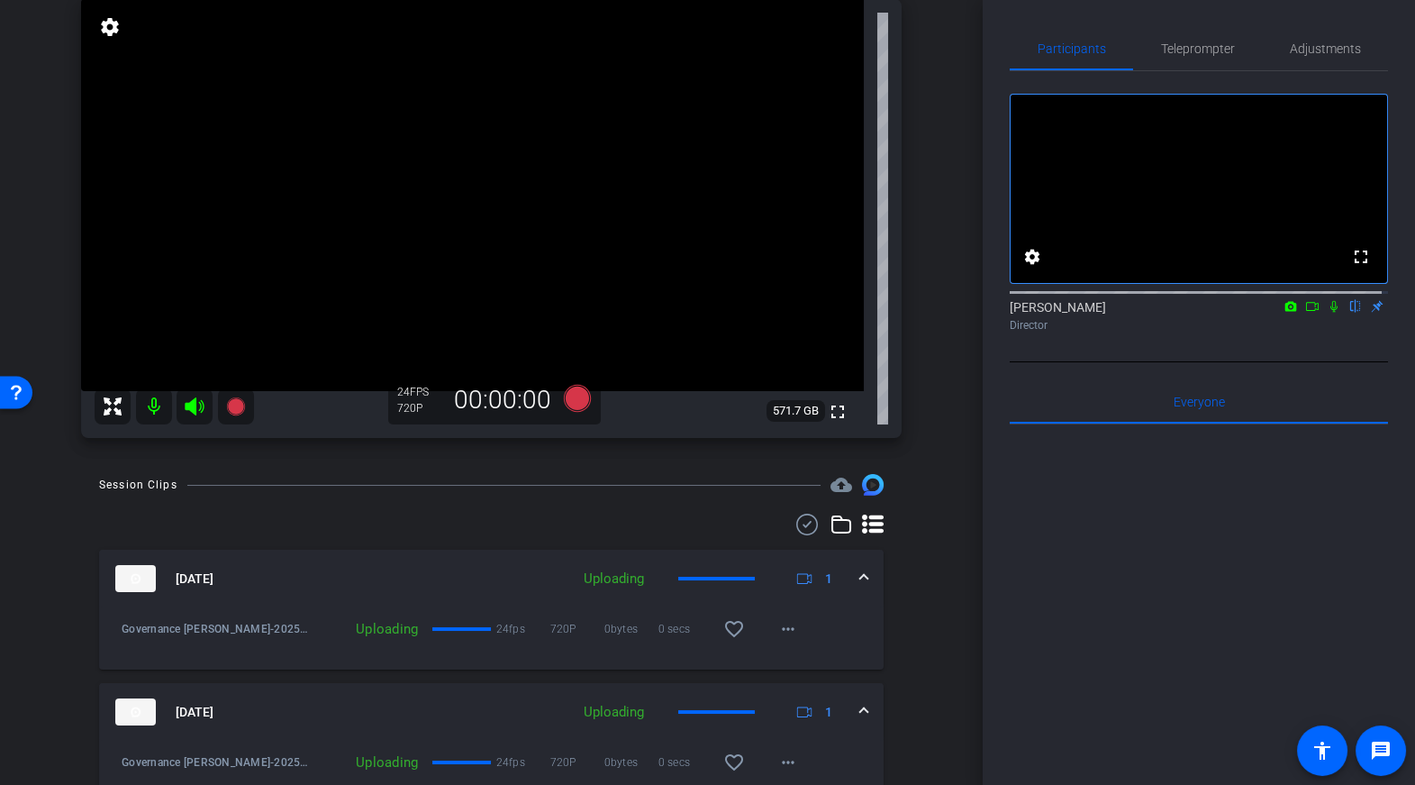
scroll to position [0, 0]
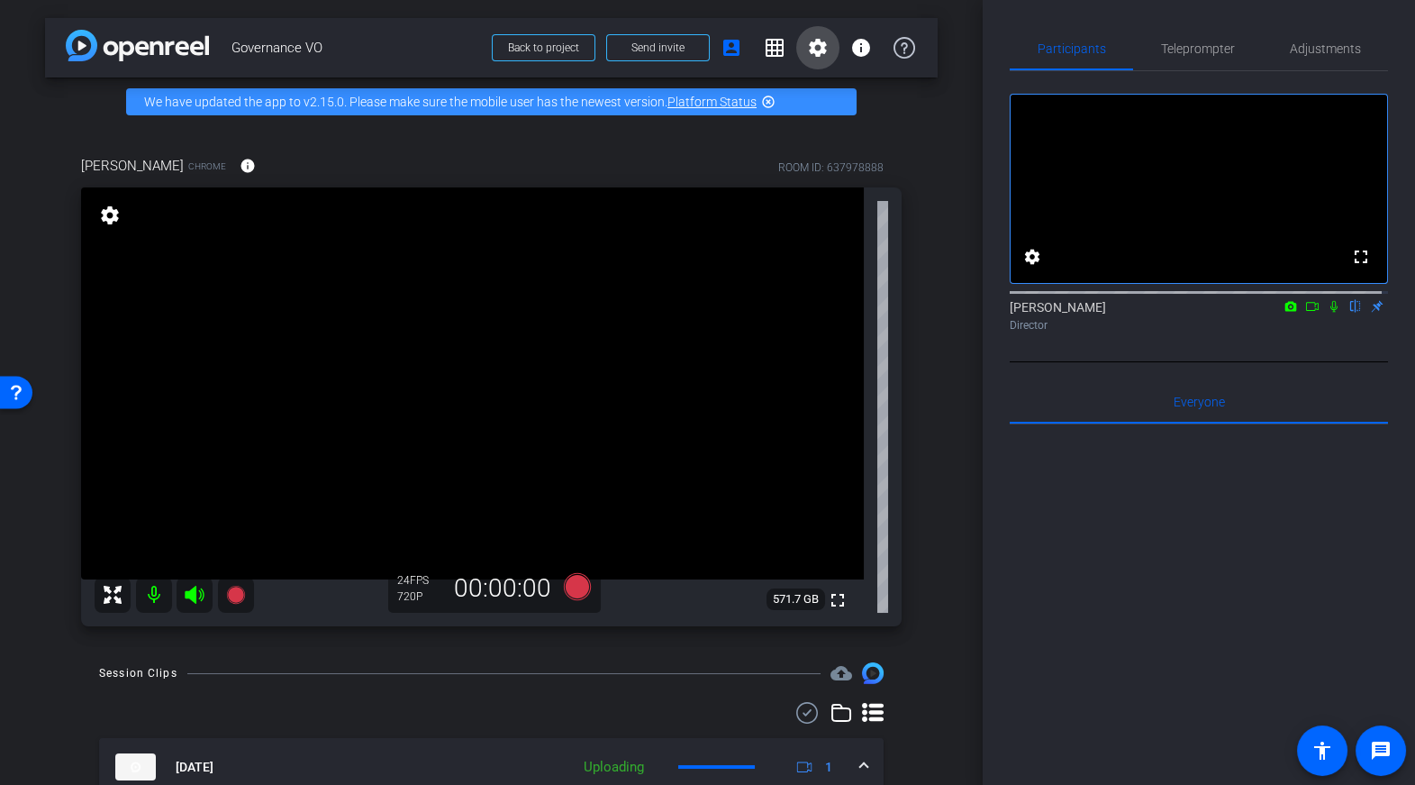
click at [807, 41] on mat-icon "settings" at bounding box center [818, 48] width 22 height 22
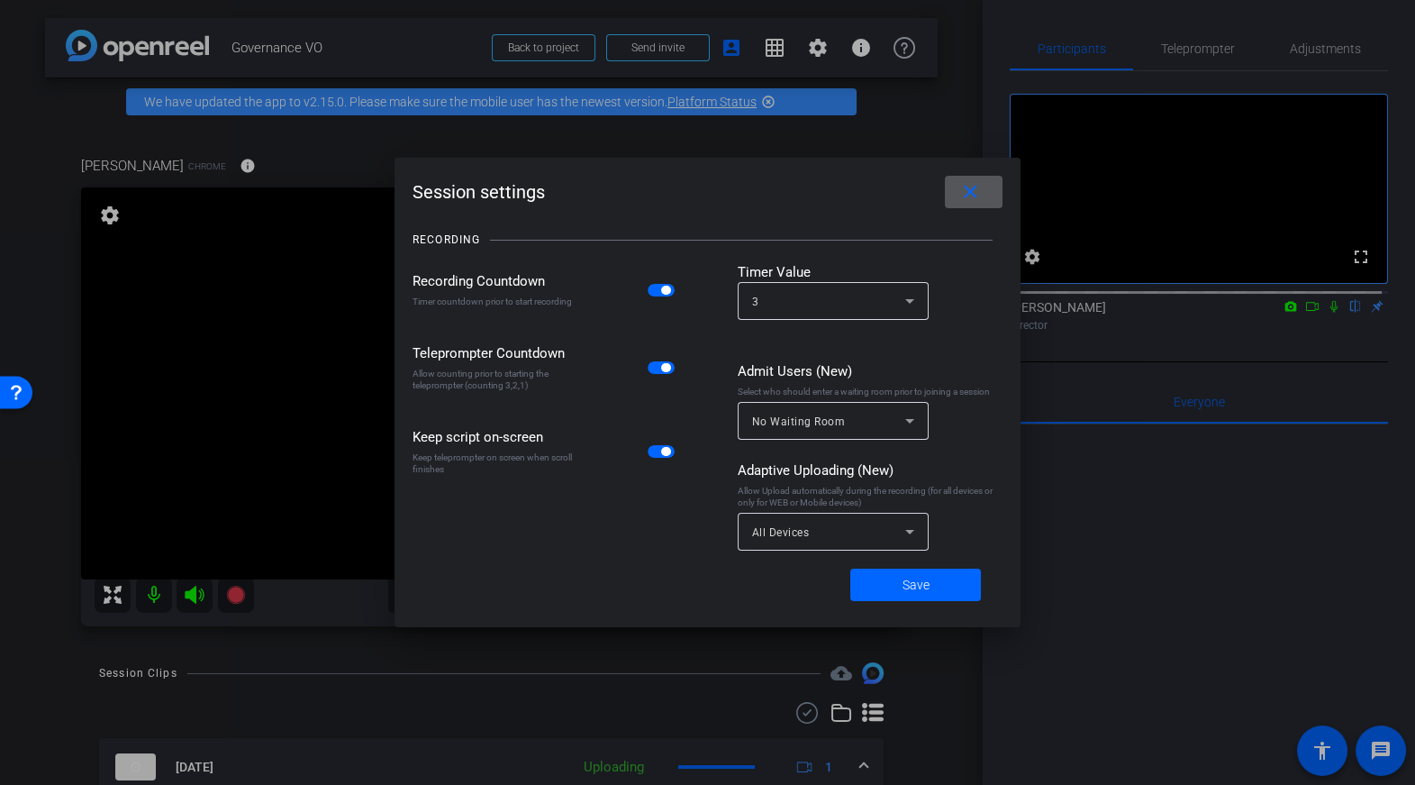
click at [876, 527] on div "All Devices" at bounding box center [828, 532] width 153 height 23
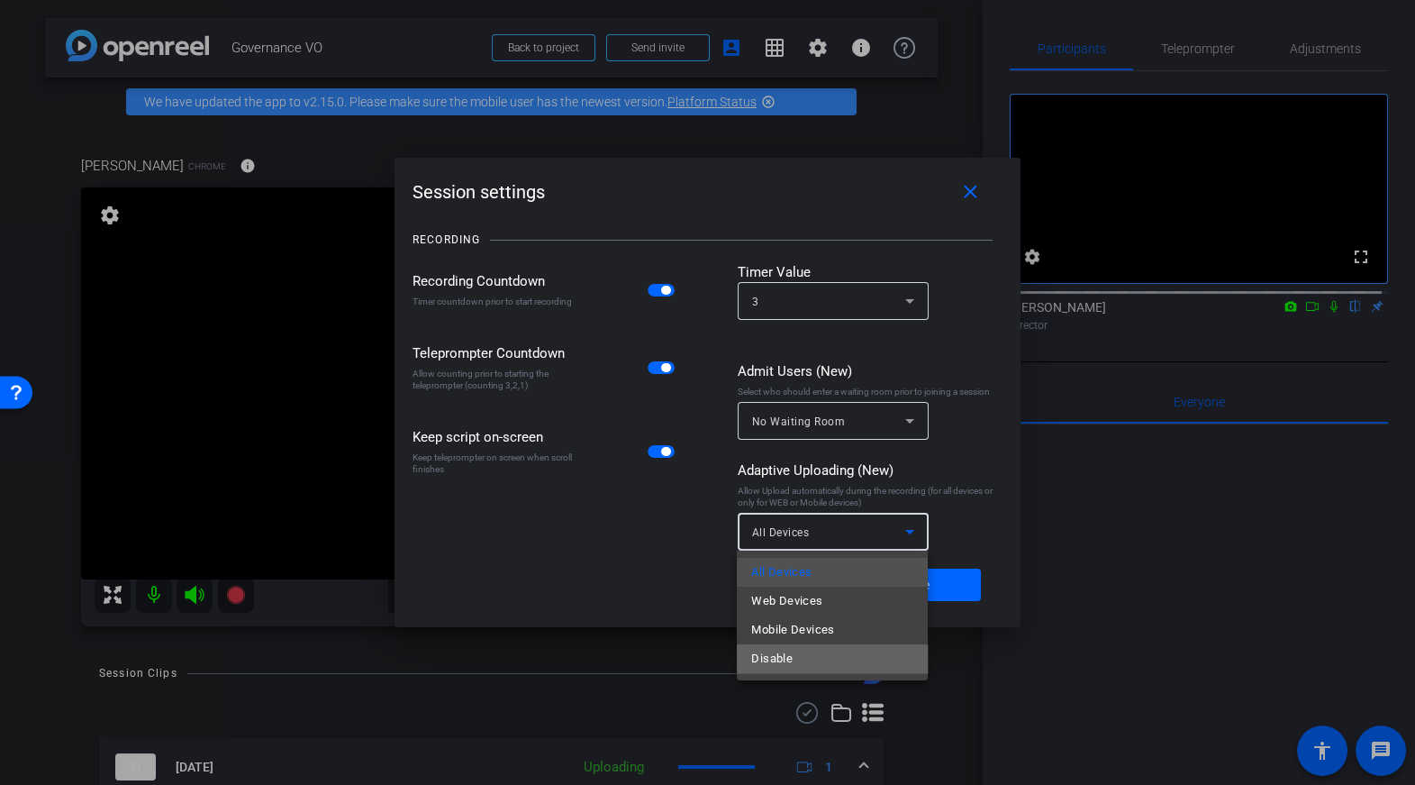
click at [844, 656] on mat-option "Disable" at bounding box center [832, 658] width 191 height 29
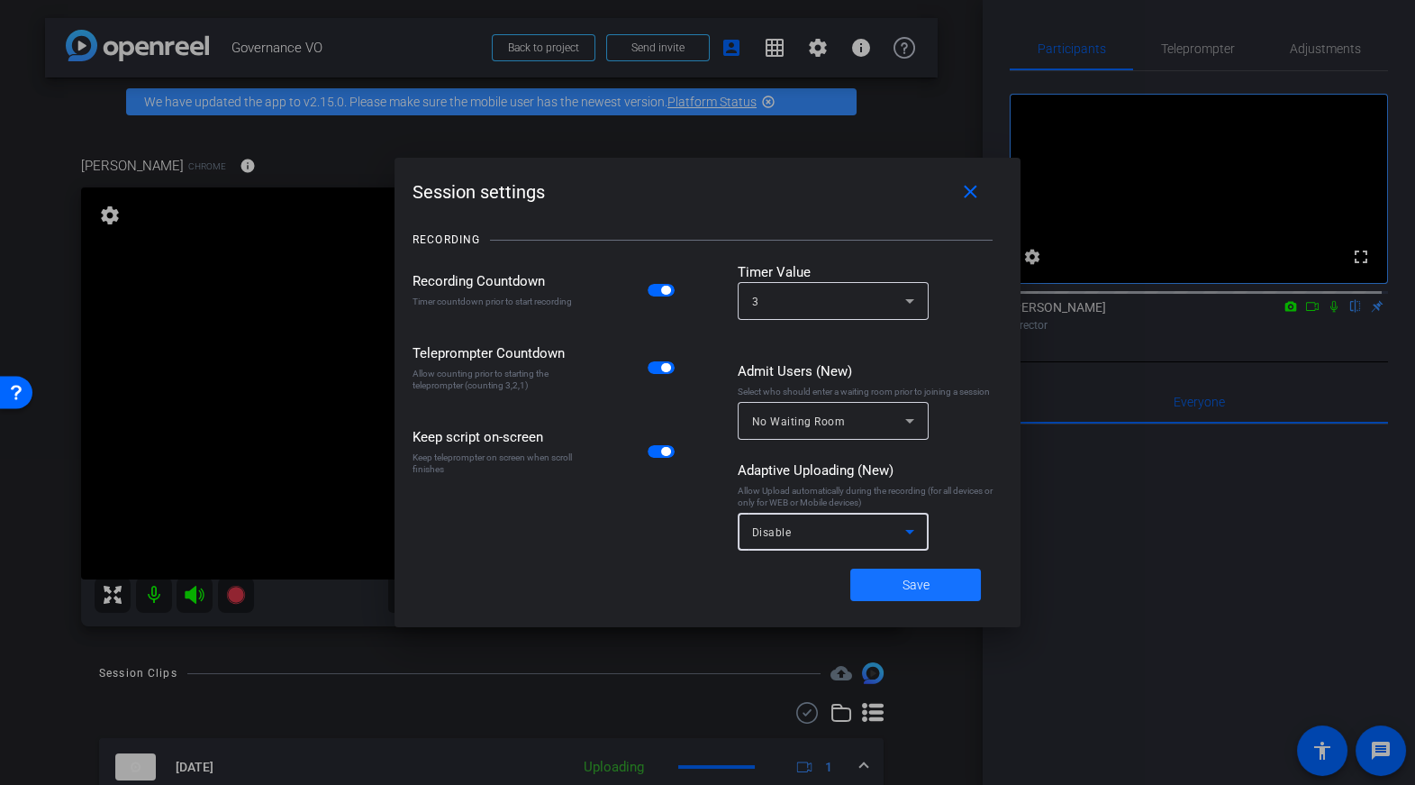
click at [896, 577] on span at bounding box center [915, 584] width 131 height 43
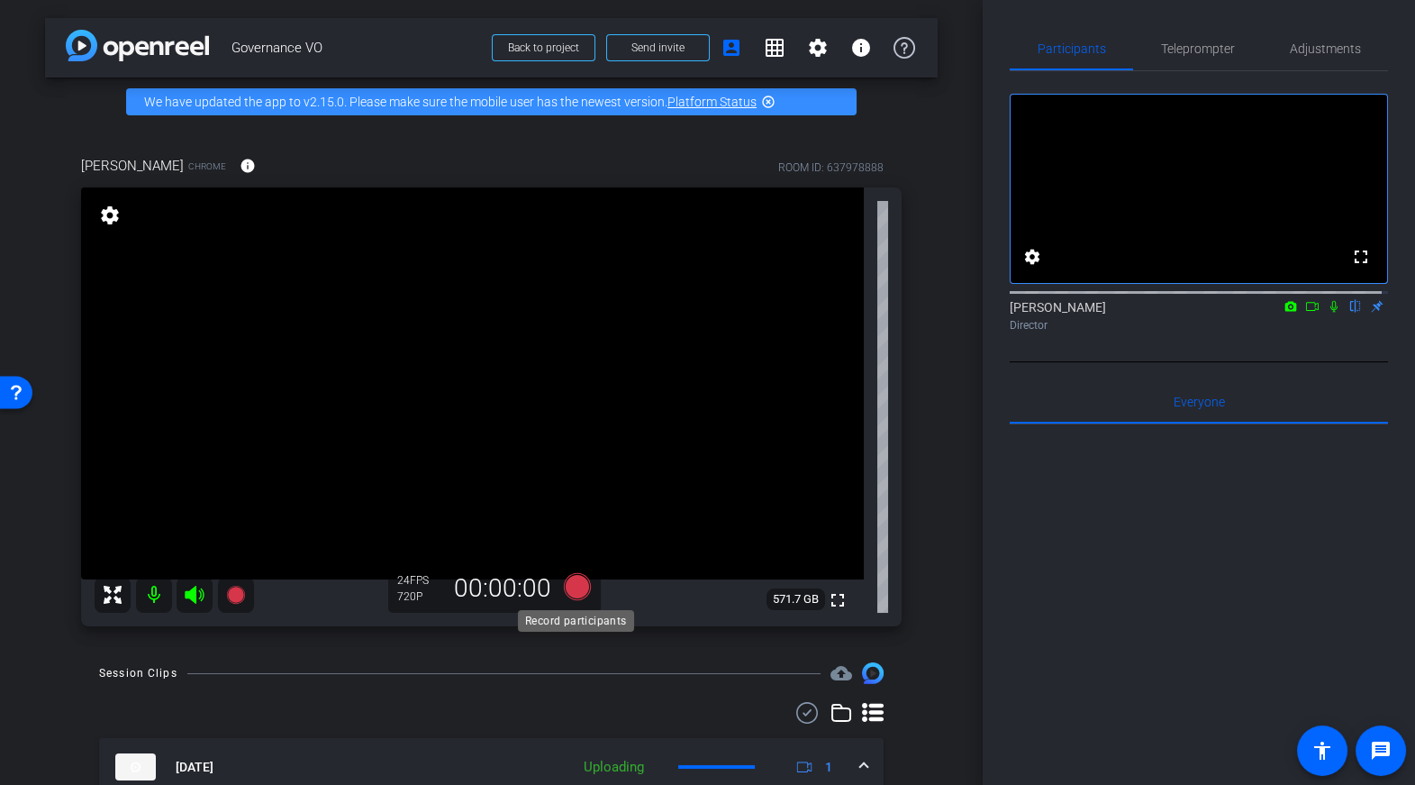
click at [579, 582] on icon at bounding box center [576, 586] width 27 height 27
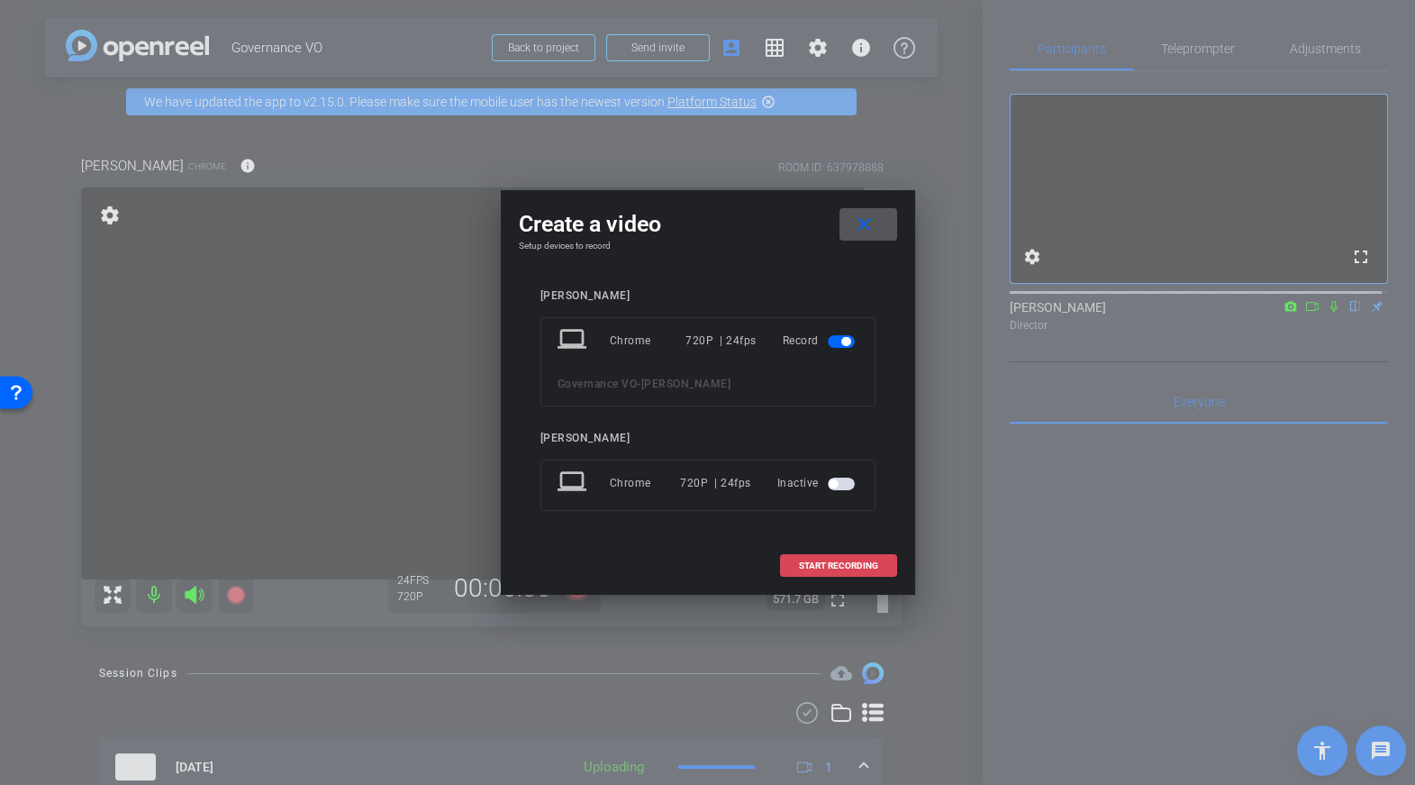
click at [822, 564] on span "START RECORDING" at bounding box center [838, 565] width 79 height 9
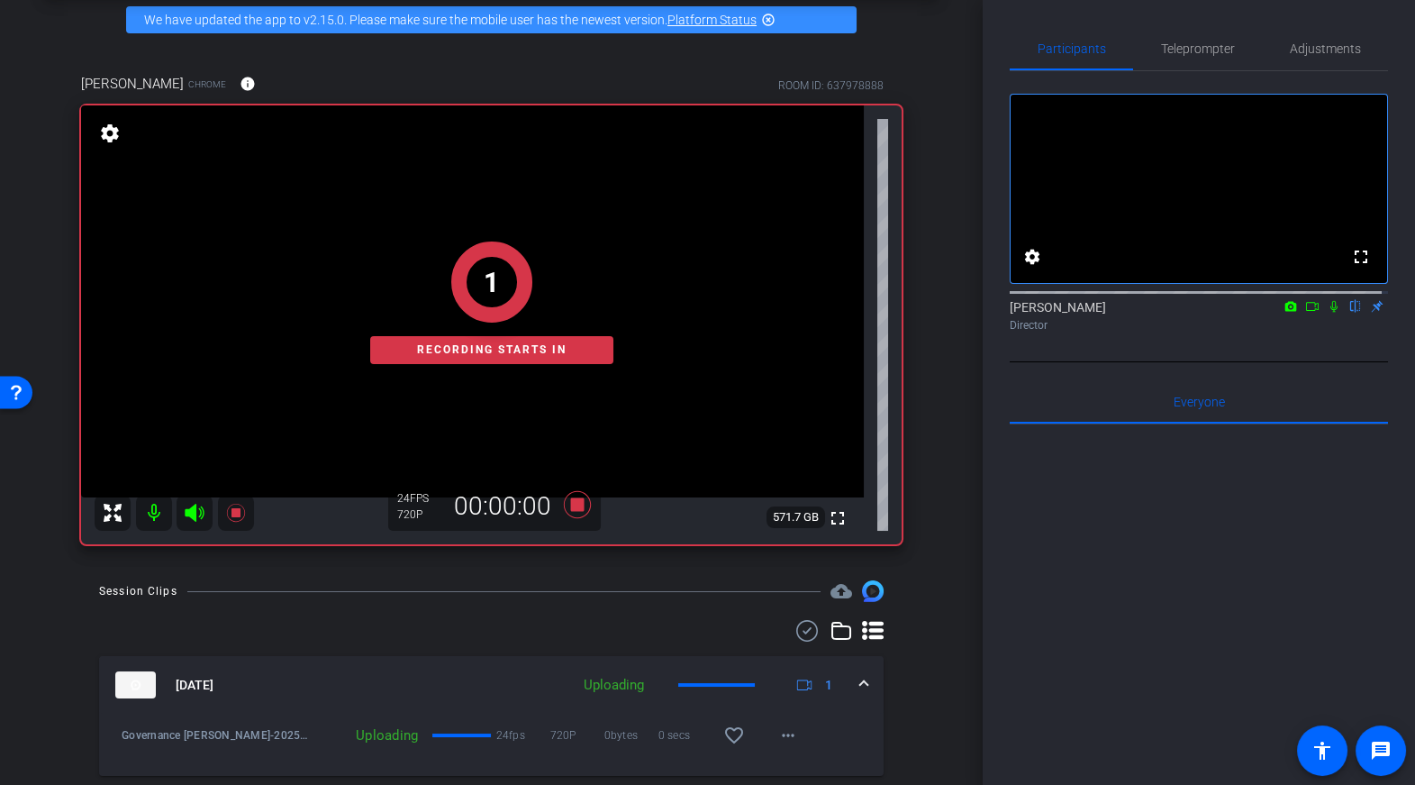
scroll to position [83, 0]
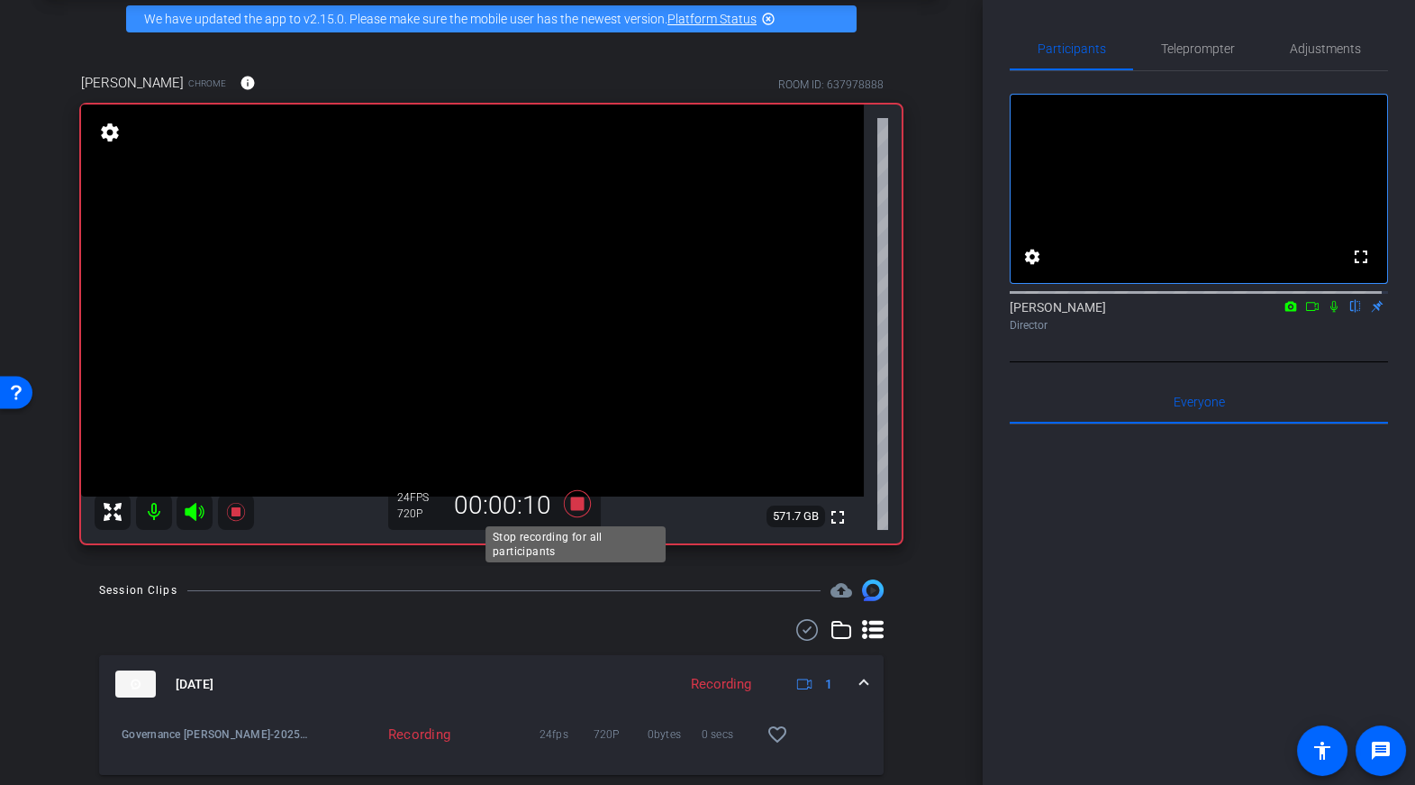
click at [575, 501] on icon at bounding box center [576, 503] width 27 height 27
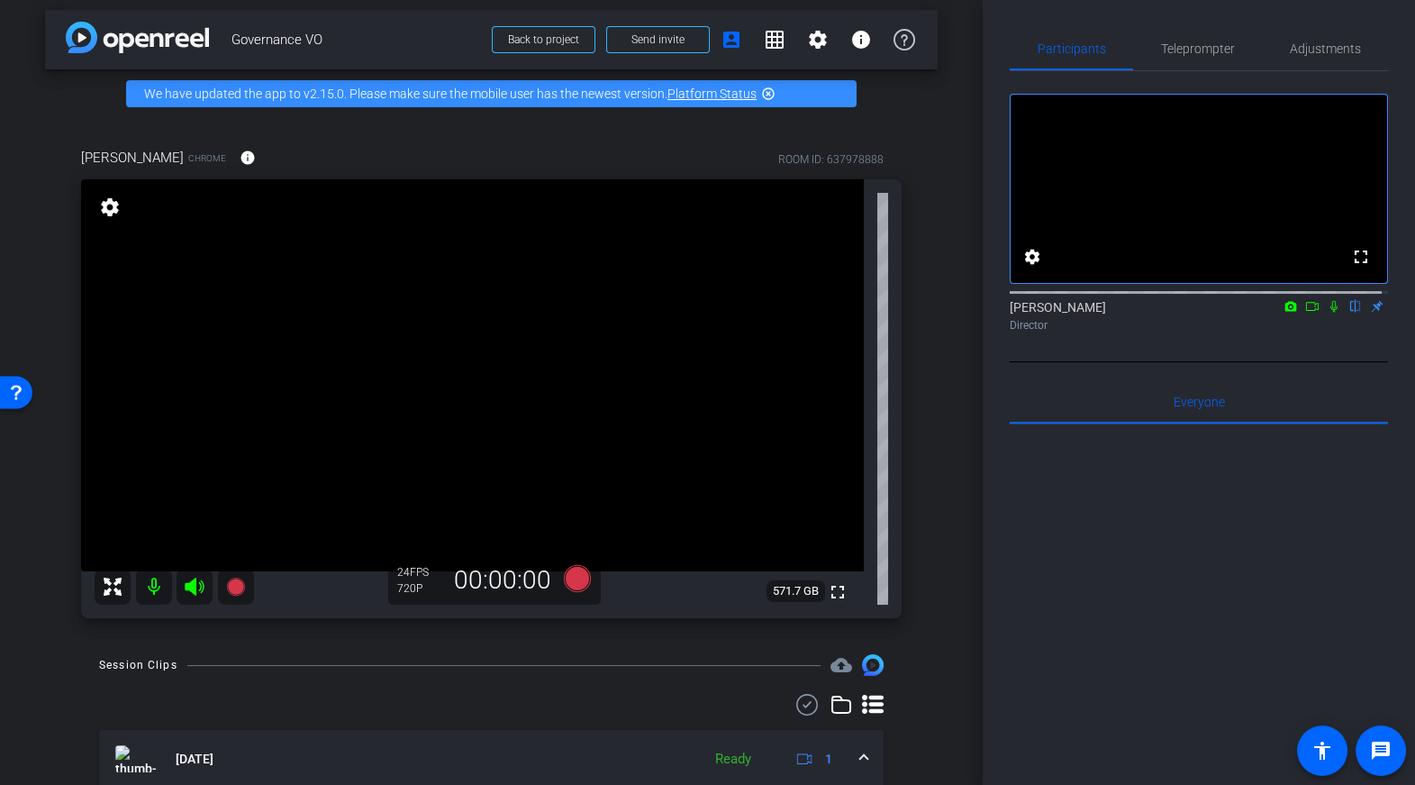
scroll to position [0, 0]
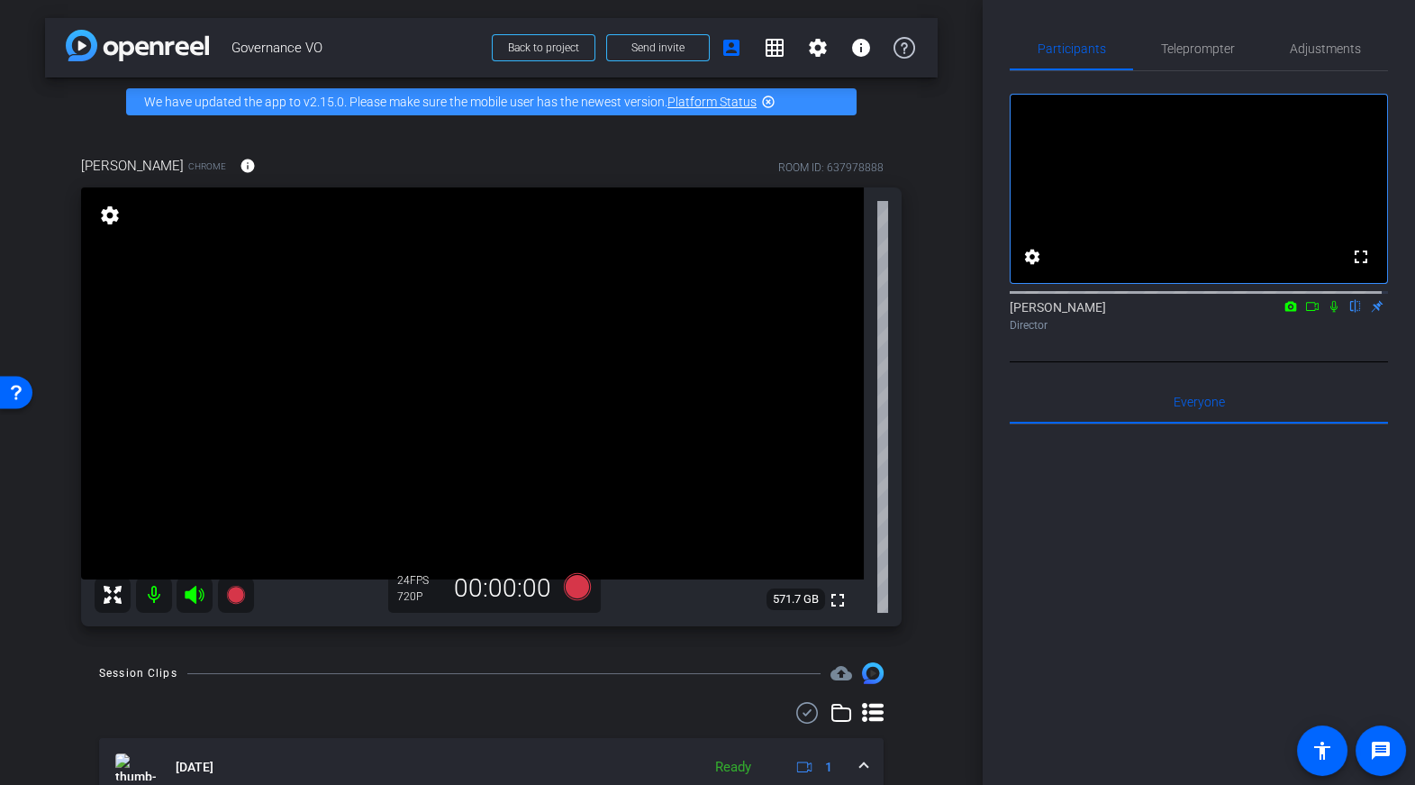
click at [922, 430] on div "Amy Chrome info ROOM ID: 637978888 fullscreen settings 571.7 GB 24 FPS 720P 00:…" at bounding box center [491, 385] width 893 height 518
click at [1306, 313] on icon at bounding box center [1312, 306] width 14 height 13
click at [1329, 311] on icon at bounding box center [1334, 306] width 10 height 10
click at [921, 440] on div "Amy Chrome info ROOM ID: 637978888 fullscreen settings 571.7 GB 24 FPS 720P 00:…" at bounding box center [491, 385] width 893 height 518
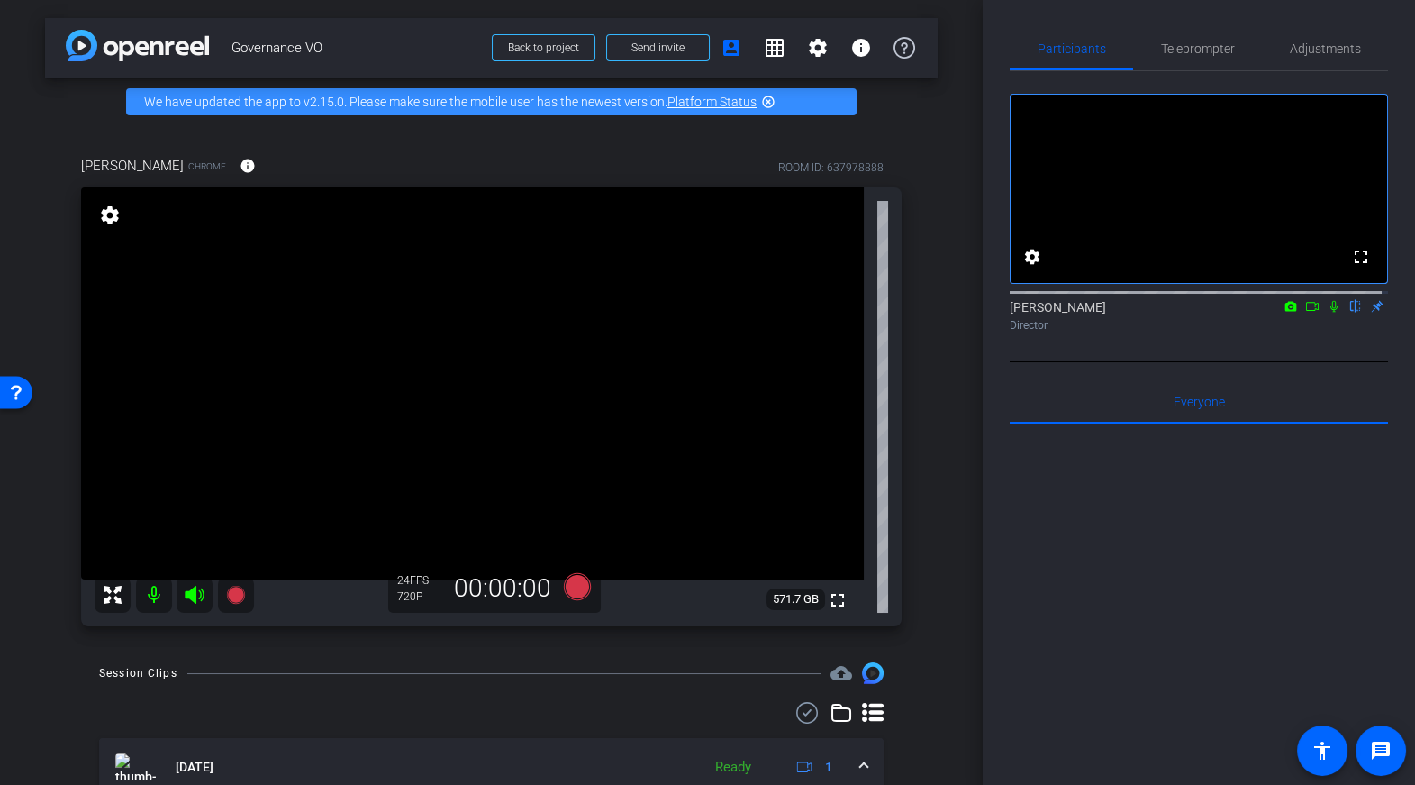
click at [1038, 550] on div at bounding box center [1199, 647] width 378 height 446
click at [1309, 311] on icon at bounding box center [1312, 306] width 13 height 9
click at [1349, 313] on icon at bounding box center [1356, 306] width 14 height 13
click at [1090, 530] on div at bounding box center [1199, 647] width 378 height 446
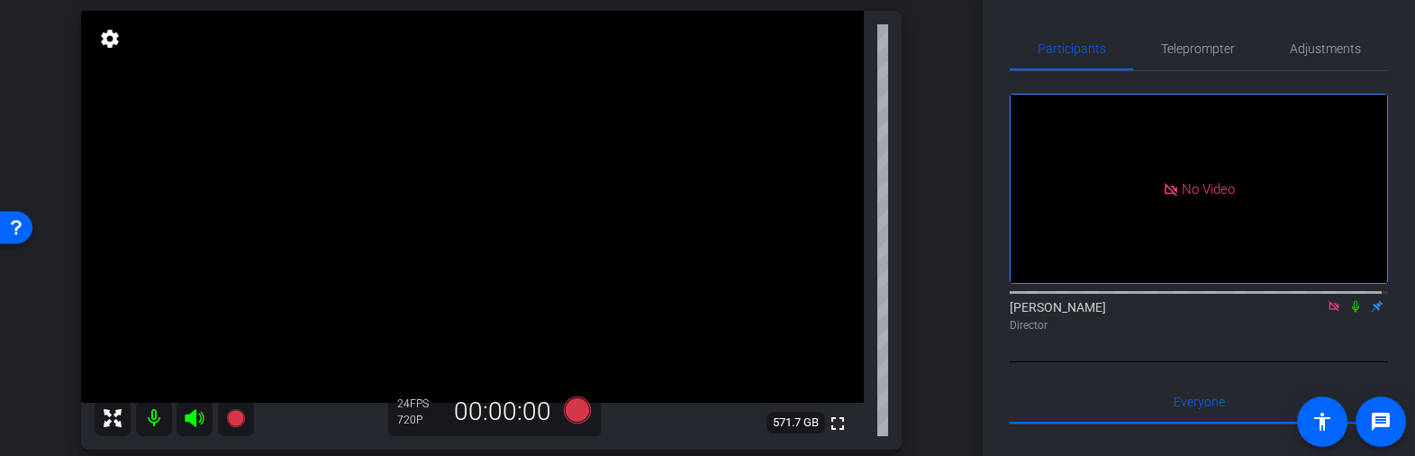
scroll to position [181, 0]
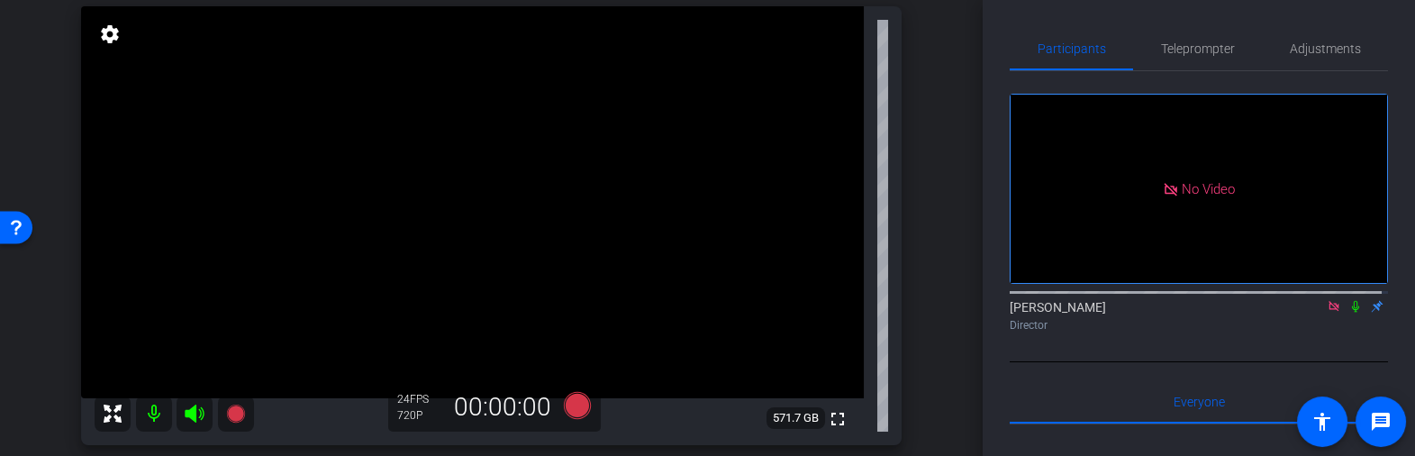
click at [1329, 313] on icon at bounding box center [1334, 306] width 14 height 13
click at [1077, 362] on div "fullscreen settings Joseph Young flip Director" at bounding box center [1199, 216] width 378 height 291
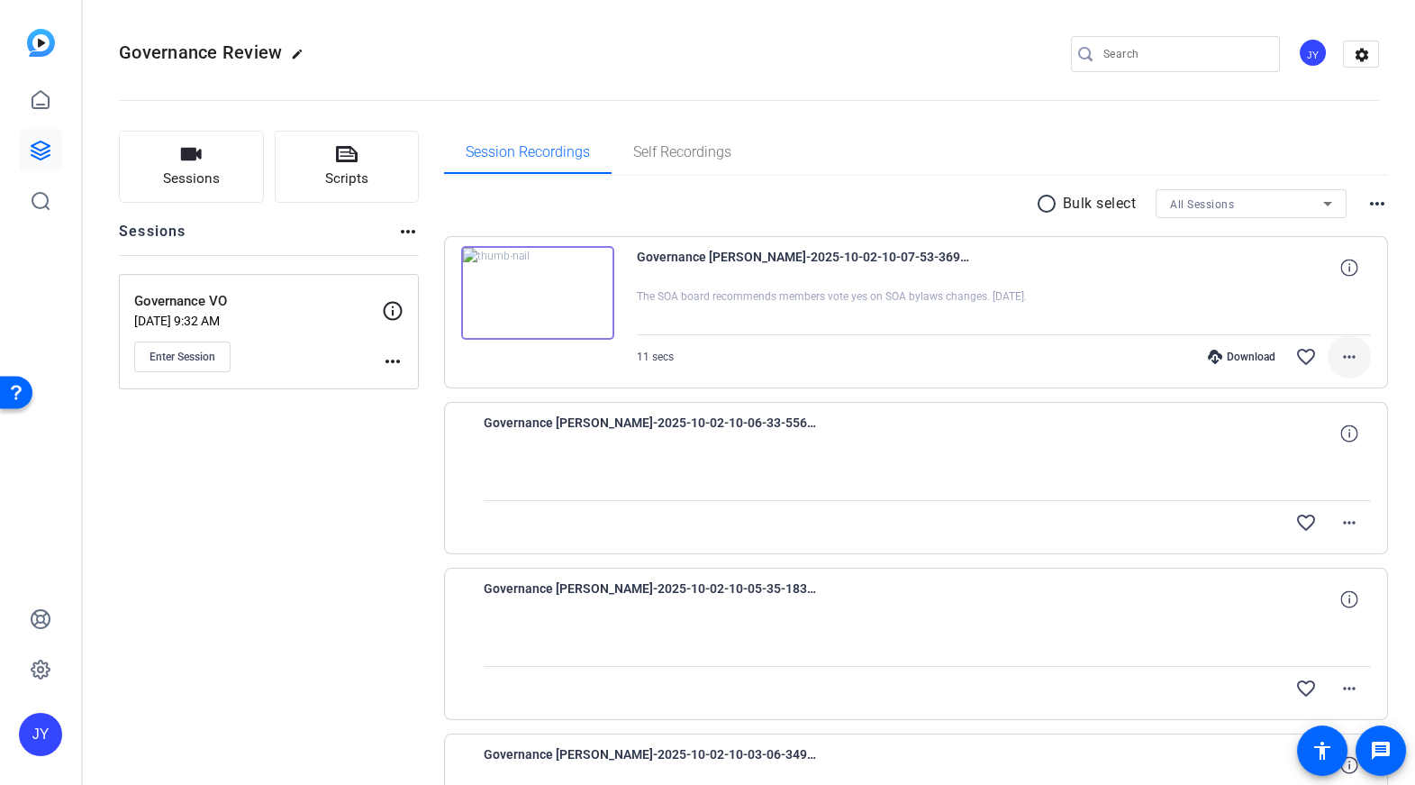
click at [1347, 357] on mat-icon "more_horiz" at bounding box center [1350, 357] width 22 height 22
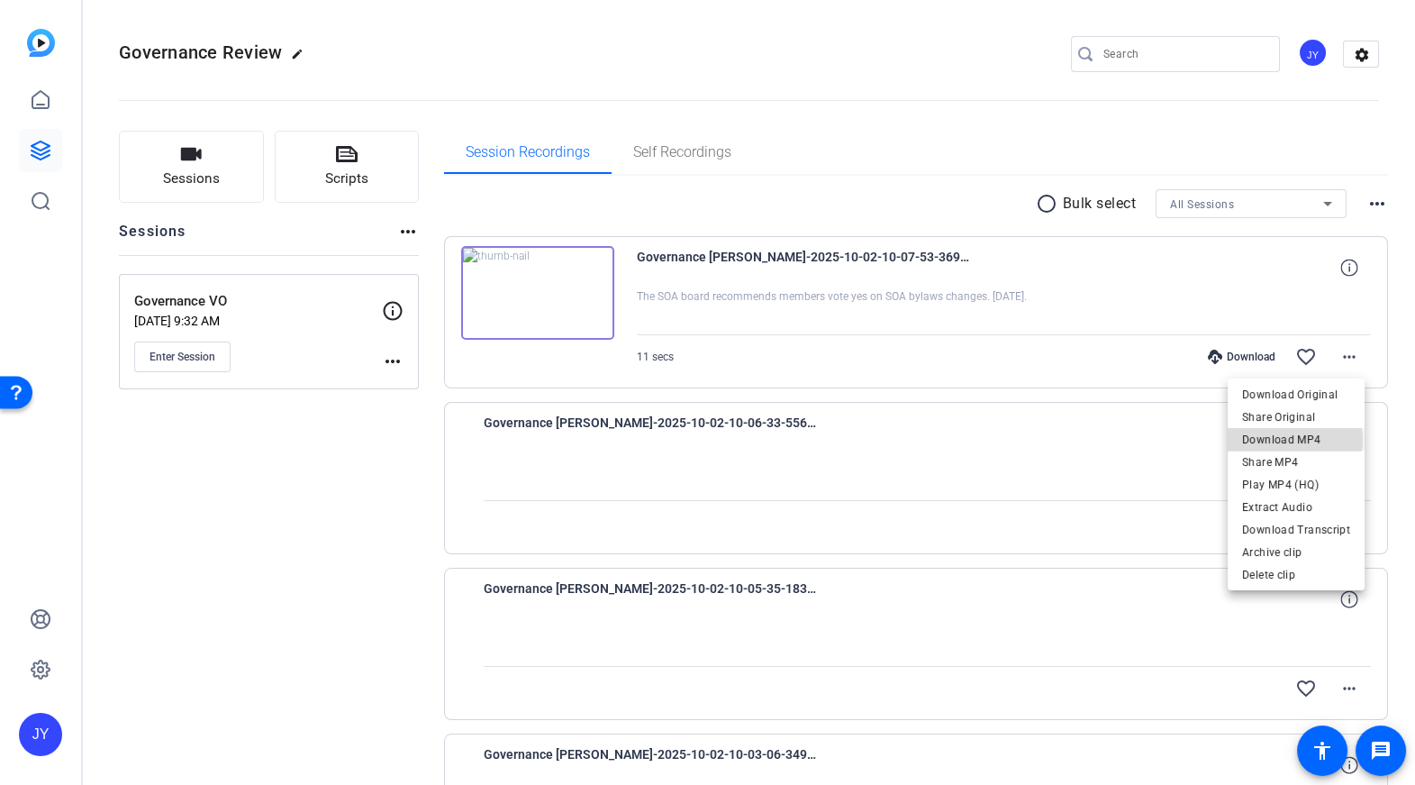
click at [1295, 440] on span "Download MP4" at bounding box center [1296, 439] width 108 height 22
